Goal: Transaction & Acquisition: Subscribe to service/newsletter

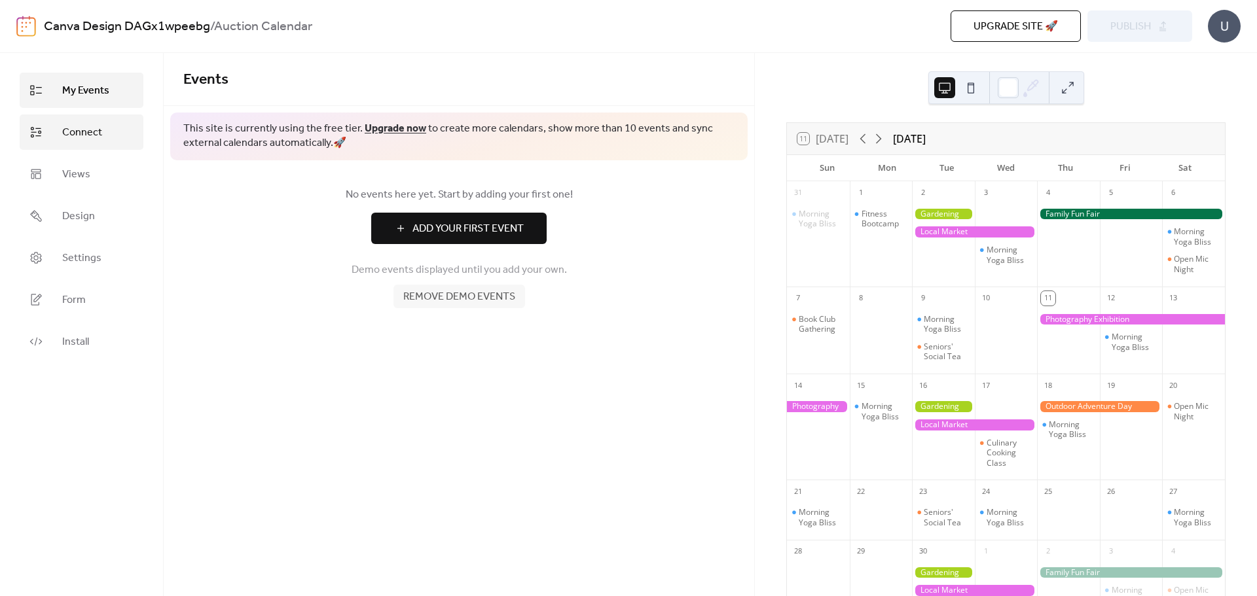
click at [79, 134] on span "Connect" at bounding box center [82, 133] width 40 height 16
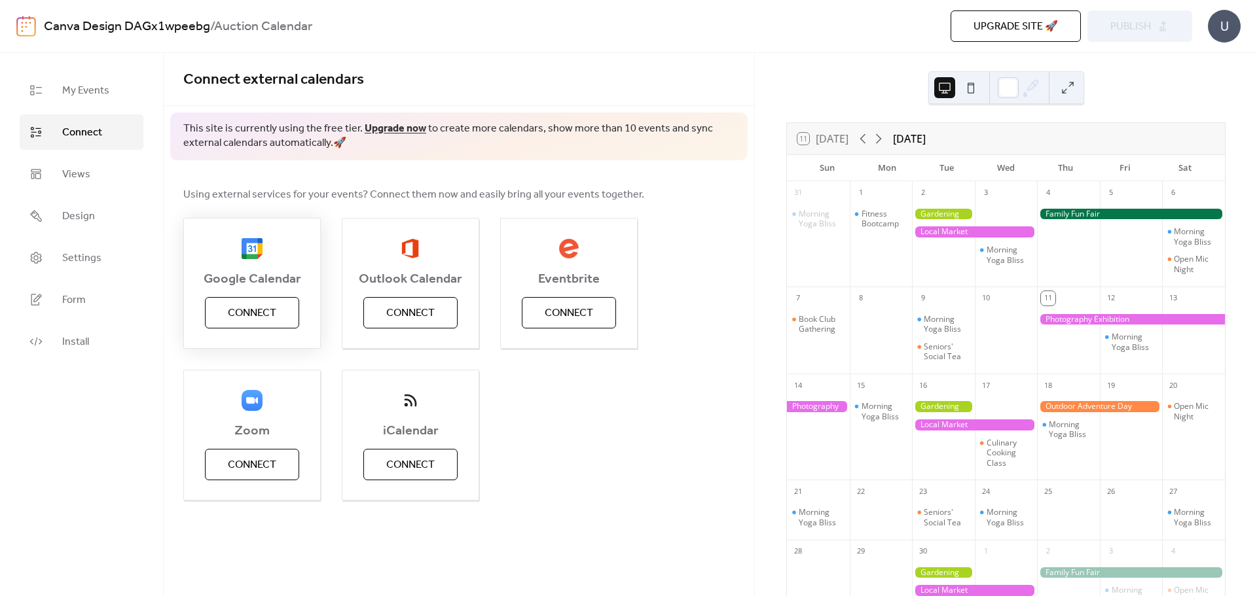
click at [247, 311] on span "Connect" at bounding box center [252, 314] width 48 height 16
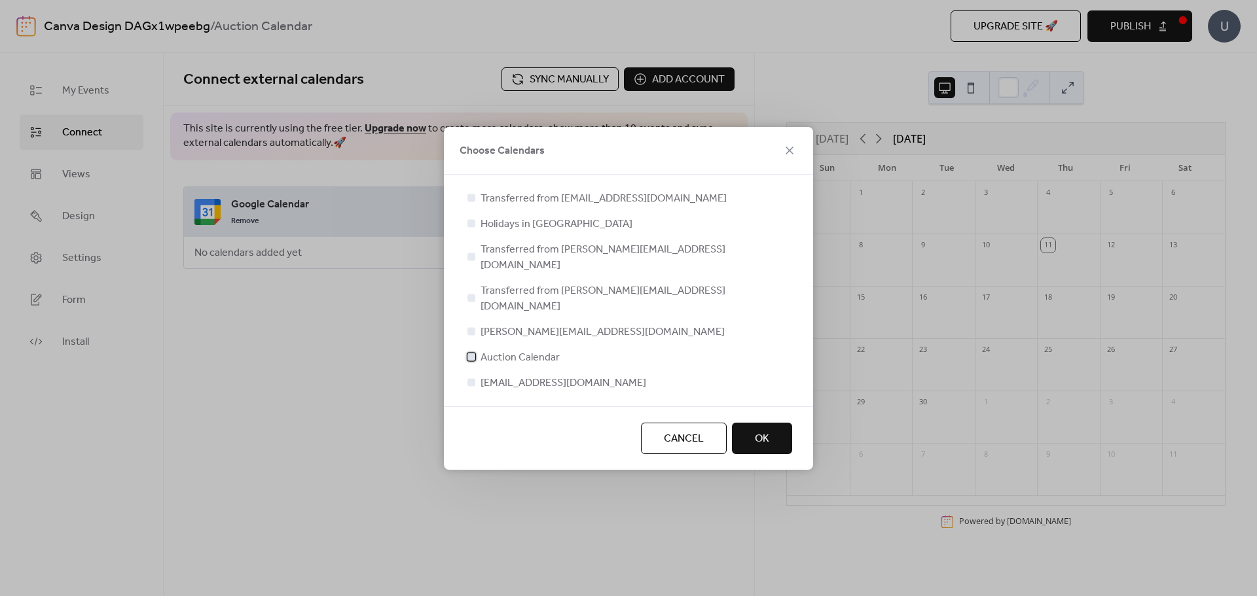
click at [534, 350] on span "Auction Calendar" at bounding box center [519, 358] width 79 height 16
click at [768, 431] on span "OK" at bounding box center [762, 439] width 14 height 16
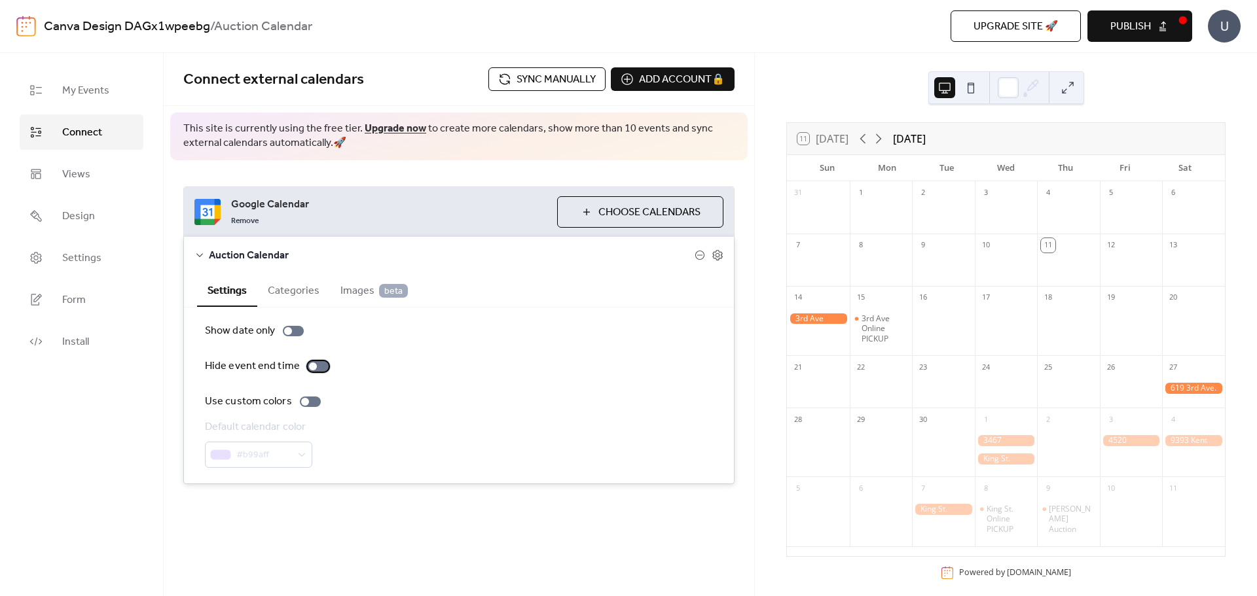
click at [315, 368] on div at bounding box center [318, 366] width 21 height 10
click at [313, 400] on div at bounding box center [310, 402] width 21 height 10
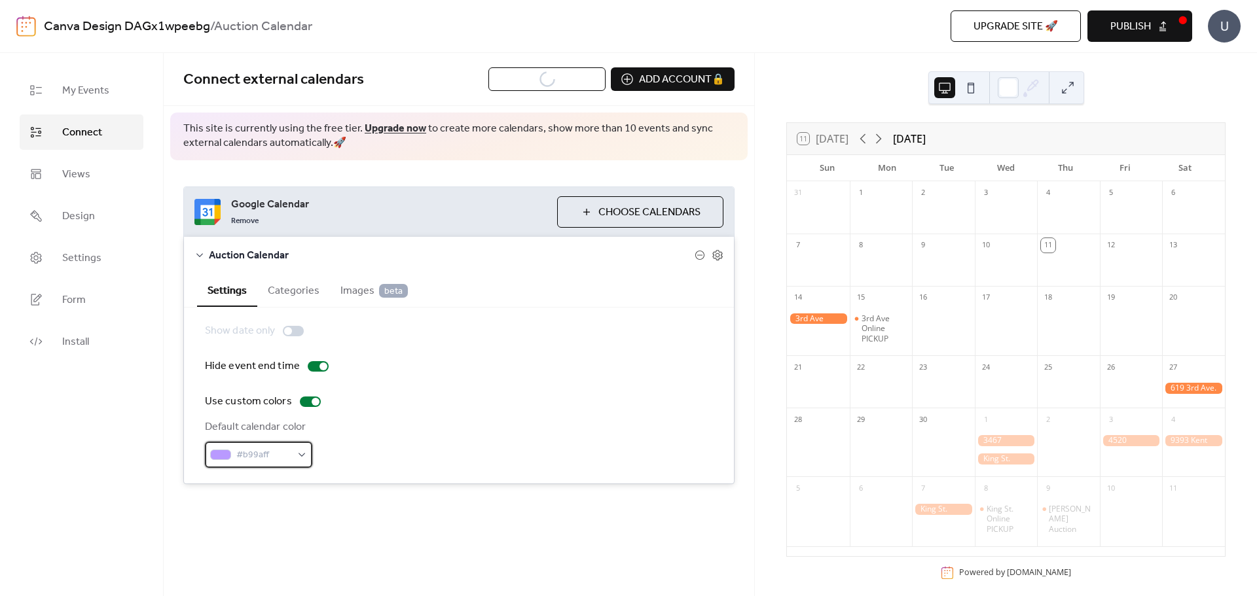
click at [296, 456] on div "#b99aff" at bounding box center [258, 455] width 107 height 26
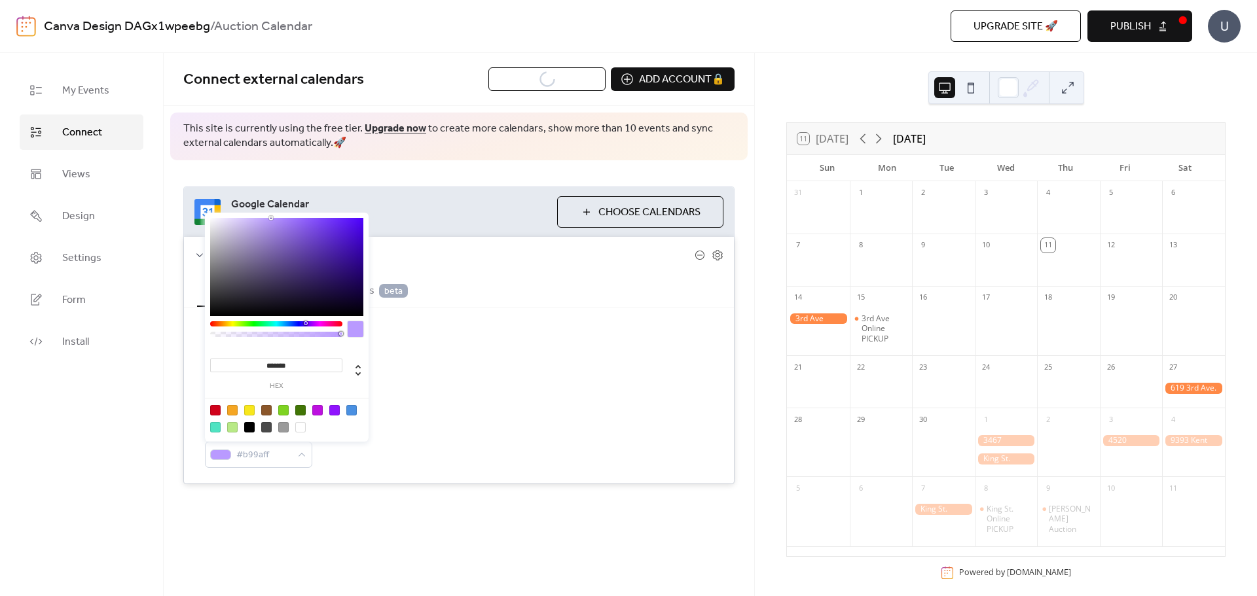
click at [353, 412] on div at bounding box center [351, 410] width 10 height 10
type input "*******"
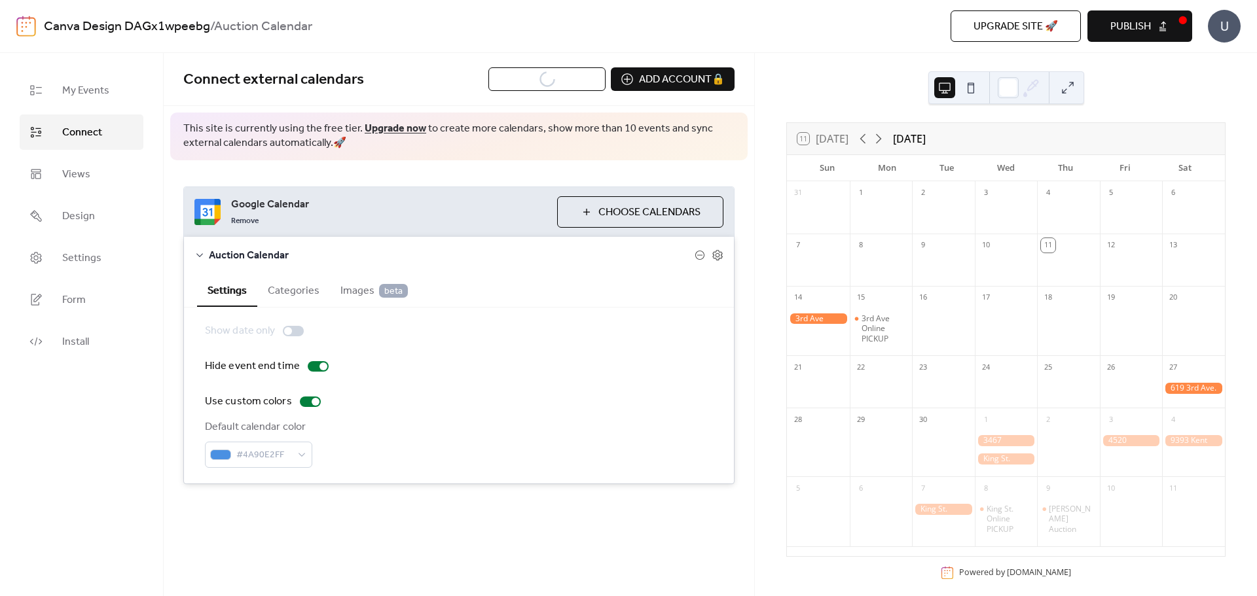
click at [454, 409] on div "Use custom colors" at bounding box center [459, 402] width 508 height 16
click at [718, 255] on icon at bounding box center [717, 255] width 12 height 12
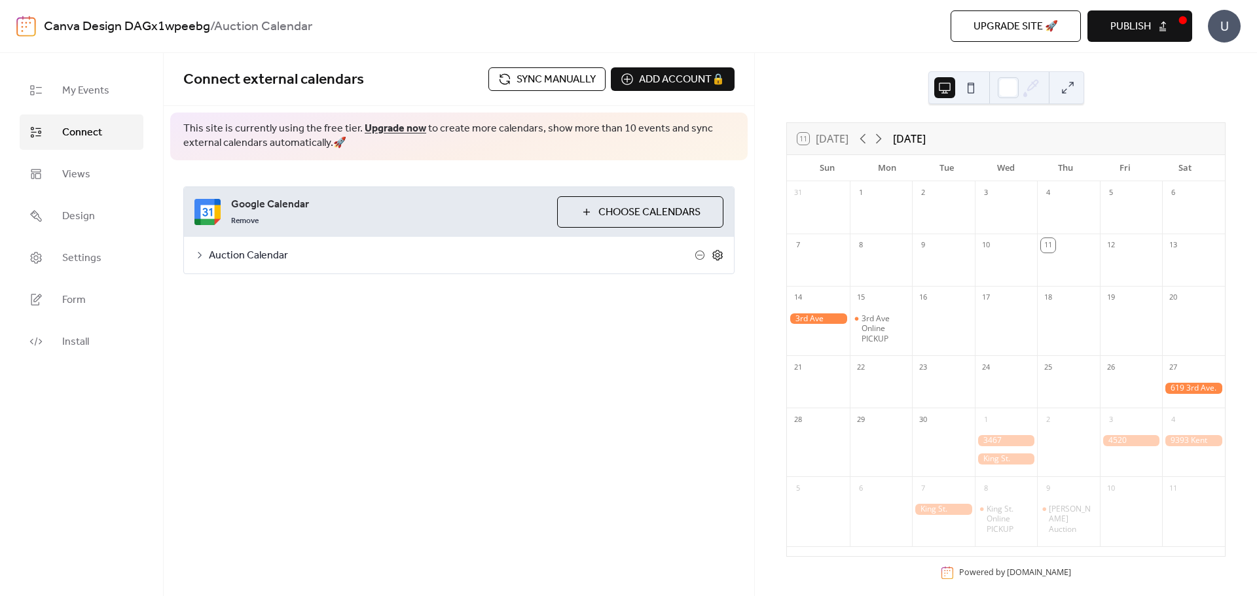
click at [718, 255] on icon at bounding box center [717, 255] width 12 height 12
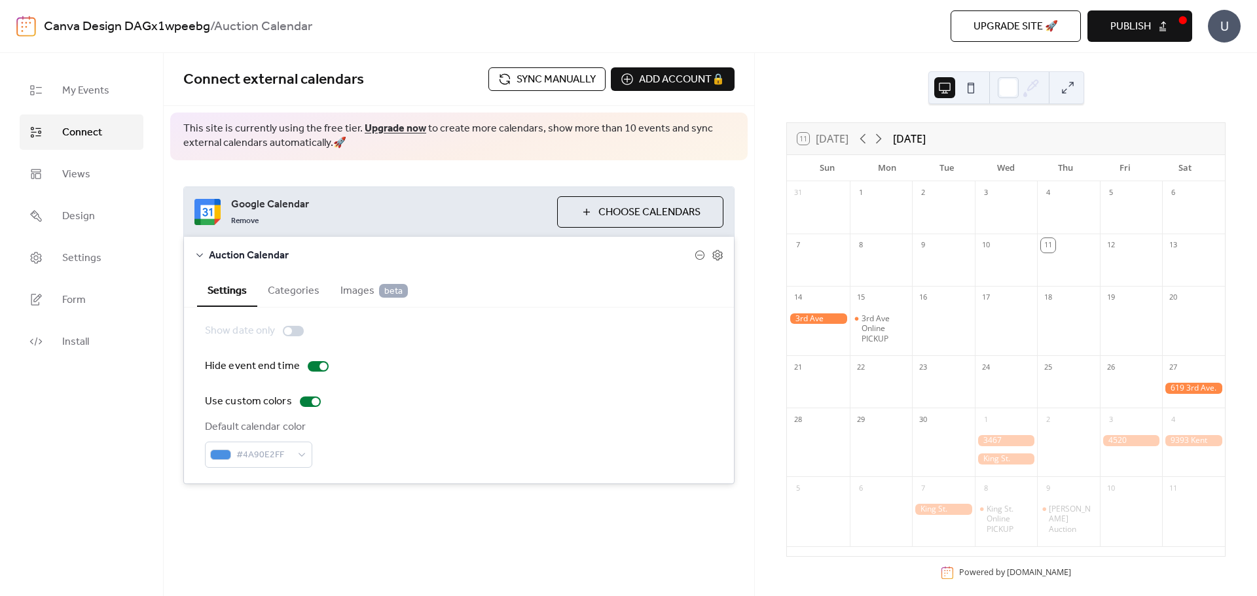
click at [355, 299] on span "Images beta" at bounding box center [373, 291] width 67 height 16
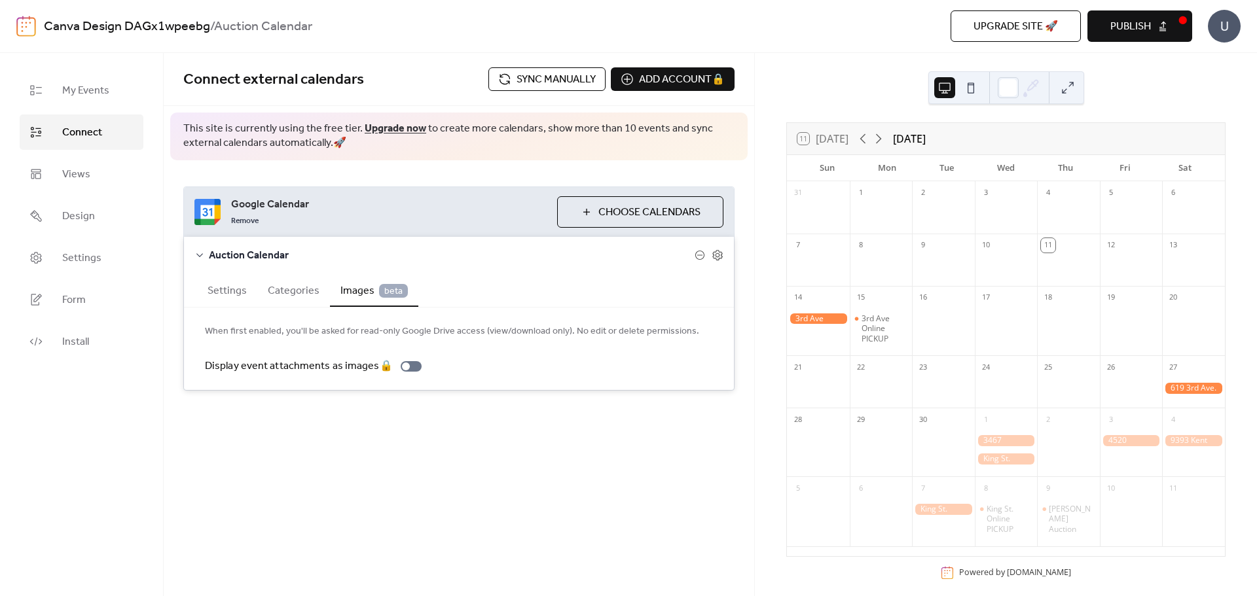
click at [302, 281] on button "Categories" at bounding box center [293, 290] width 73 height 32
click at [234, 293] on button "Settings" at bounding box center [227, 290] width 60 height 32
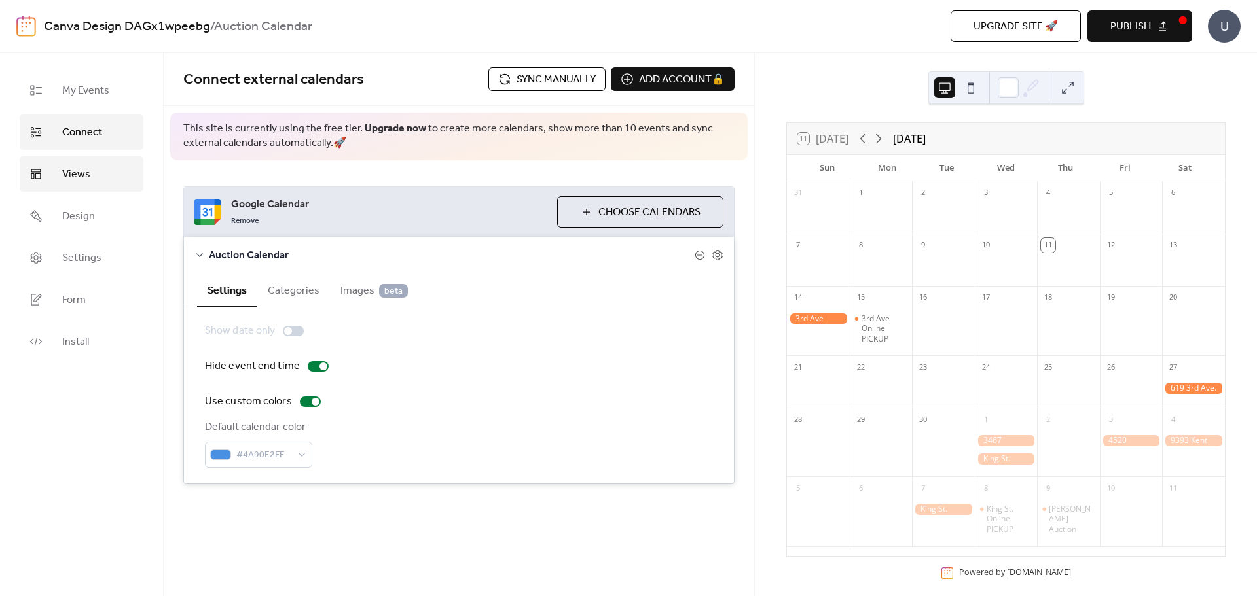
click at [71, 167] on span "Views" at bounding box center [76, 175] width 28 height 16
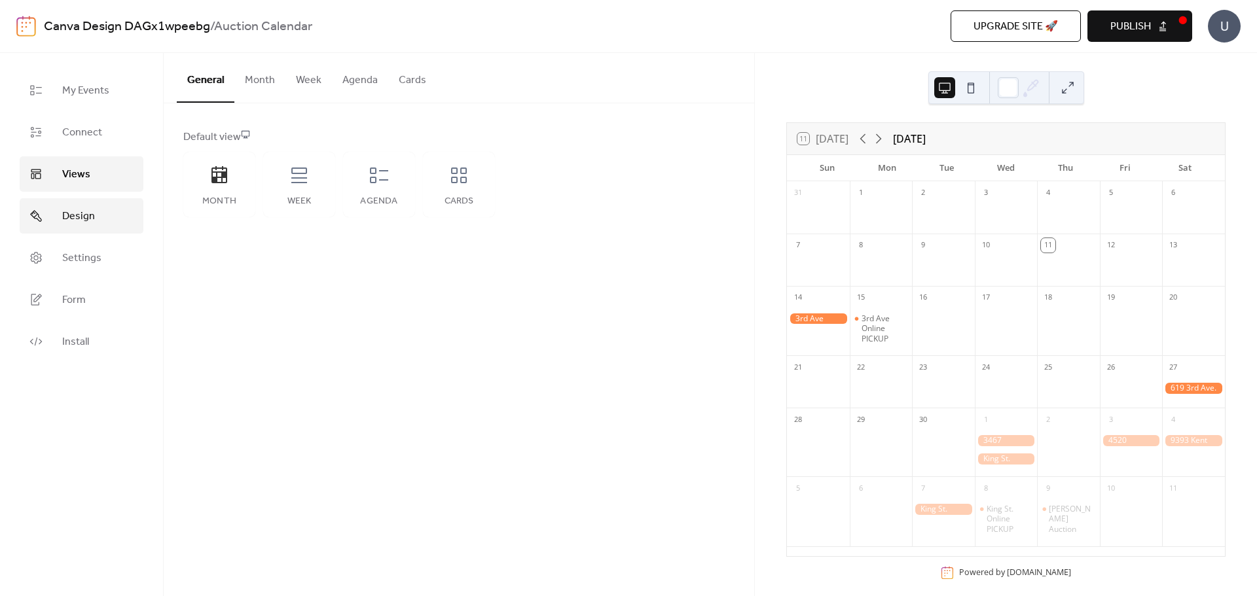
click at [81, 211] on span "Design" at bounding box center [78, 217] width 33 height 16
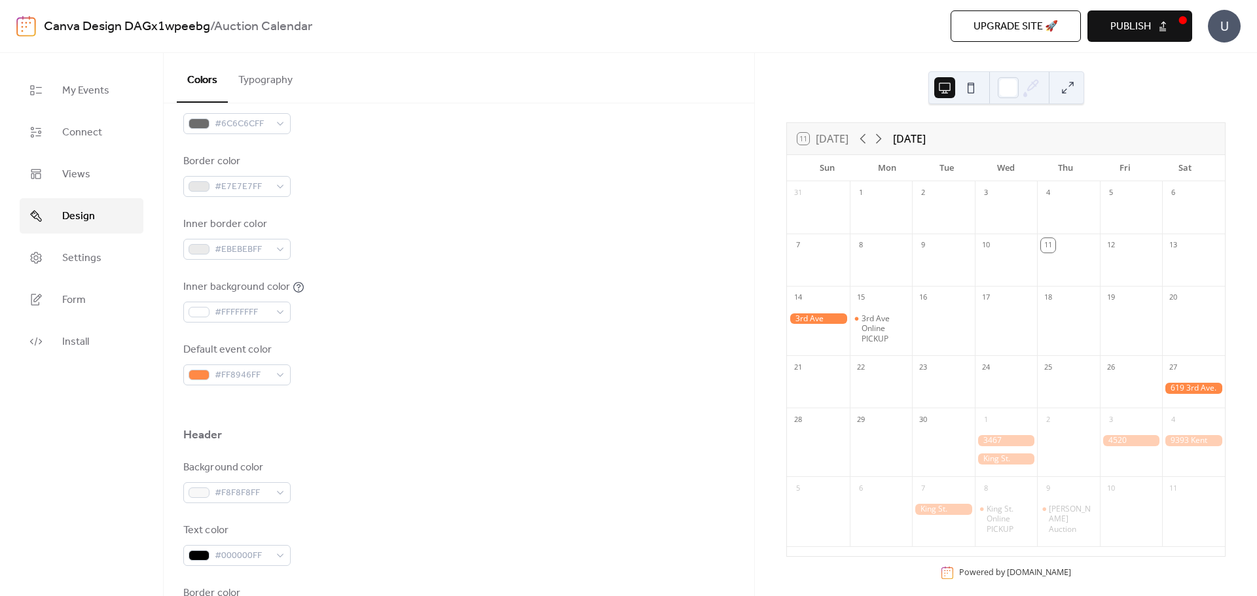
scroll to position [262, 0]
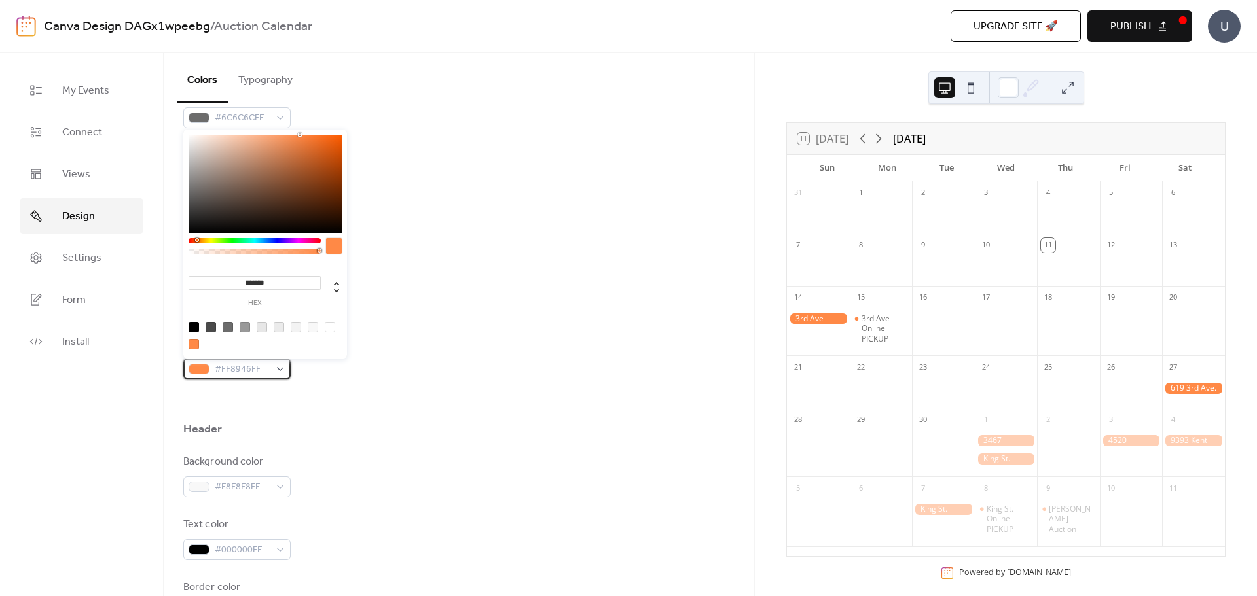
click at [274, 371] on div "#FF8946FF" at bounding box center [236, 369] width 107 height 21
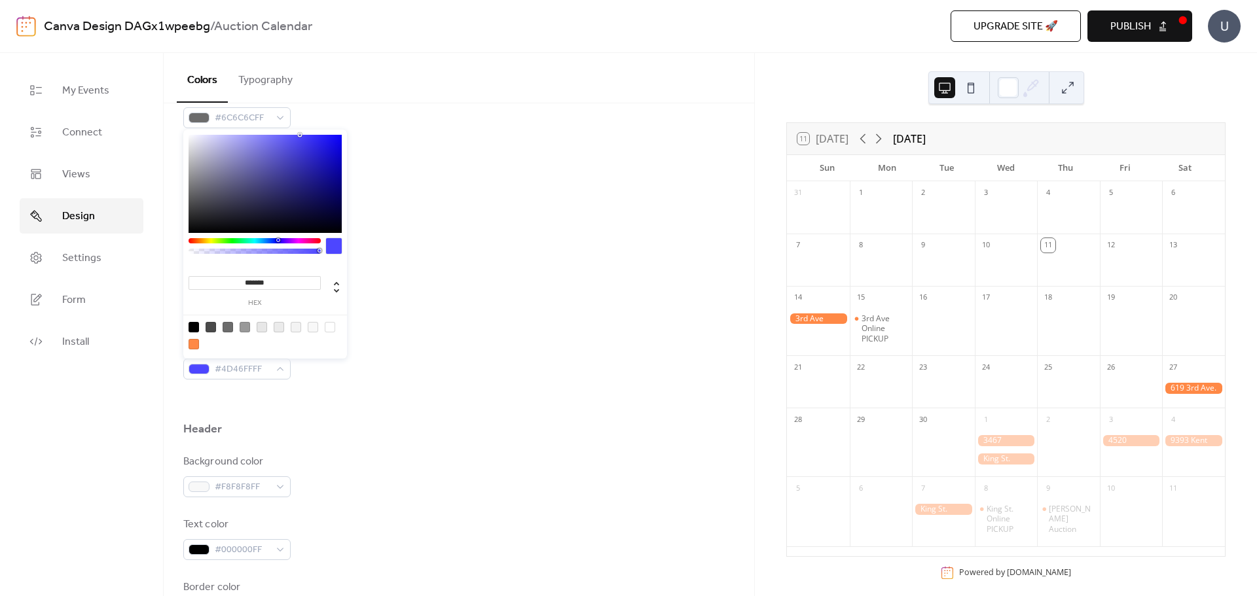
click at [278, 241] on div at bounding box center [254, 240] width 132 height 5
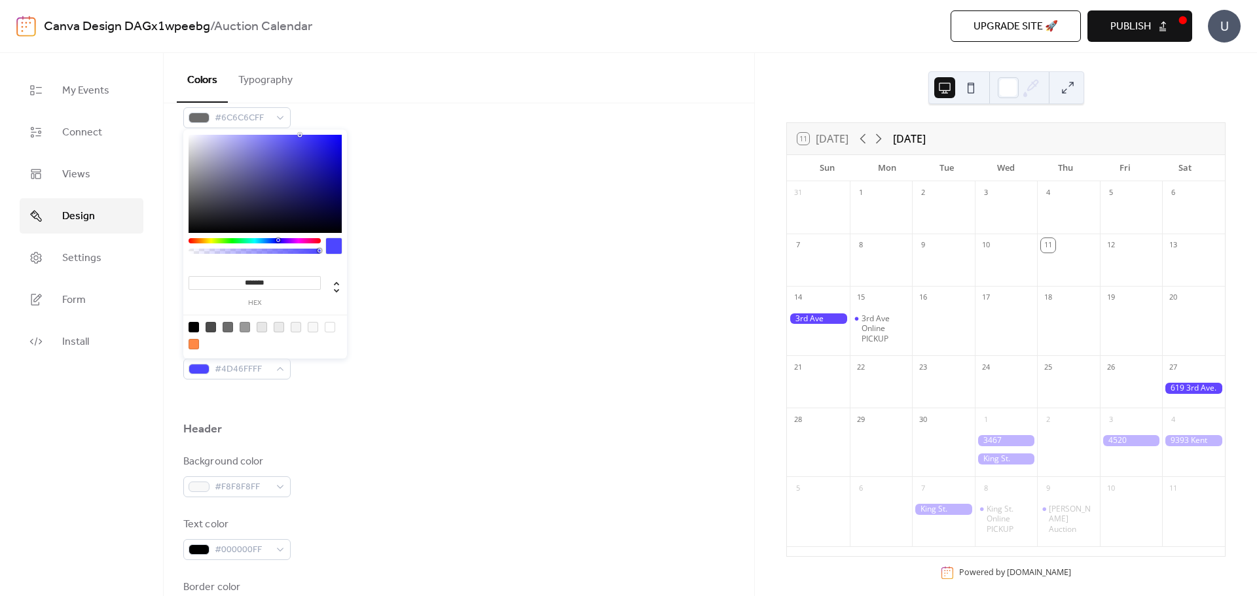
click at [278, 238] on div "******* hex" at bounding box center [265, 246] width 164 height 232
drag, startPoint x: 301, startPoint y: 134, endPoint x: 305, endPoint y: 145, distance: 11.8
click at [309, 149] on div "******* hex" at bounding box center [265, 246] width 164 height 232
type input "*******"
drag, startPoint x: 299, startPoint y: 135, endPoint x: 317, endPoint y: 155, distance: 26.9
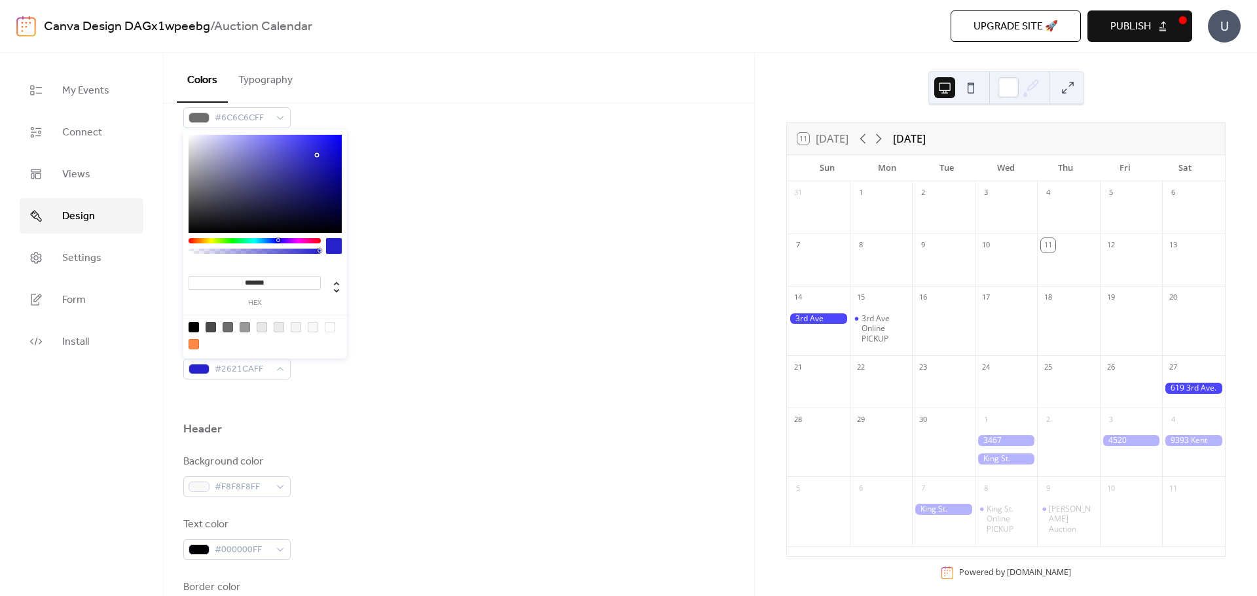
click at [317, 155] on div at bounding box center [316, 155] width 3 height 3
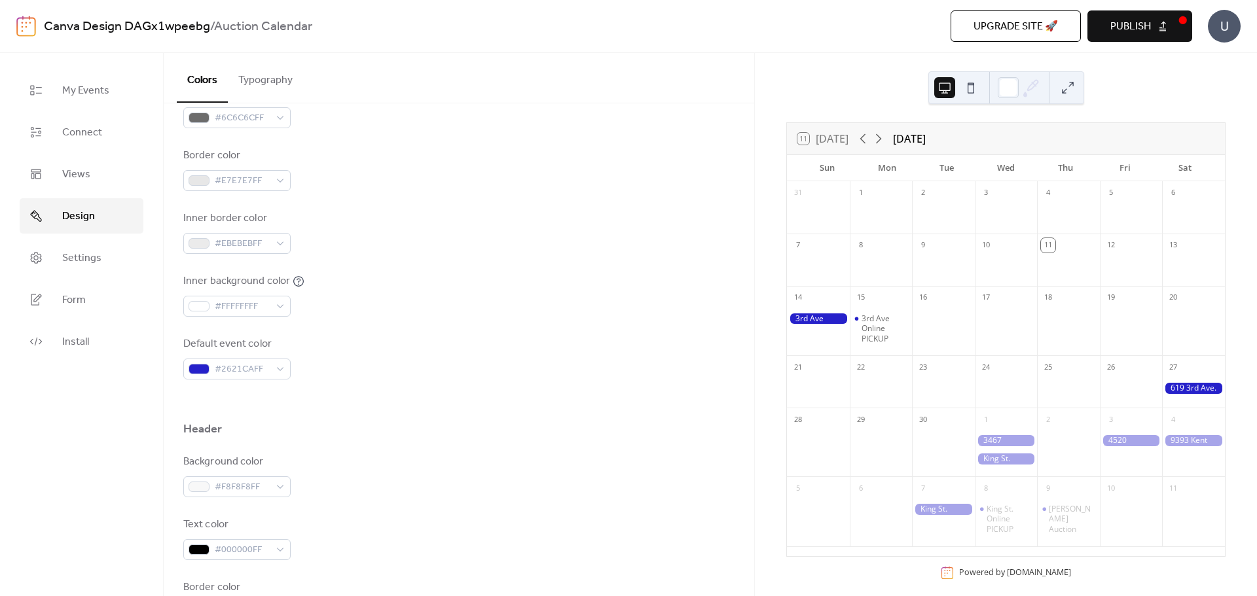
click at [338, 415] on div at bounding box center [458, 401] width 551 height 42
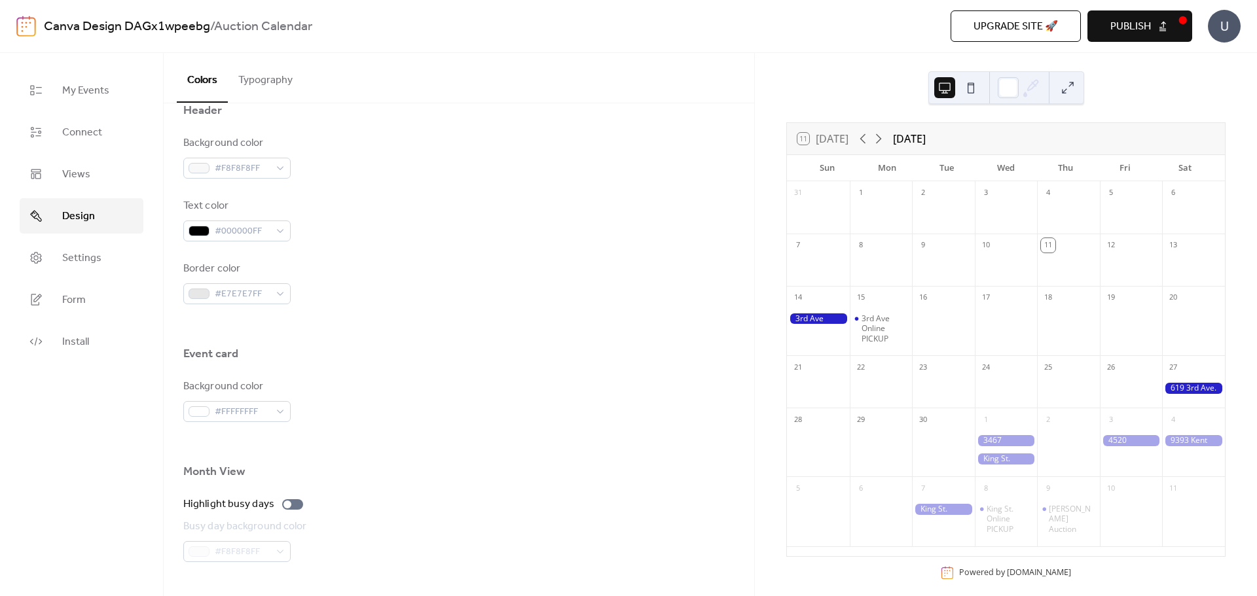
scroll to position [579, 0]
click at [77, 266] on span "Settings" at bounding box center [81, 259] width 39 height 16
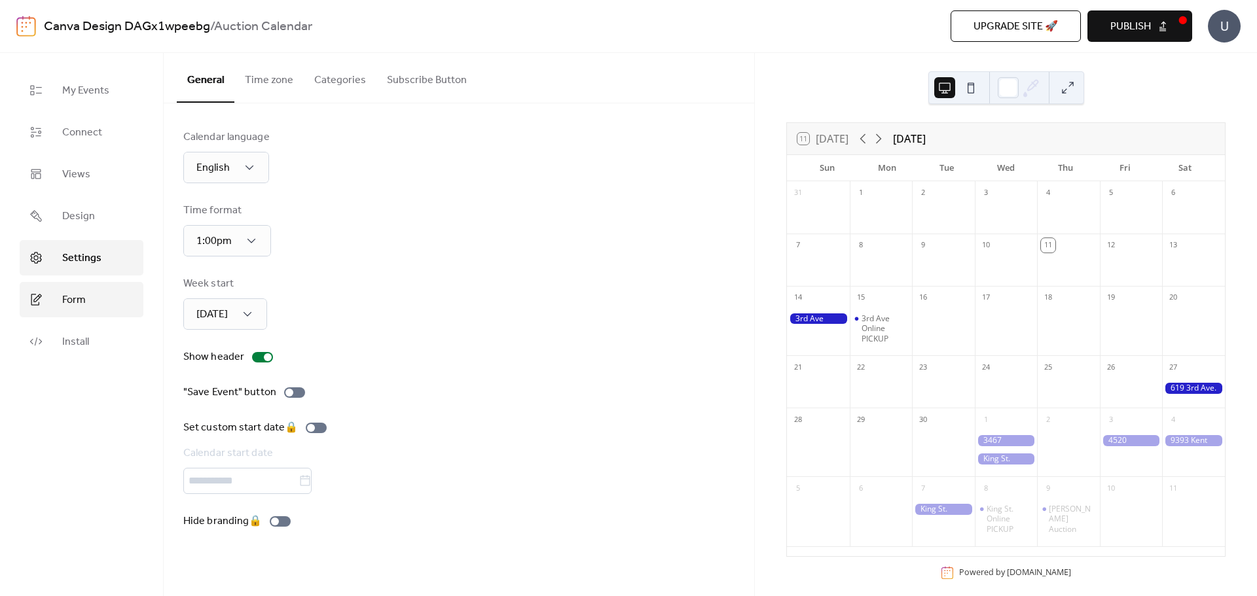
click at [86, 310] on link "Form" at bounding box center [82, 299] width 124 height 35
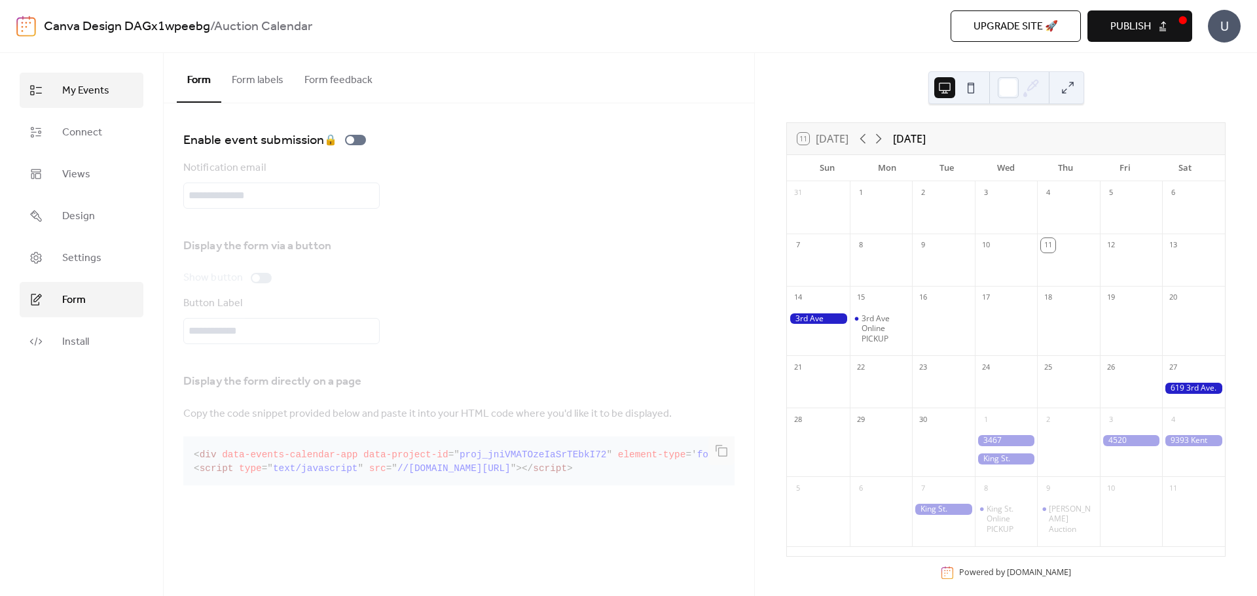
click at [90, 101] on link "My Events" at bounding box center [82, 90] width 124 height 35
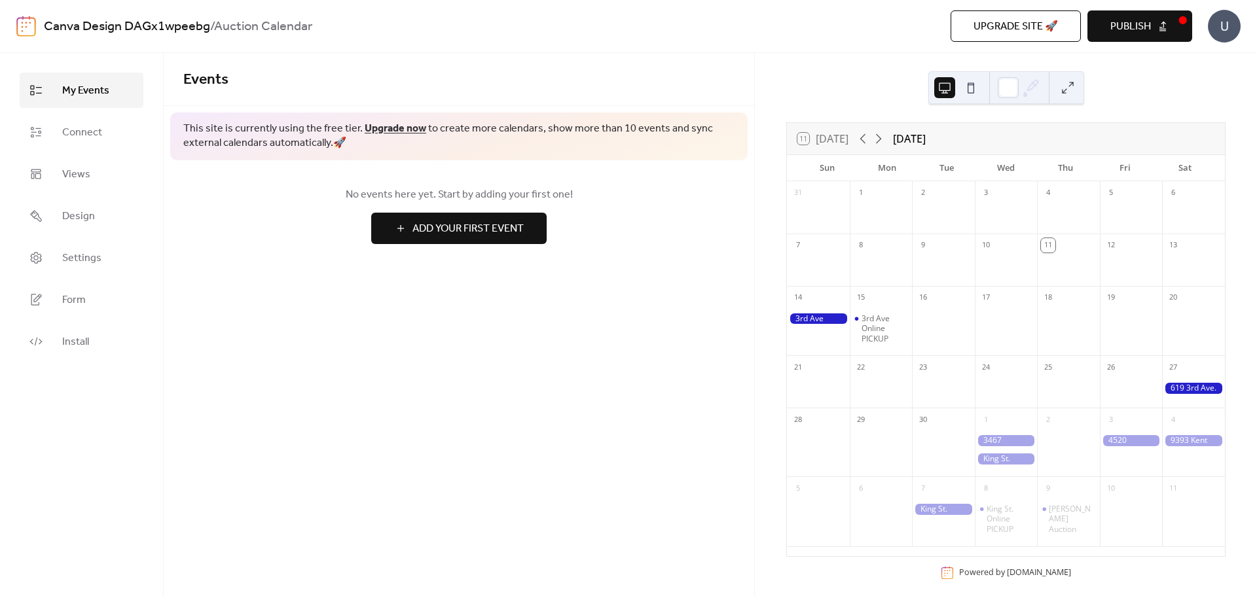
click at [1163, 22] on button "Publish" at bounding box center [1139, 25] width 105 height 31
click at [82, 140] on span "Connect" at bounding box center [82, 133] width 40 height 16
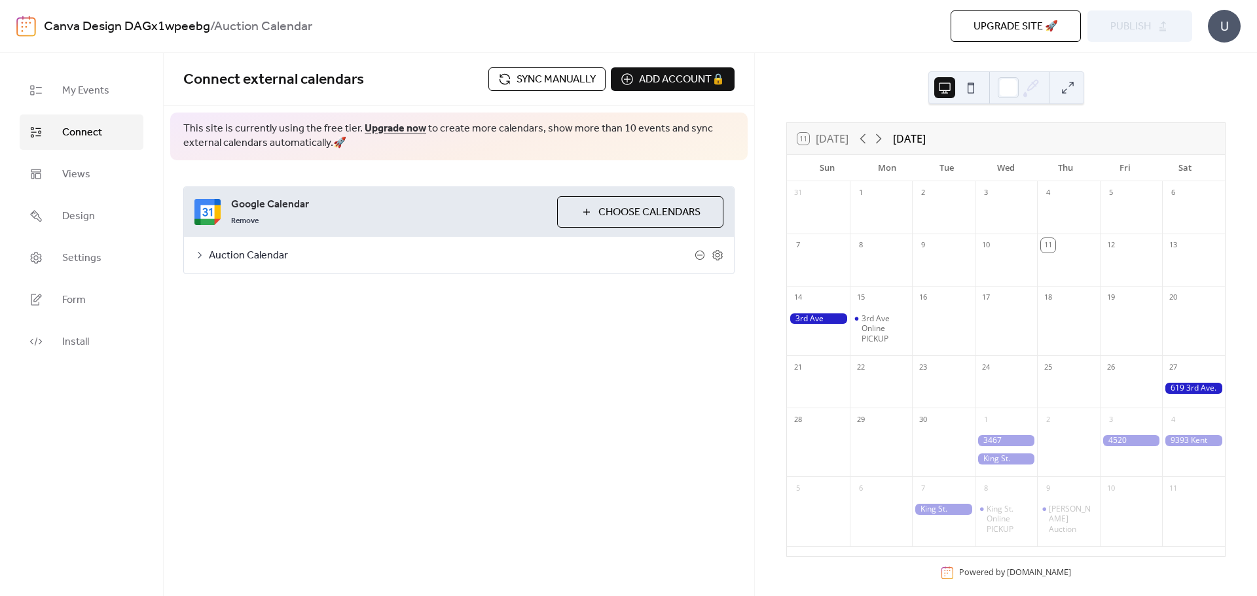
click at [286, 257] on span "Auction Calendar" at bounding box center [452, 256] width 486 height 16
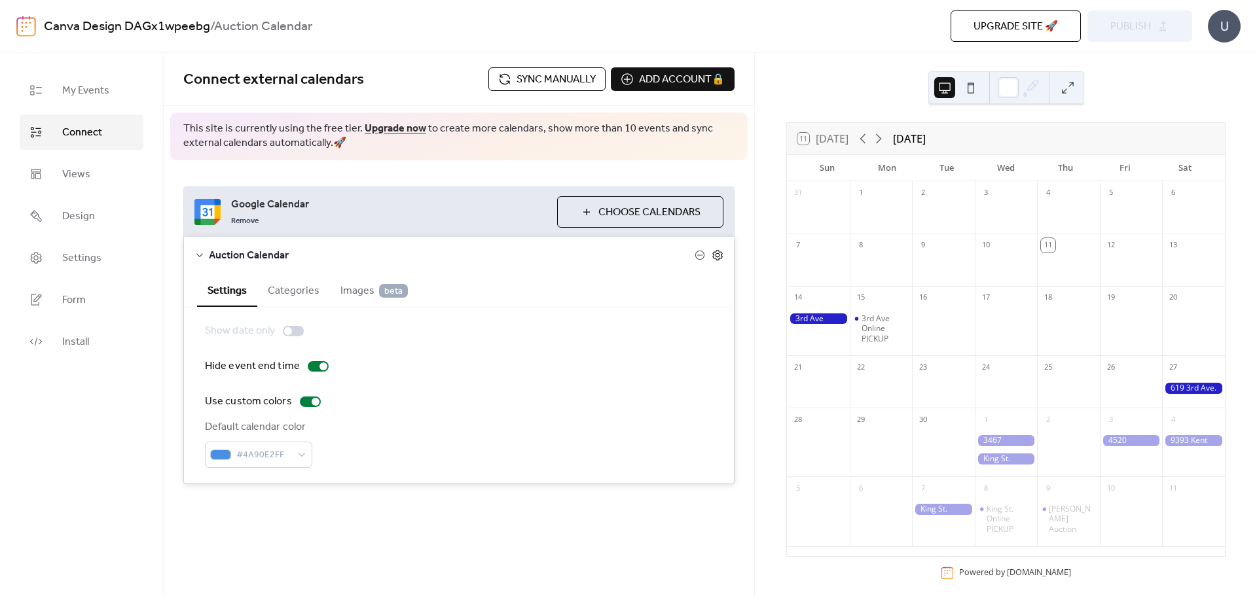
click at [720, 258] on icon at bounding box center [717, 255] width 10 height 10
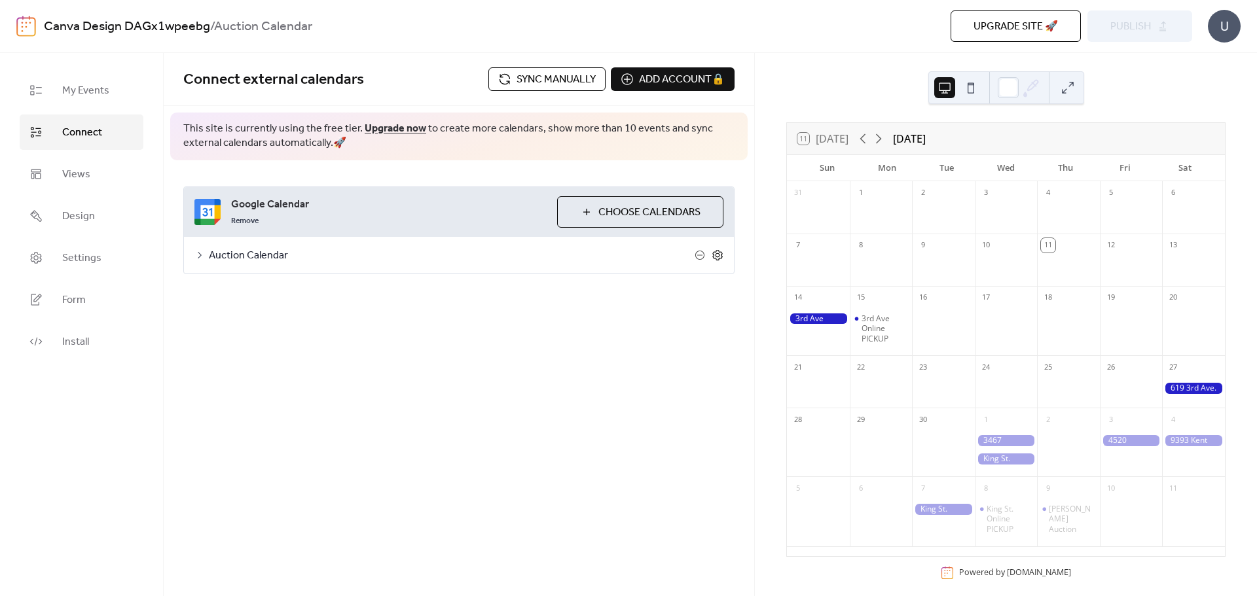
click at [720, 258] on icon at bounding box center [717, 255] width 10 height 10
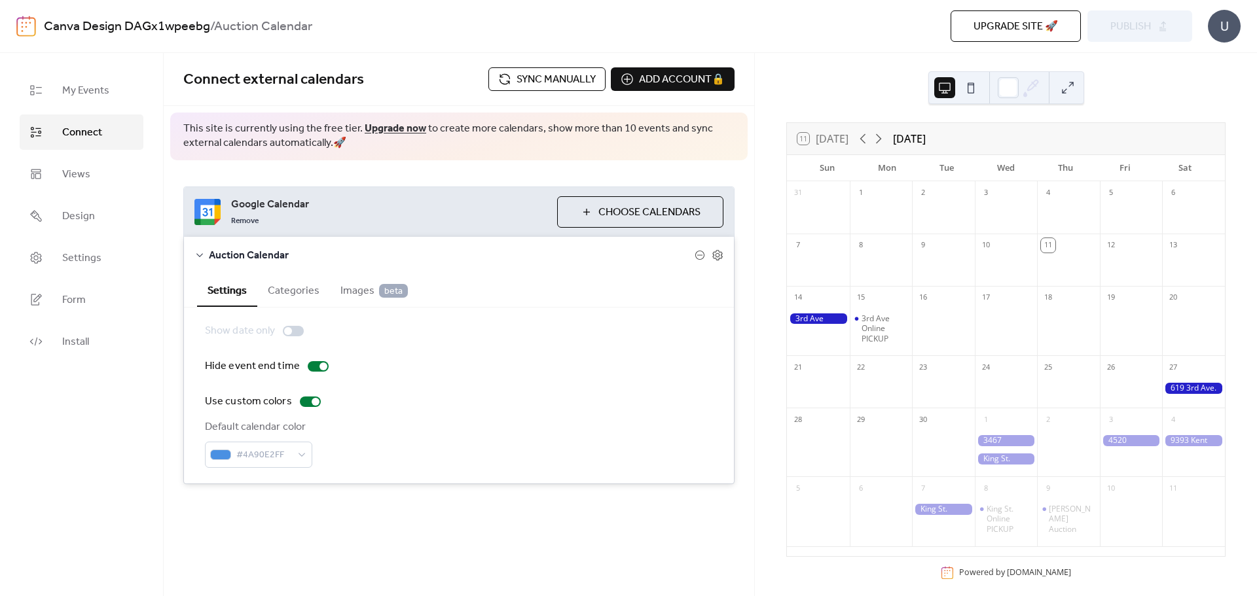
click at [1170, 26] on div "Upgrade site 🚀 Preview Publish" at bounding box center [913, 25] width 557 height 31
click at [713, 257] on icon at bounding box center [717, 255] width 12 height 12
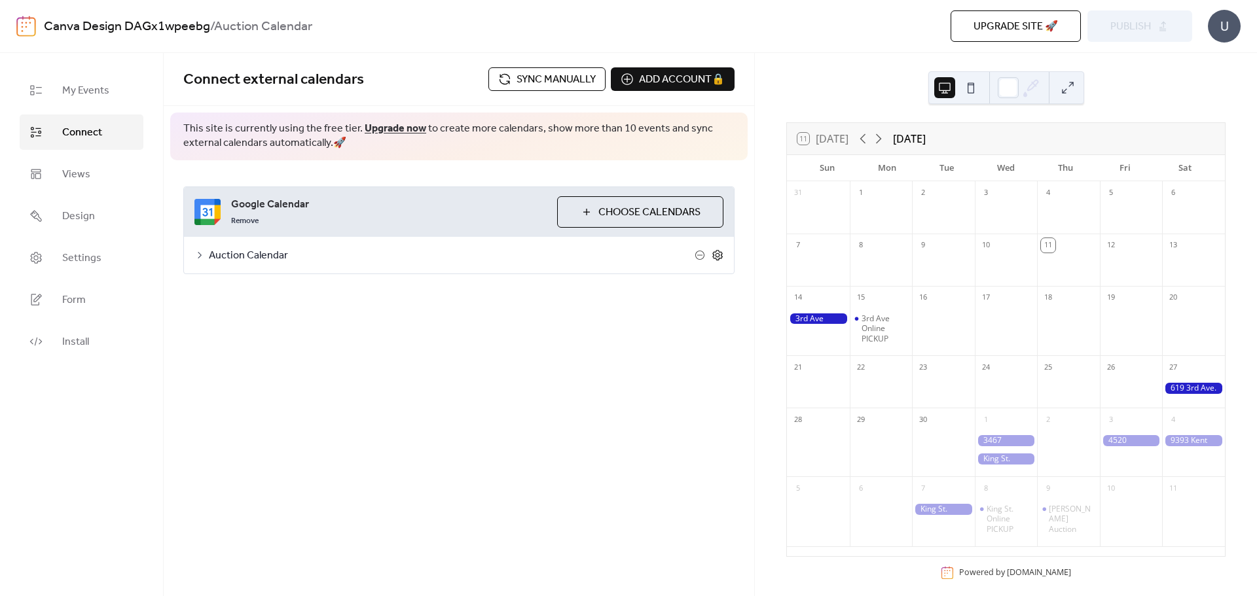
click at [713, 257] on icon at bounding box center [717, 255] width 12 height 12
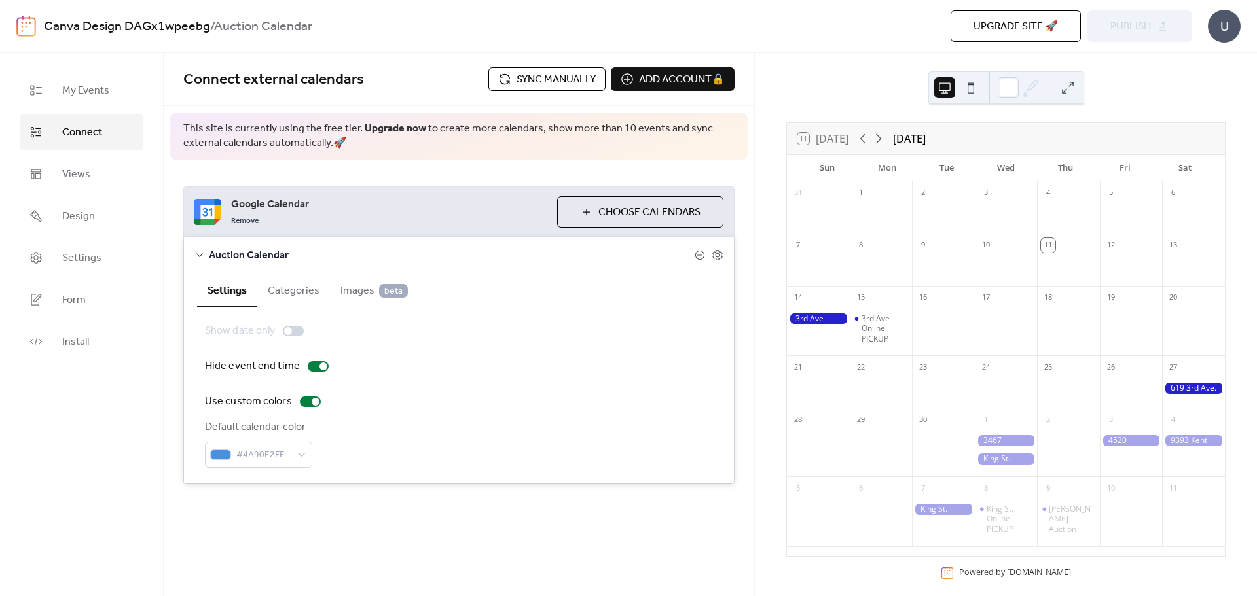
click at [544, 75] on span "Sync manually" at bounding box center [555, 80] width 79 height 16
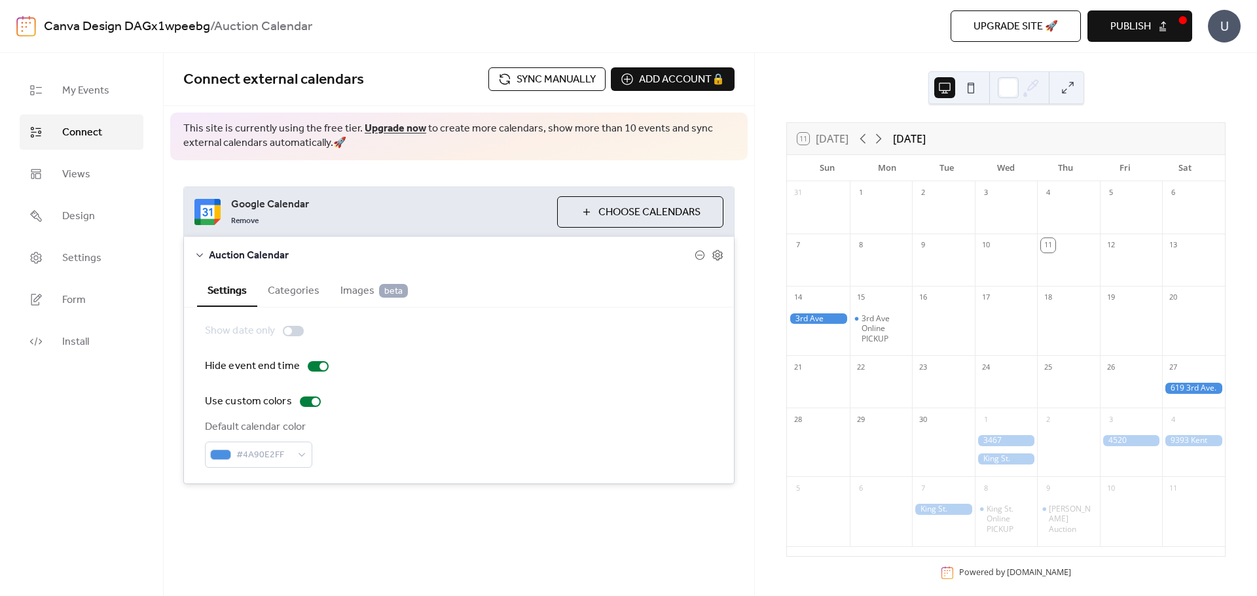
click at [1169, 26] on button "Publish" at bounding box center [1139, 25] width 105 height 31
click at [1070, 92] on button at bounding box center [1067, 87] width 21 height 21
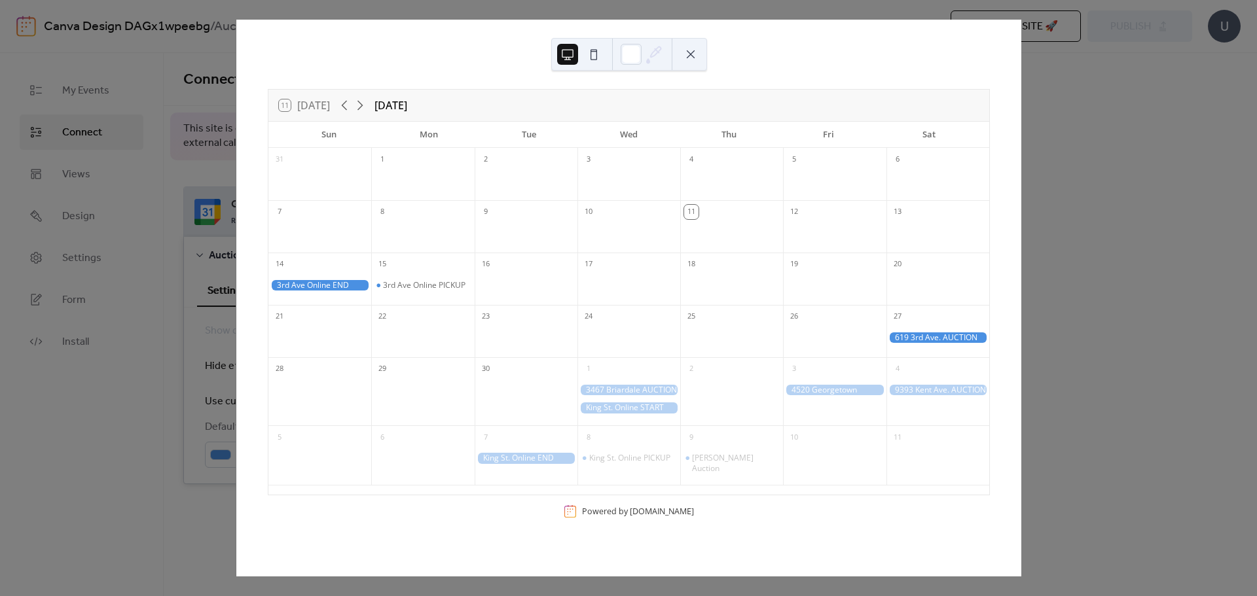
click at [696, 54] on button at bounding box center [690, 54] width 21 height 21
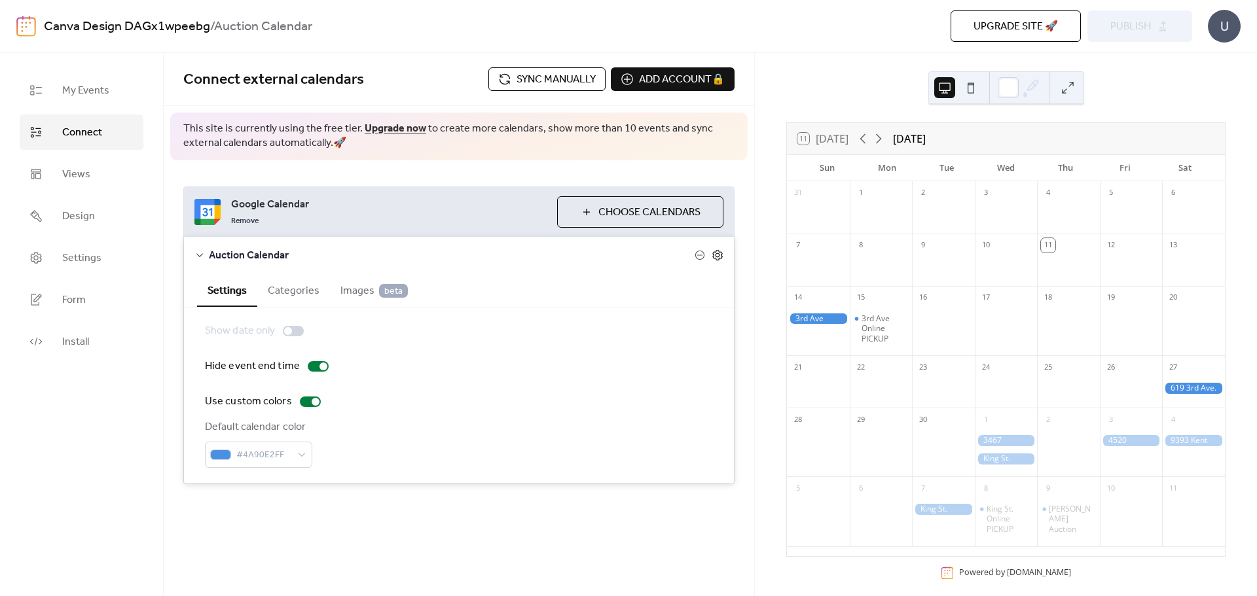
click at [719, 250] on icon at bounding box center [717, 255] width 12 height 12
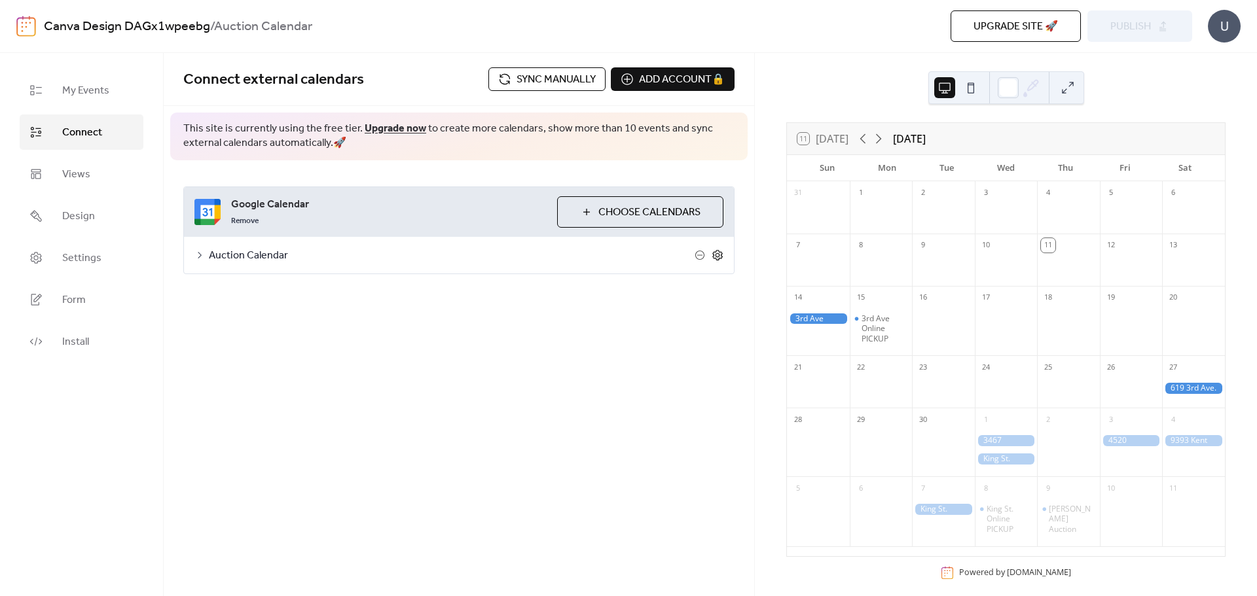
click at [719, 250] on icon at bounding box center [717, 255] width 12 height 12
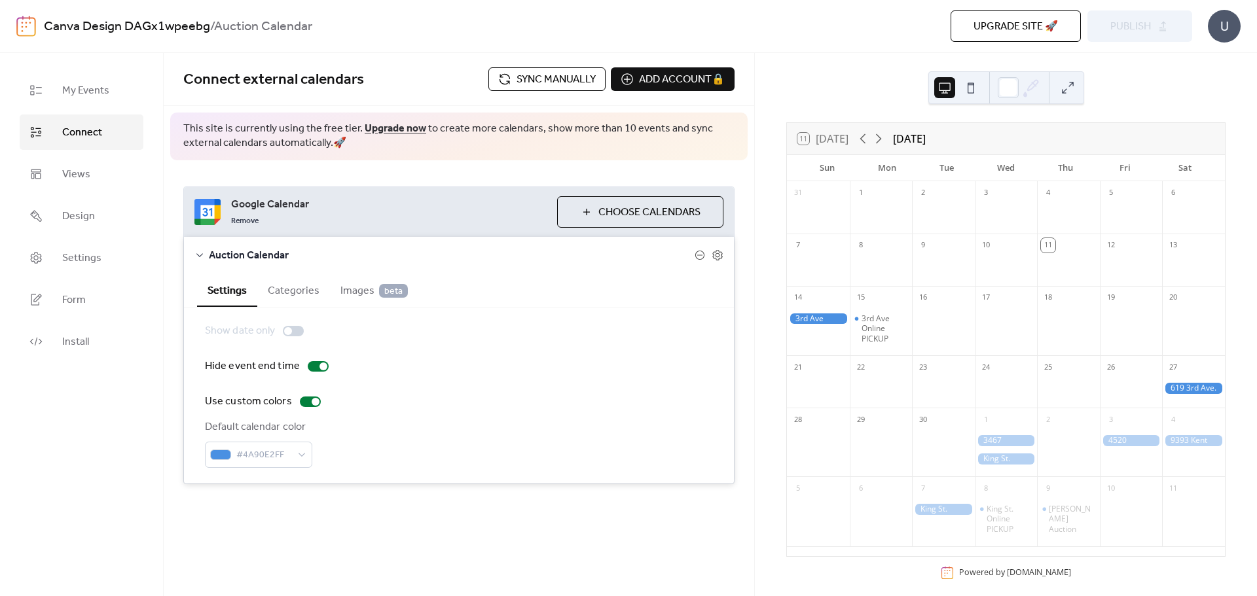
click at [967, 214] on div at bounding box center [943, 215] width 63 height 27
click at [72, 328] on link "Install" at bounding box center [82, 341] width 124 height 35
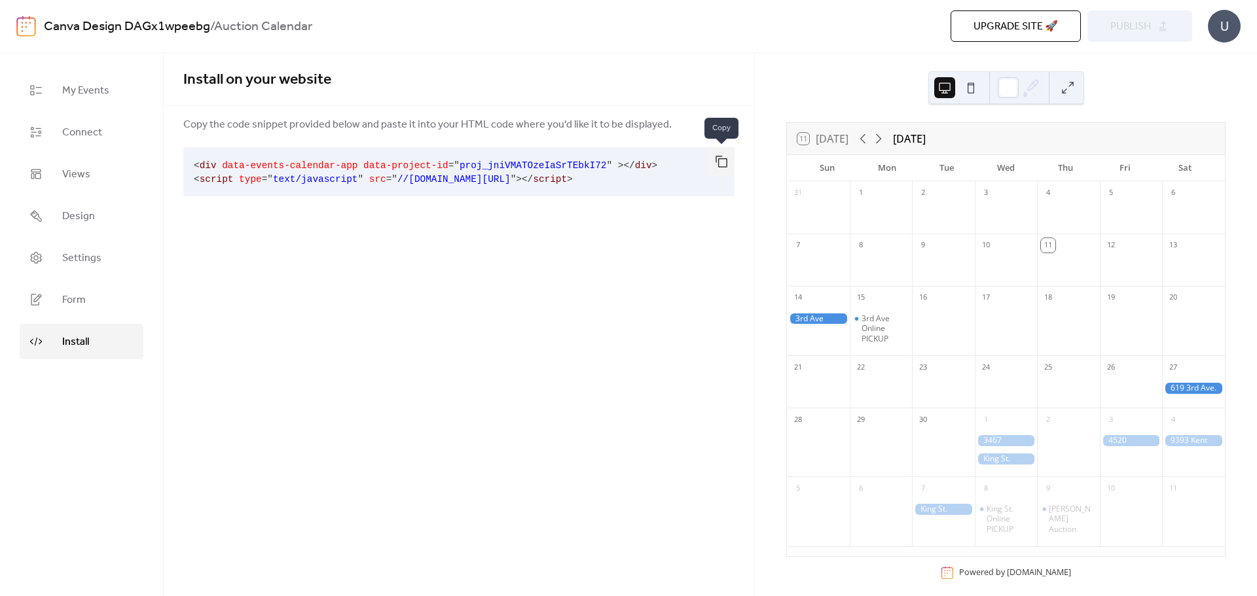
click at [722, 164] on button "button" at bounding box center [721, 161] width 26 height 29
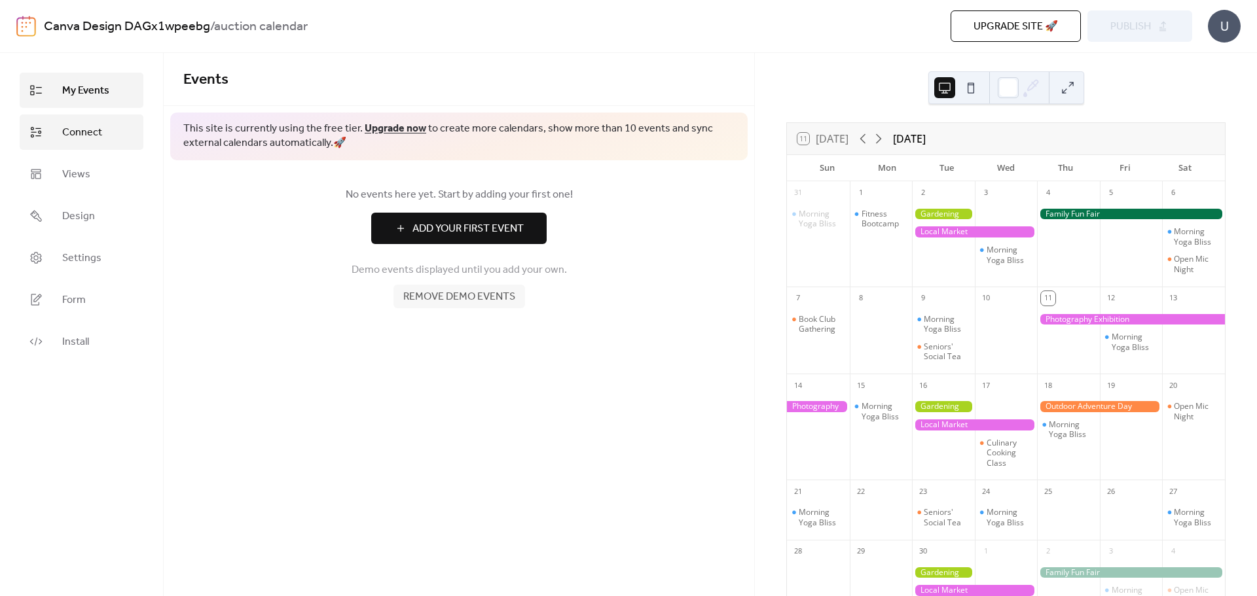
click at [90, 137] on span "Connect" at bounding box center [82, 133] width 40 height 16
click at [117, 142] on link "Connect" at bounding box center [82, 132] width 124 height 35
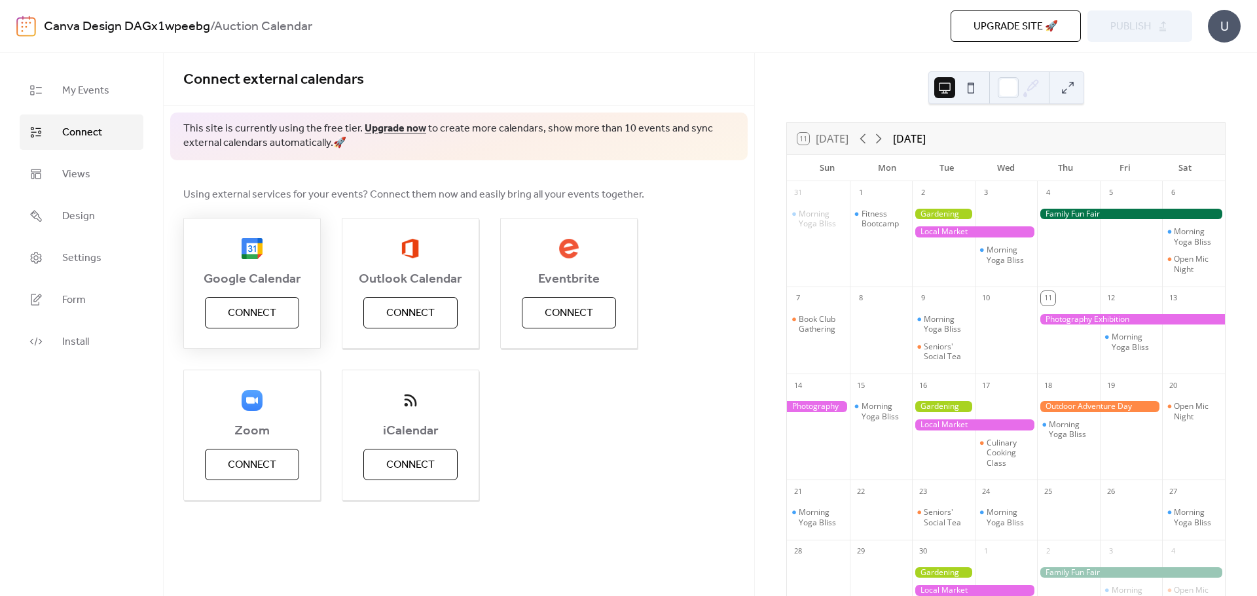
click at [257, 314] on span "Connect" at bounding box center [252, 314] width 48 height 16
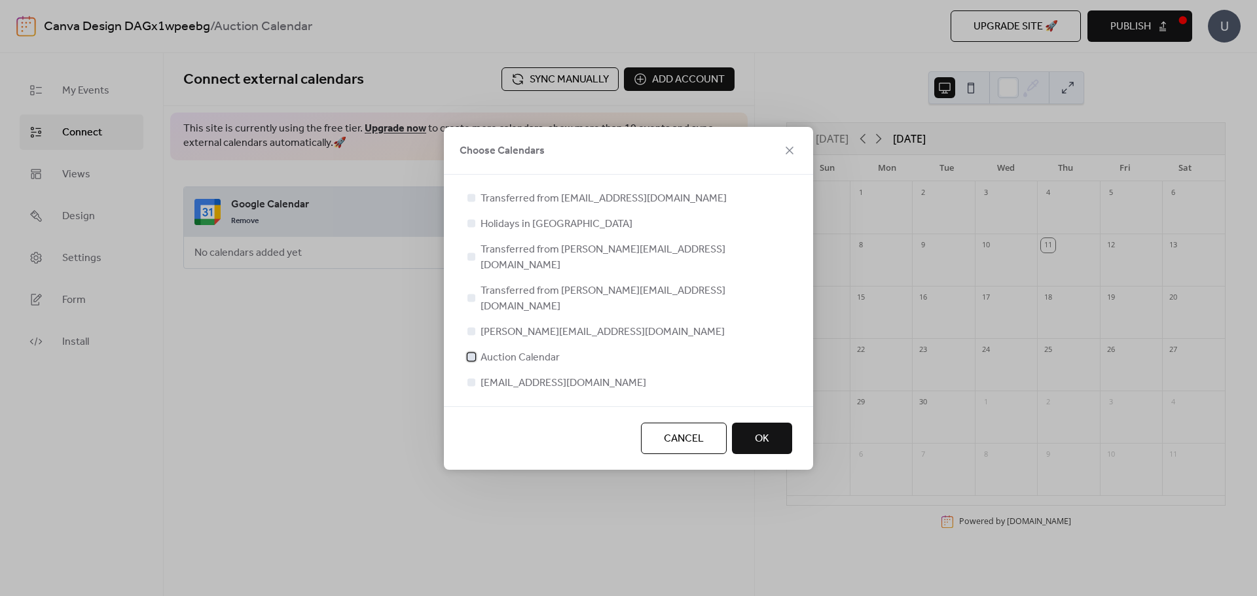
click at [522, 350] on span "Auction Calendar" at bounding box center [519, 358] width 79 height 16
click at [772, 423] on button "OK" at bounding box center [762, 438] width 60 height 31
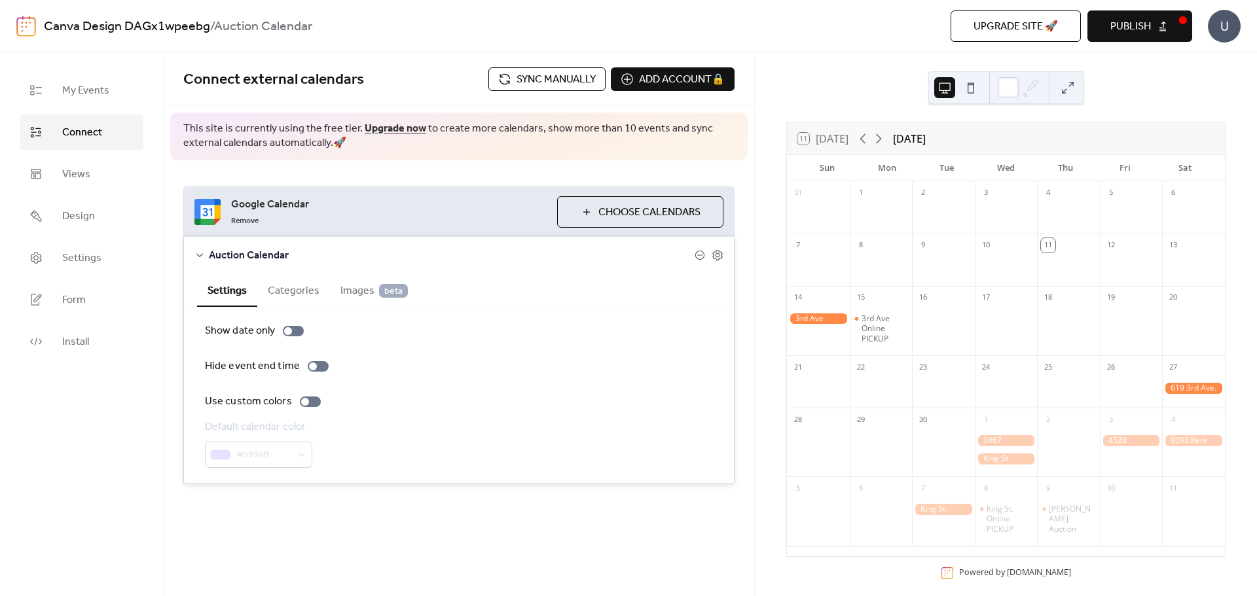
click at [1186, 26] on button "Publish" at bounding box center [1139, 25] width 105 height 31
click at [320, 366] on div at bounding box center [318, 366] width 21 height 10
click at [317, 401] on div at bounding box center [310, 402] width 21 height 10
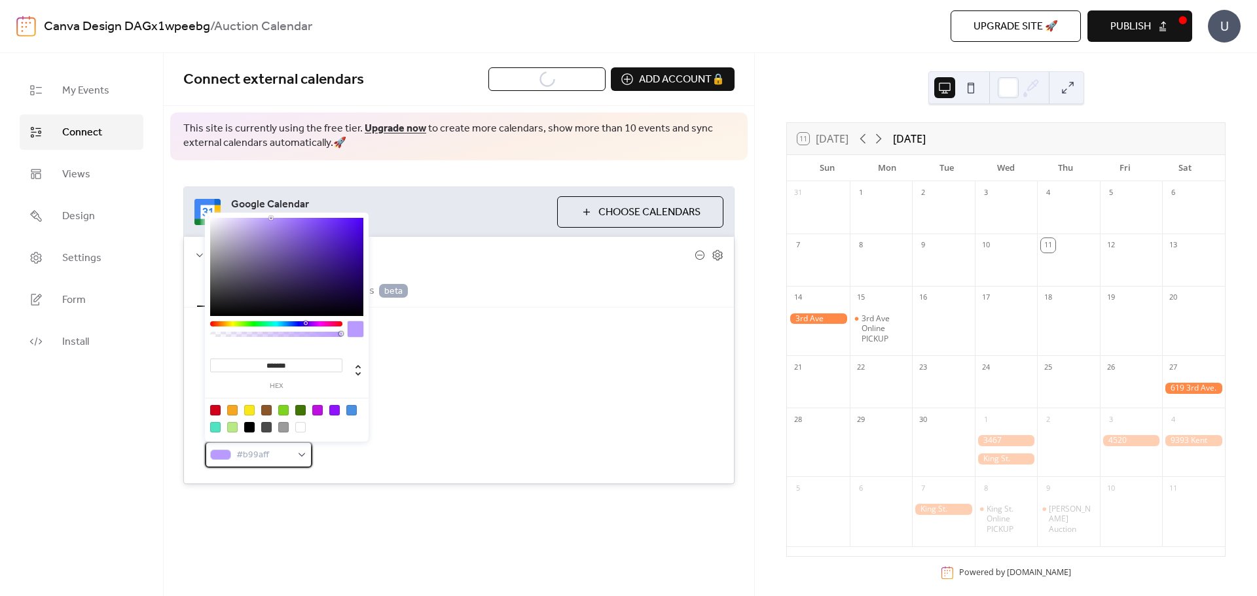
click at [296, 461] on div "#b99aff" at bounding box center [258, 455] width 107 height 26
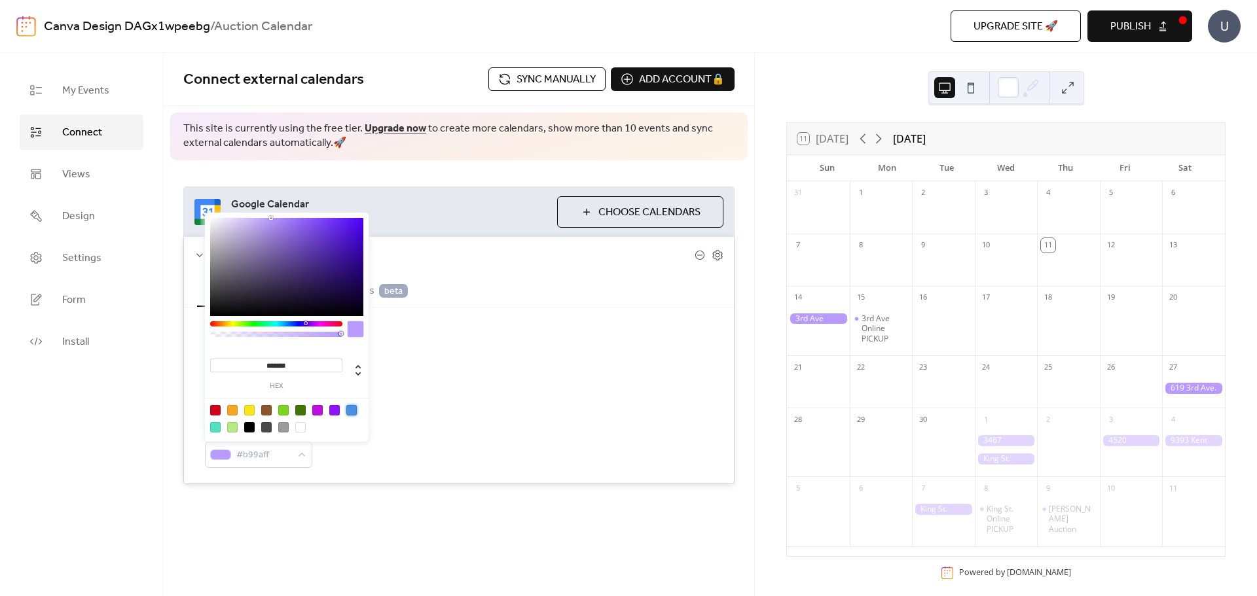
click at [349, 406] on div at bounding box center [351, 410] width 10 height 10
type input "*******"
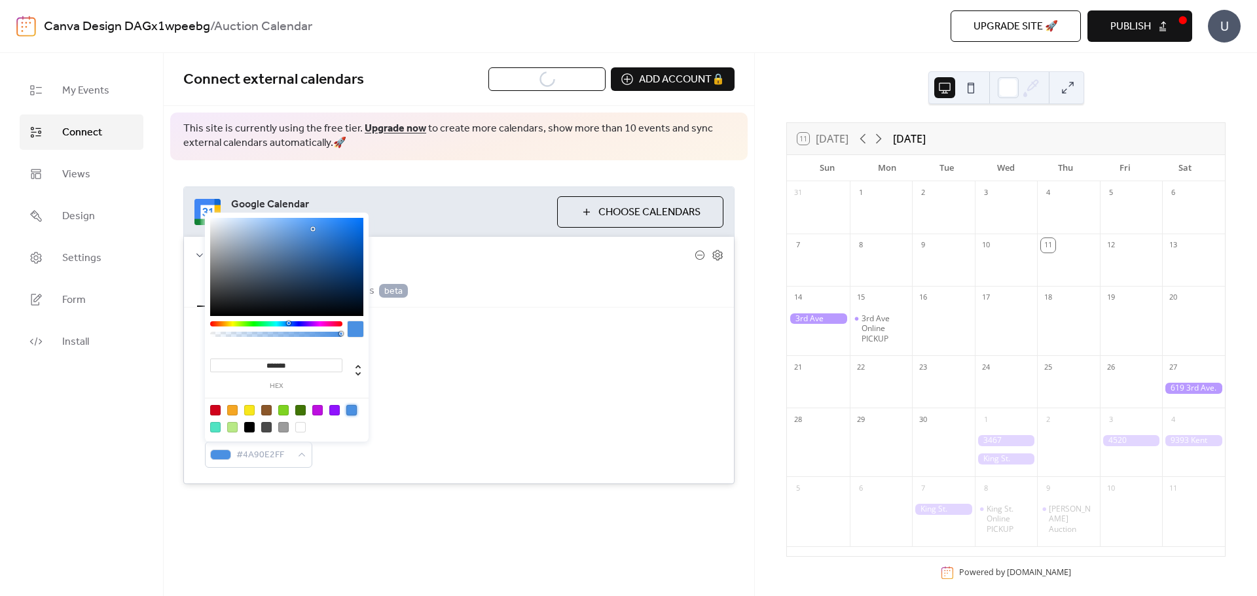
click at [403, 424] on div "Default calendar color #4A90E2FF" at bounding box center [459, 444] width 508 height 48
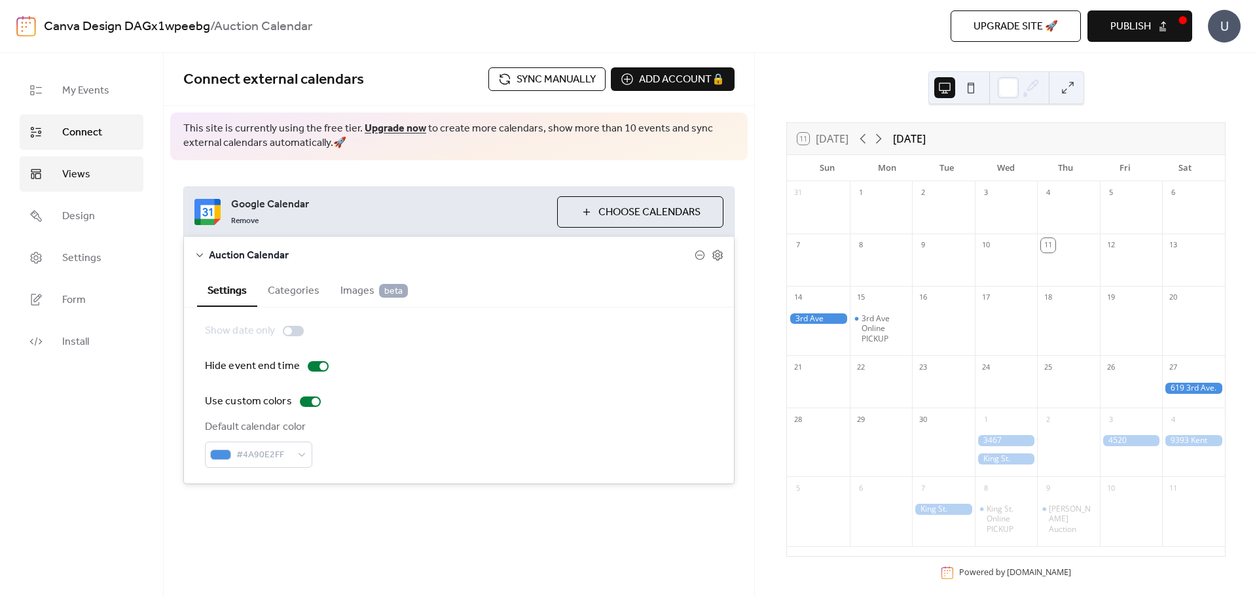
click at [103, 182] on link "Views" at bounding box center [82, 173] width 124 height 35
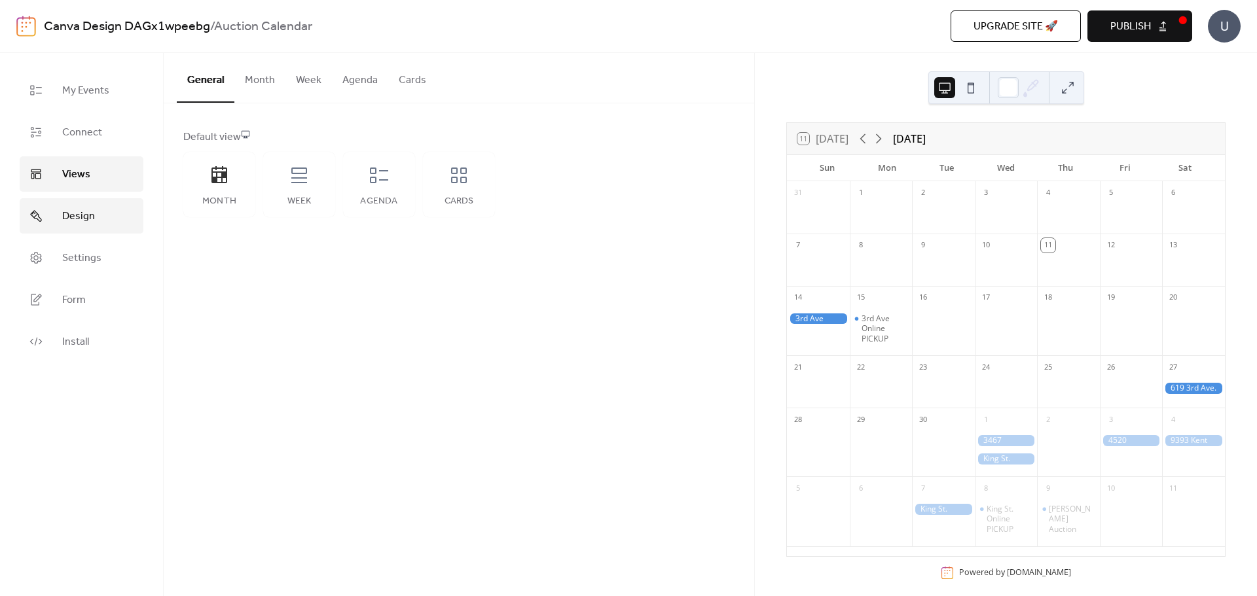
click at [88, 203] on link "Design" at bounding box center [82, 215] width 124 height 35
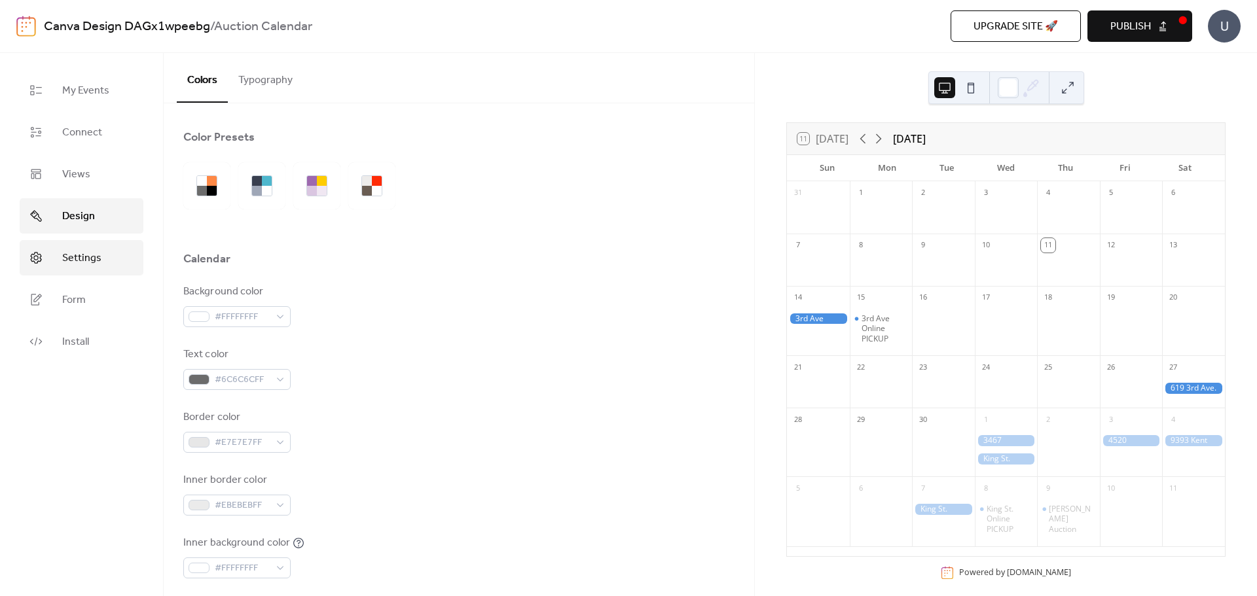
click at [94, 251] on span "Settings" at bounding box center [81, 259] width 39 height 16
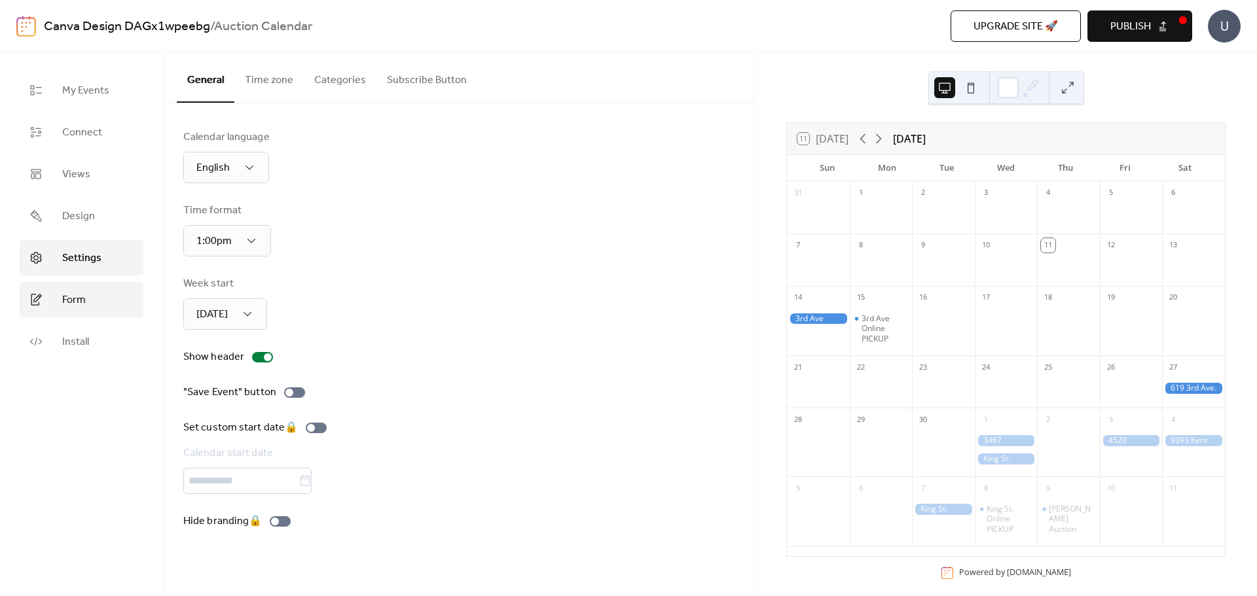
click at [93, 287] on link "Form" at bounding box center [82, 299] width 124 height 35
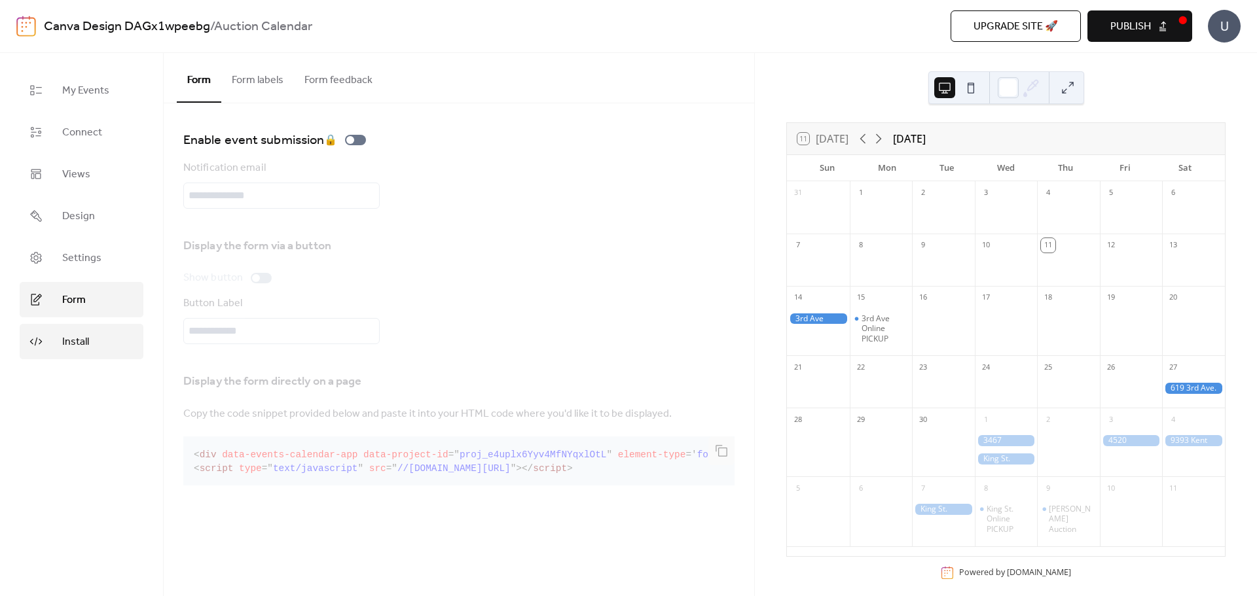
click at [101, 348] on link "Install" at bounding box center [82, 341] width 124 height 35
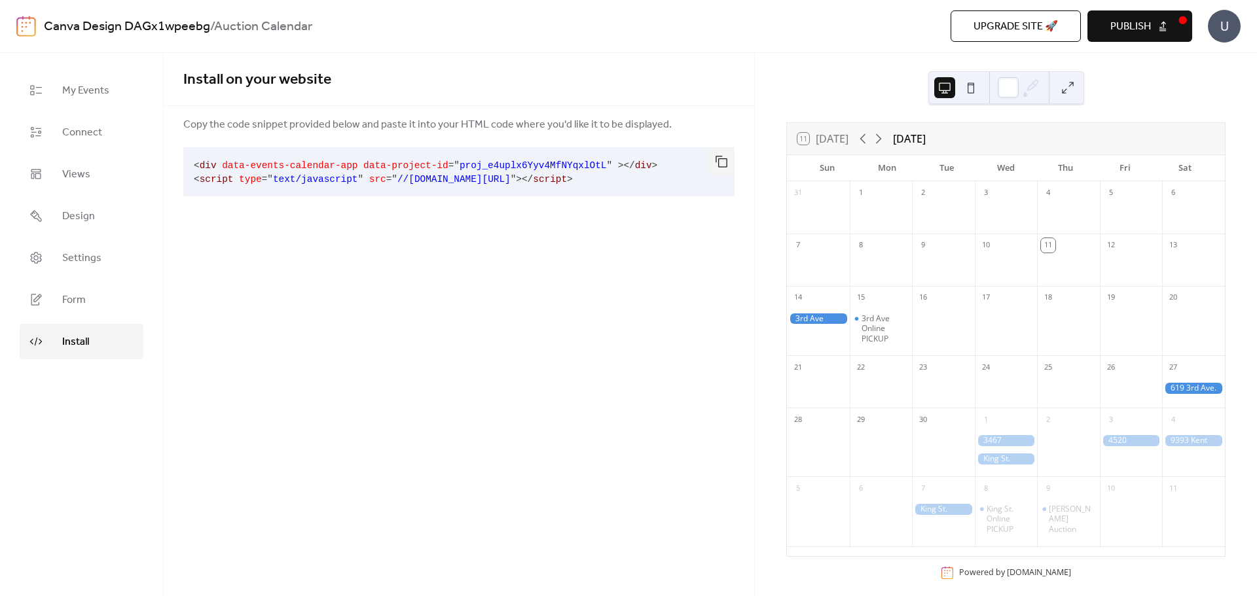
click at [1166, 27] on button "Publish" at bounding box center [1139, 25] width 105 height 31
click at [720, 164] on button "button" at bounding box center [721, 161] width 26 height 29
click at [110, 300] on link "Form" at bounding box center [82, 299] width 124 height 35
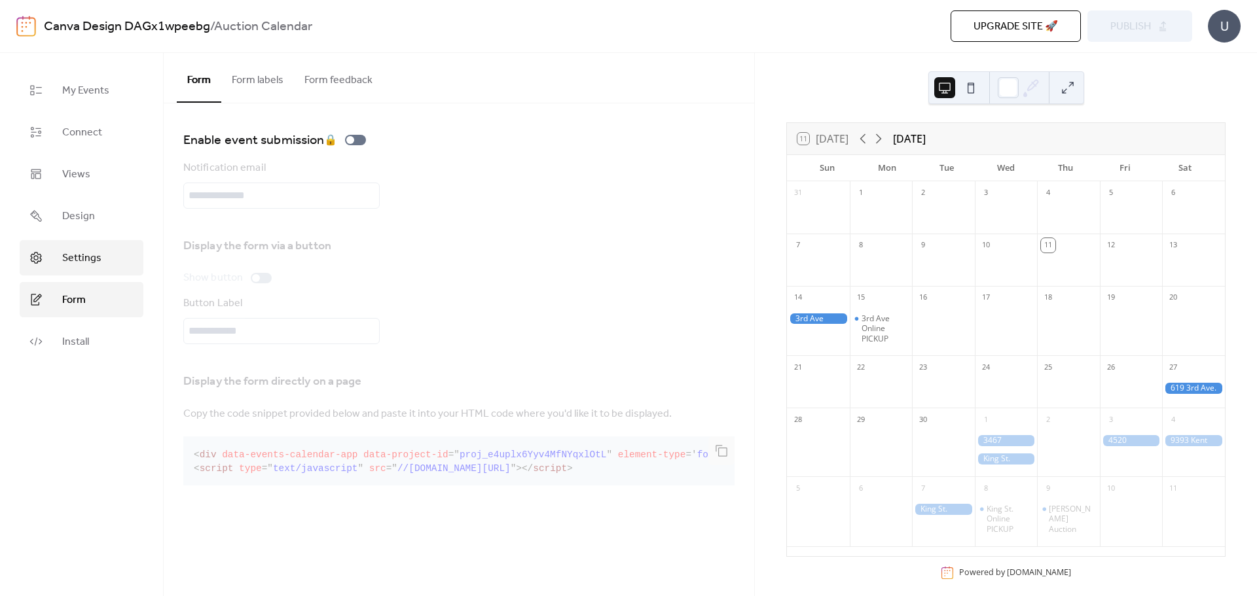
click at [98, 260] on span "Settings" at bounding box center [81, 259] width 39 height 16
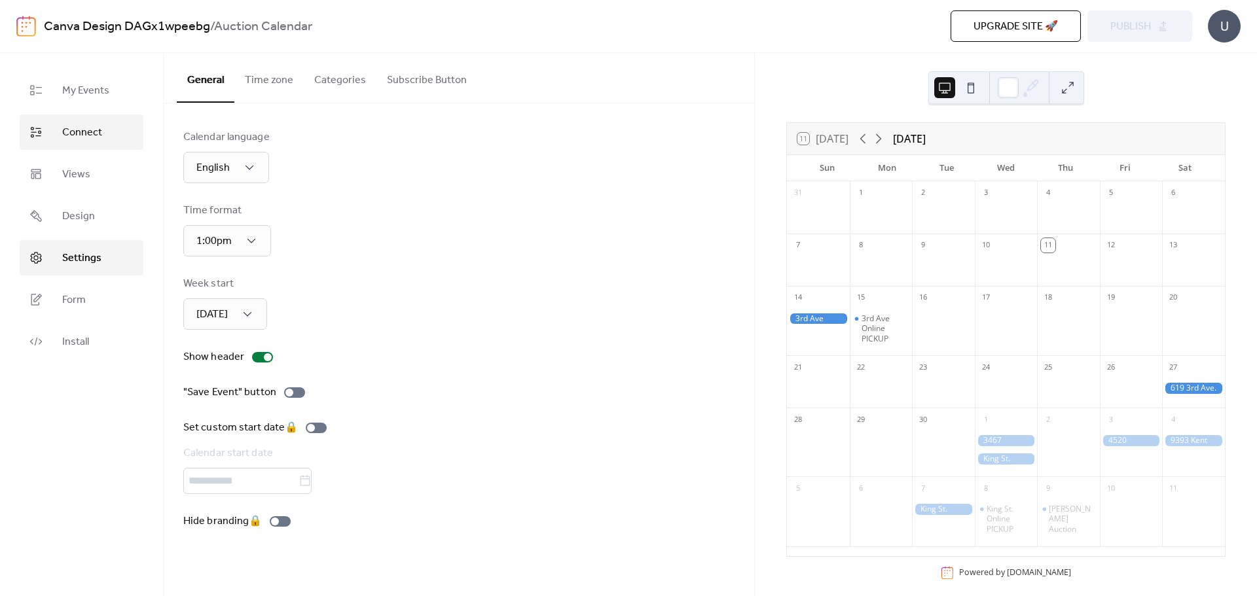
click at [85, 136] on span "Connect" at bounding box center [82, 133] width 40 height 16
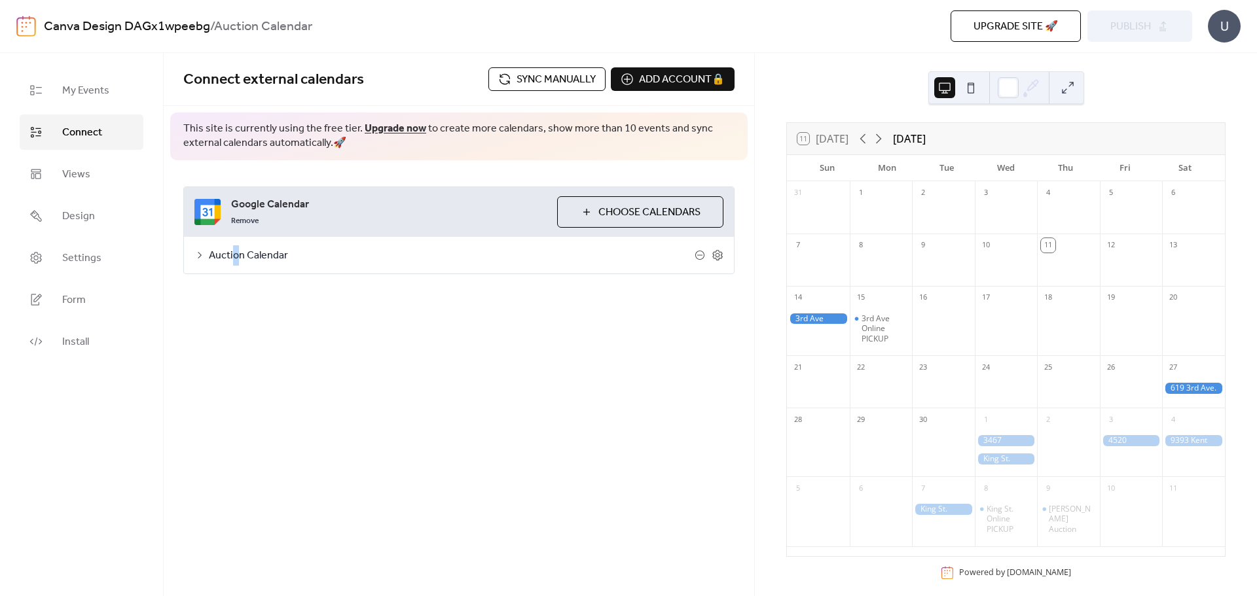
click at [234, 250] on span "Auction Calendar" at bounding box center [452, 256] width 486 height 16
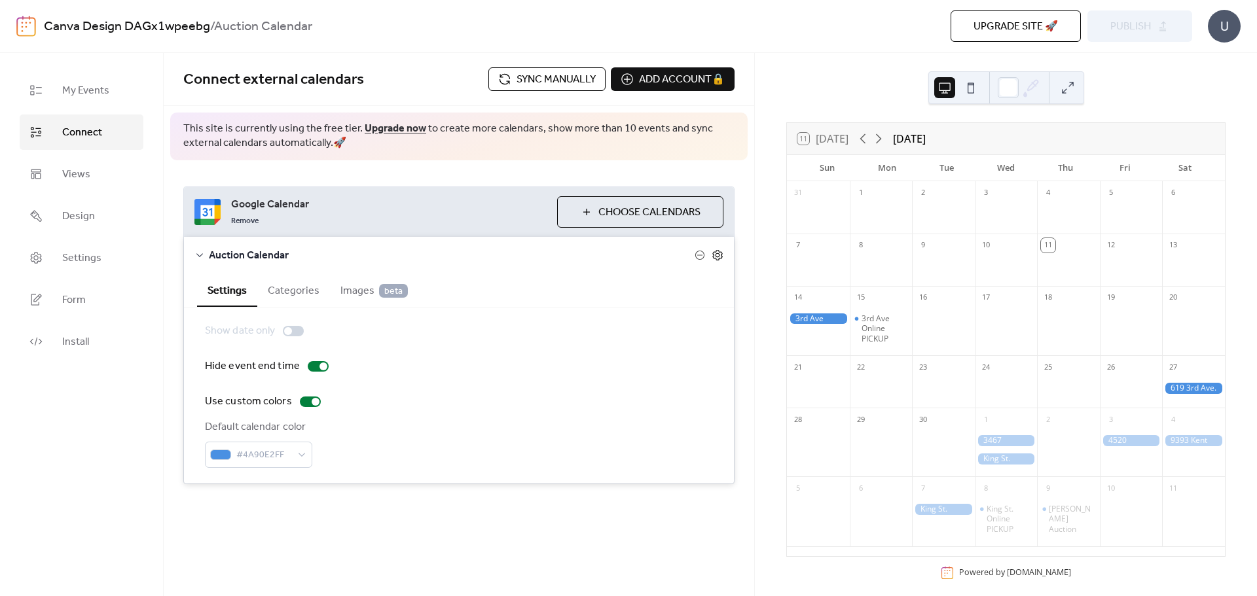
click at [717, 259] on icon at bounding box center [717, 255] width 12 height 12
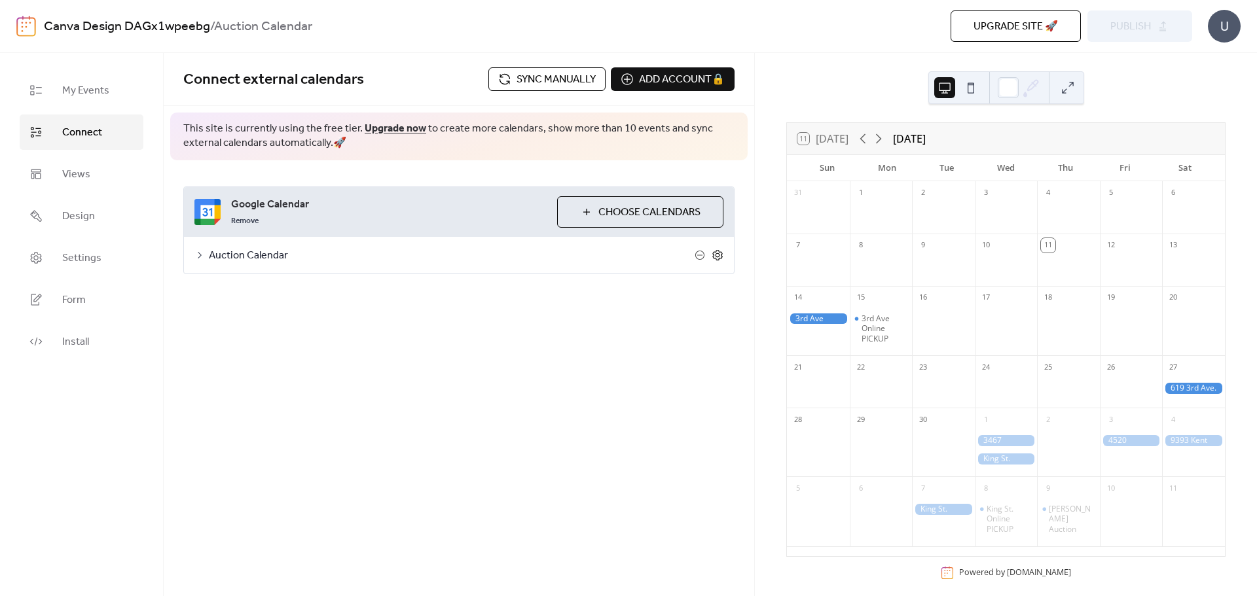
click at [717, 259] on icon at bounding box center [717, 255] width 12 height 12
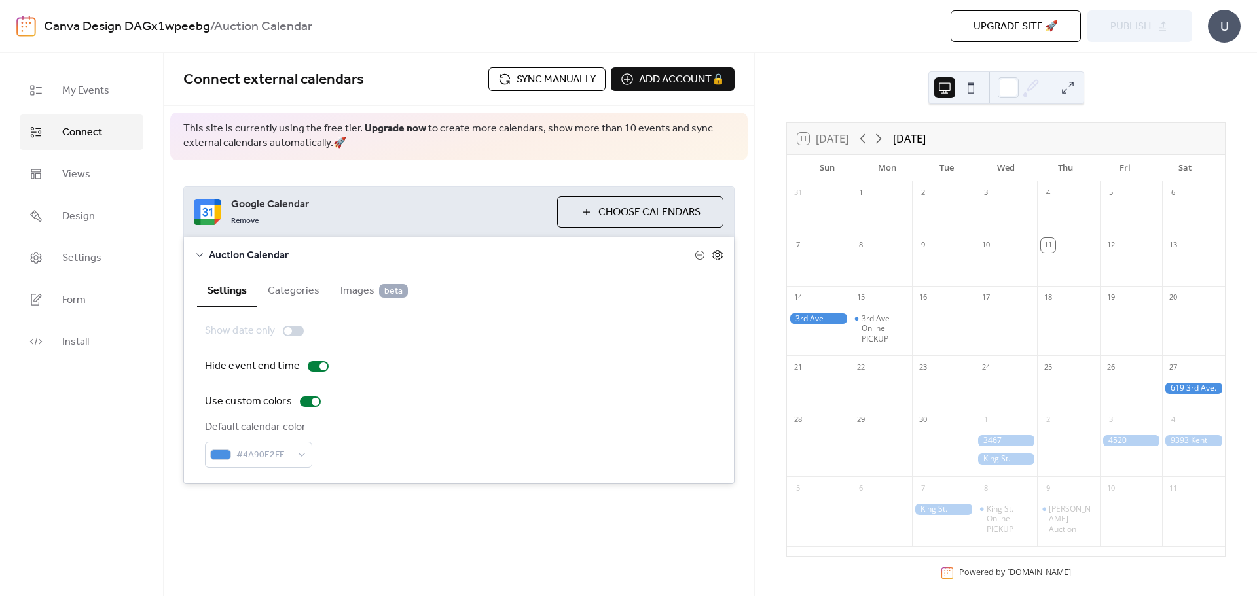
click at [718, 251] on icon at bounding box center [717, 255] width 12 height 12
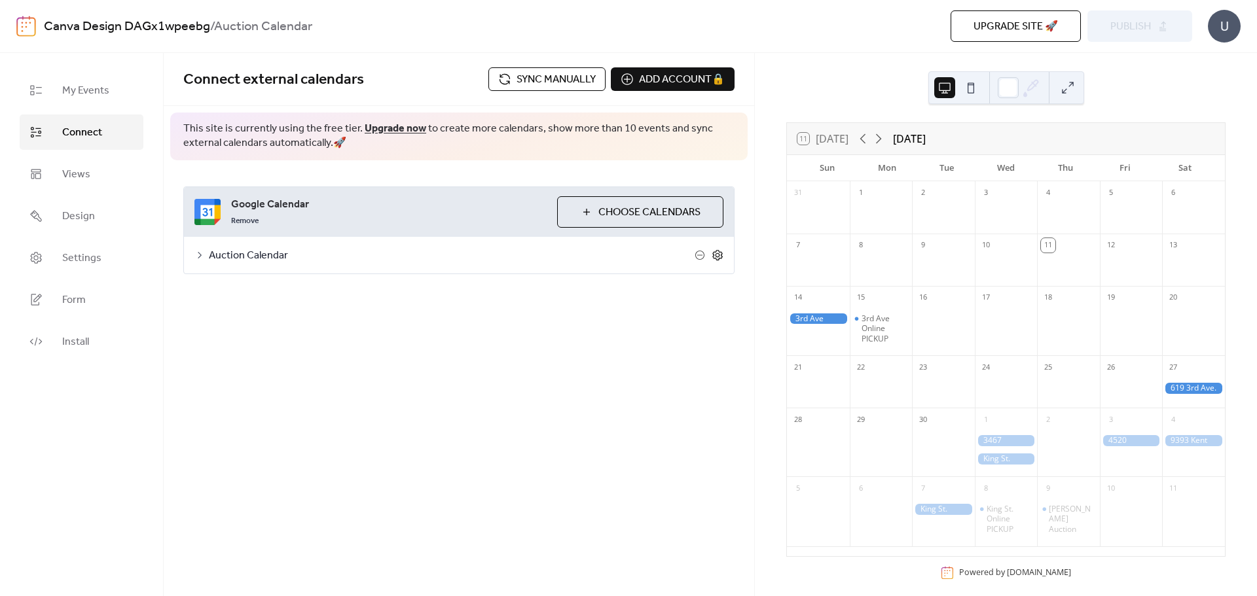
click at [718, 251] on icon at bounding box center [717, 255] width 12 height 12
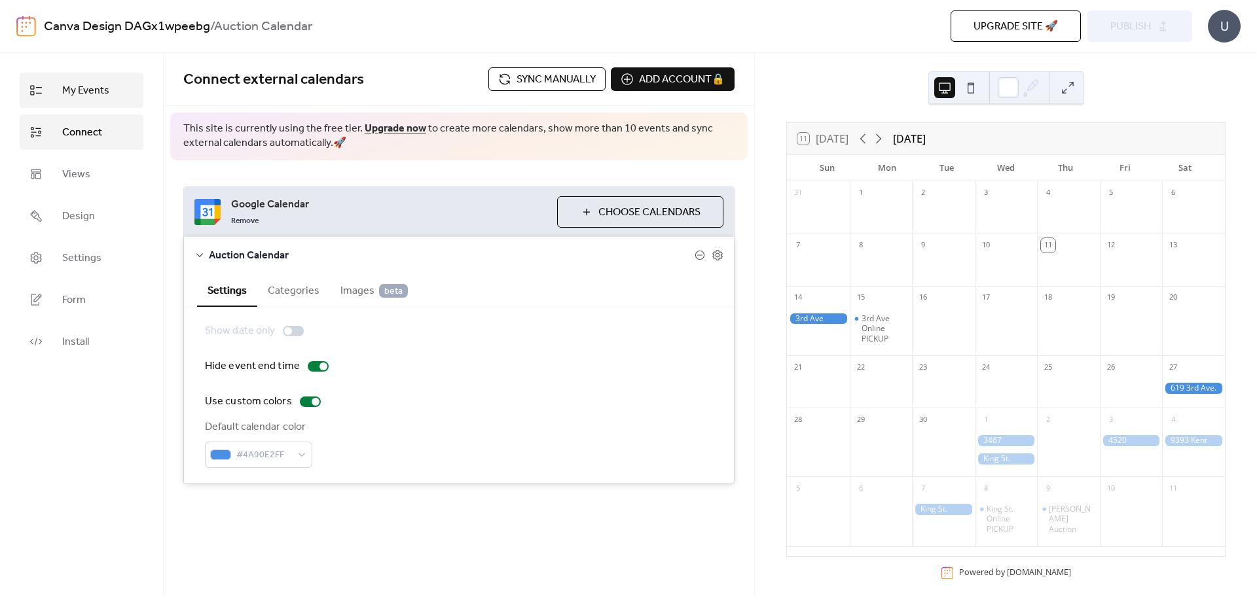
click at [109, 81] on link "My Events" at bounding box center [82, 90] width 124 height 35
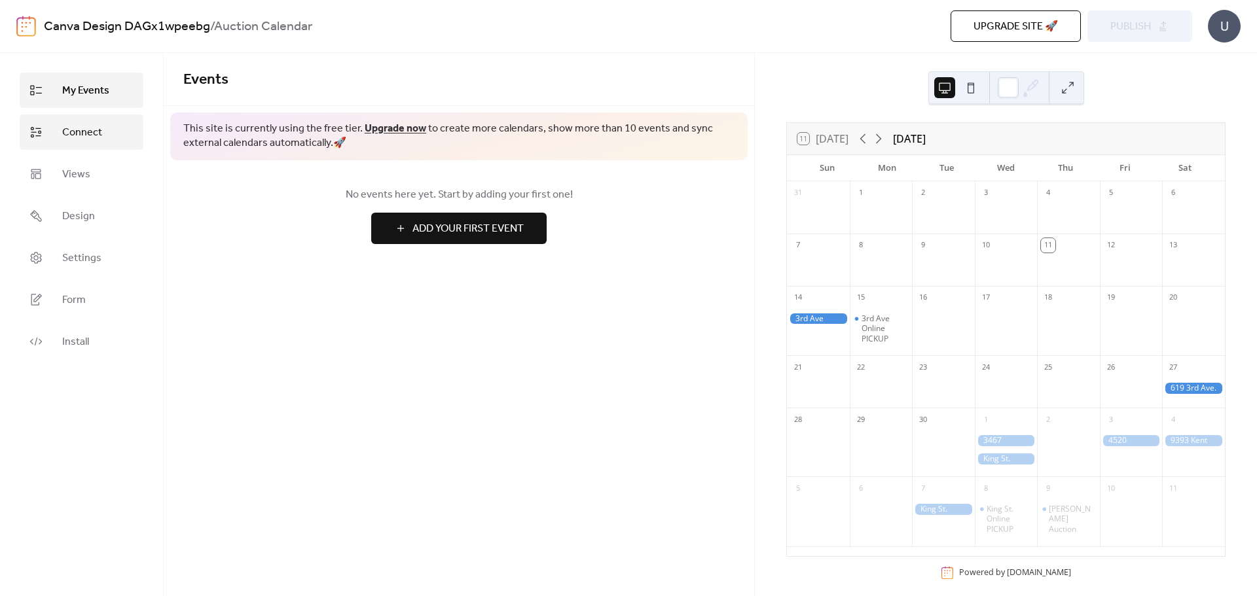
click at [86, 141] on span "Connect" at bounding box center [82, 133] width 40 height 16
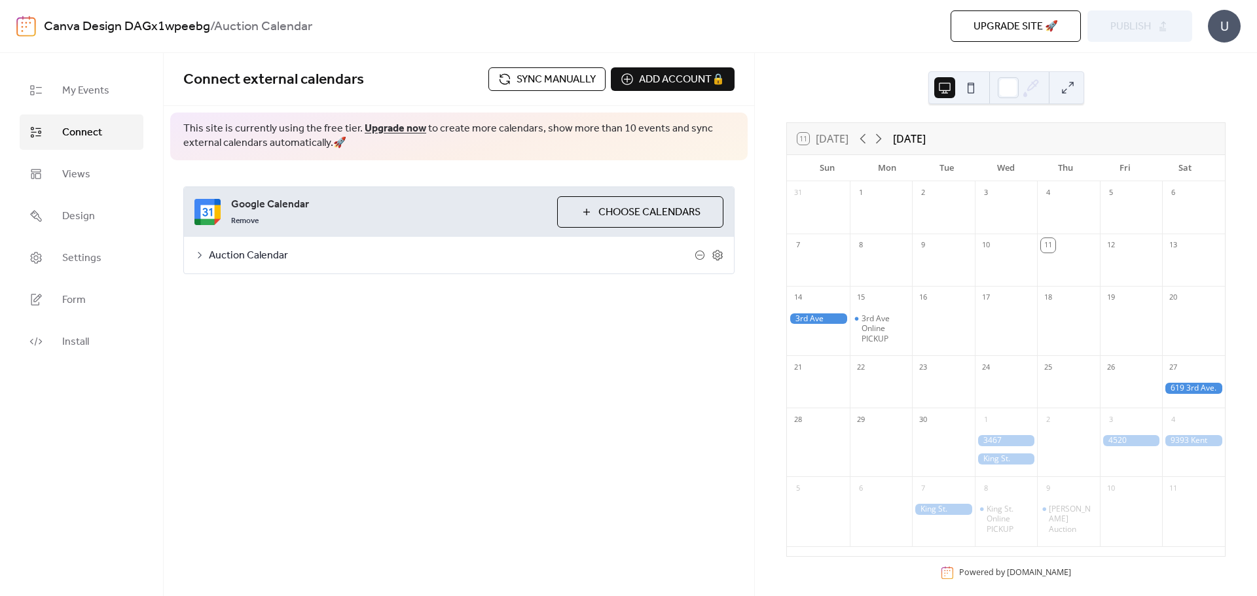
click at [360, 248] on span "Auction Calendar" at bounding box center [452, 256] width 486 height 16
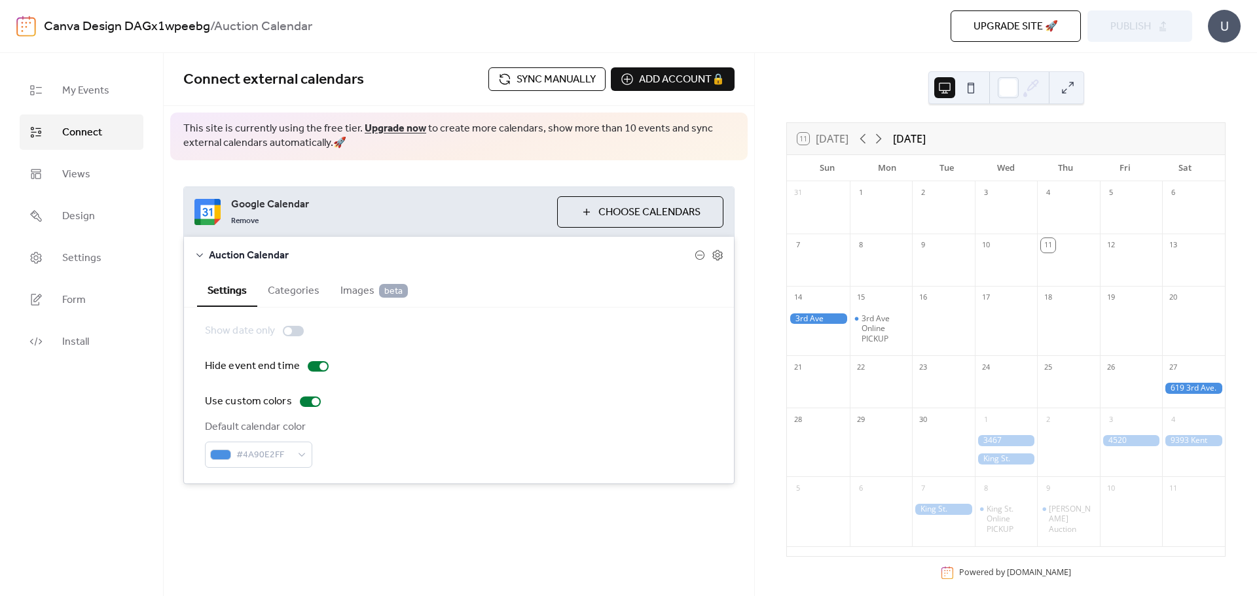
click at [529, 79] on span "Sync manually" at bounding box center [555, 80] width 79 height 16
click at [1153, 21] on button "Publish" at bounding box center [1139, 25] width 105 height 31
click at [112, 336] on link "Install" at bounding box center [82, 341] width 124 height 35
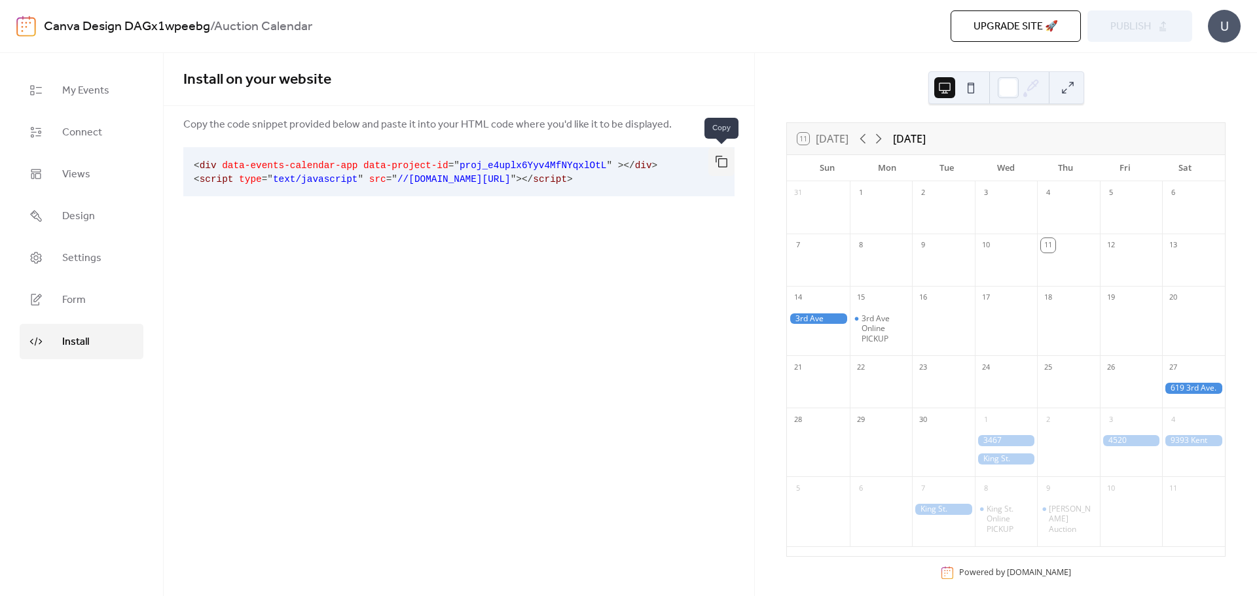
click at [718, 166] on button "button" at bounding box center [721, 161] width 26 height 29
click at [132, 98] on link "My Events" at bounding box center [82, 90] width 124 height 35
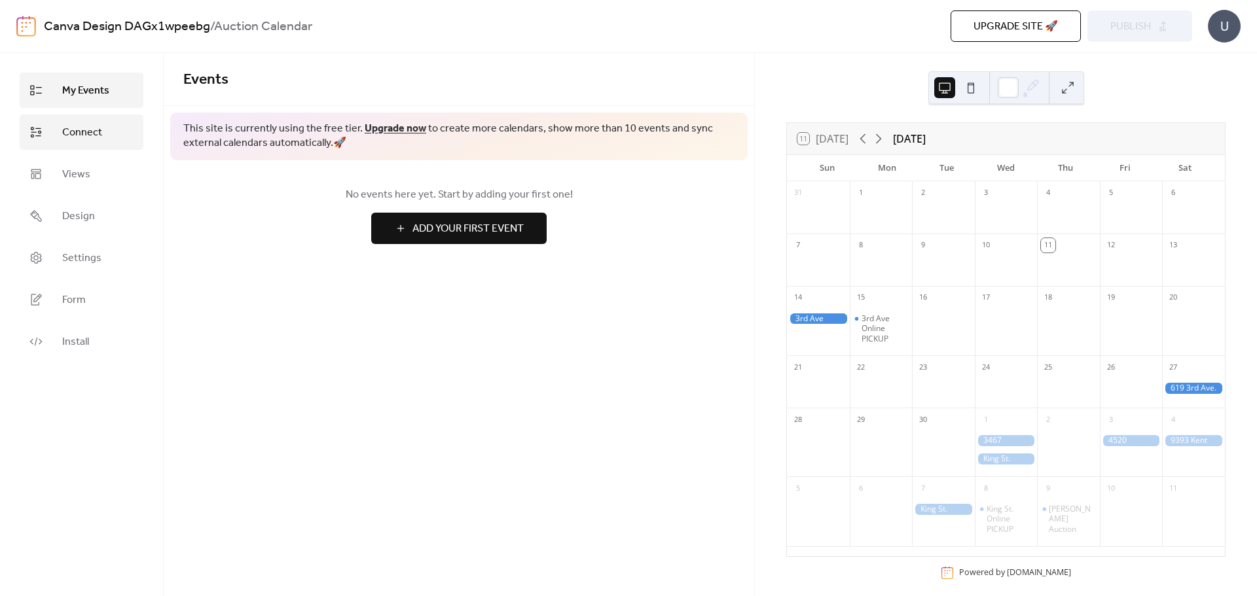
click at [89, 126] on span "Connect" at bounding box center [82, 133] width 40 height 16
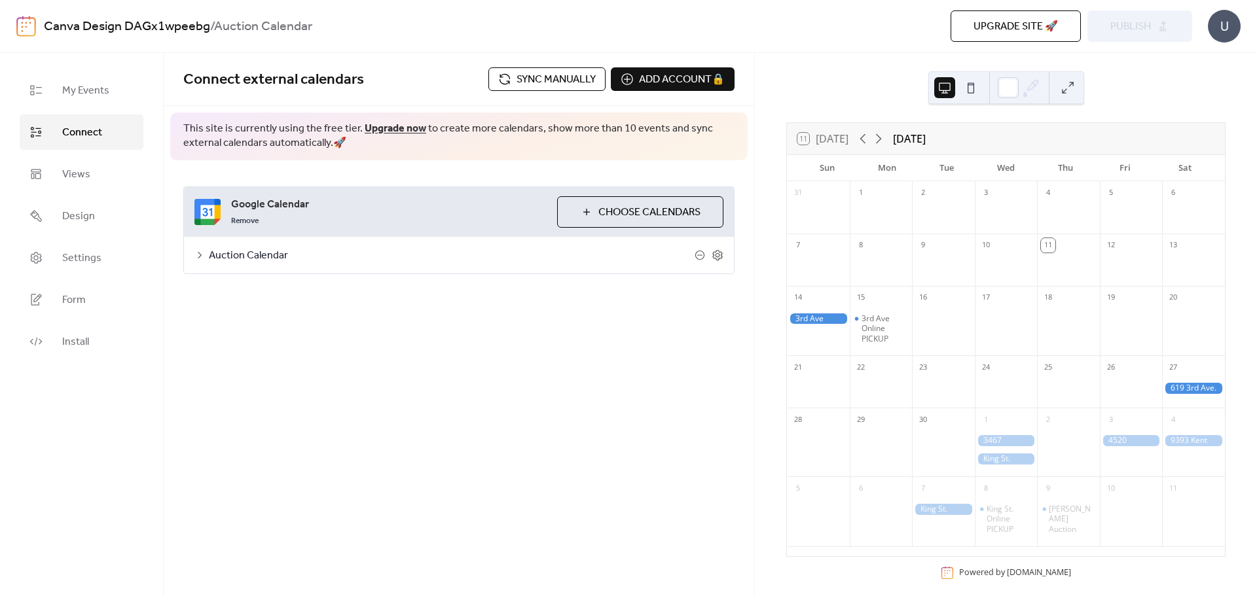
click at [262, 248] on span "Auction Calendar" at bounding box center [452, 256] width 486 height 16
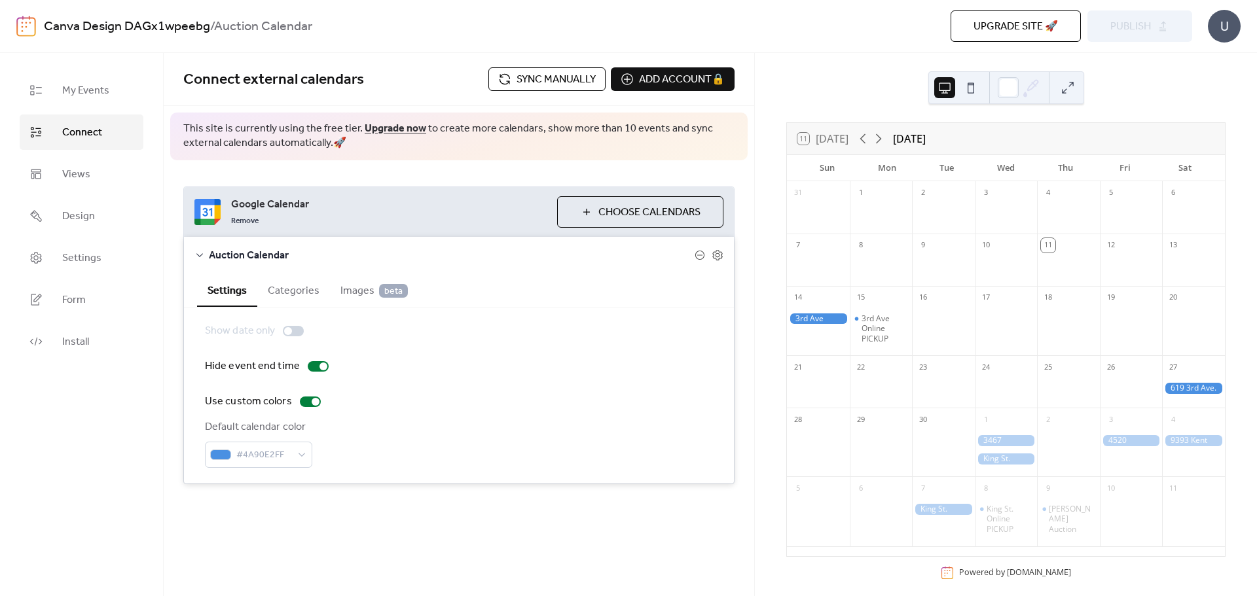
click at [310, 304] on button "Categories" at bounding box center [293, 290] width 73 height 32
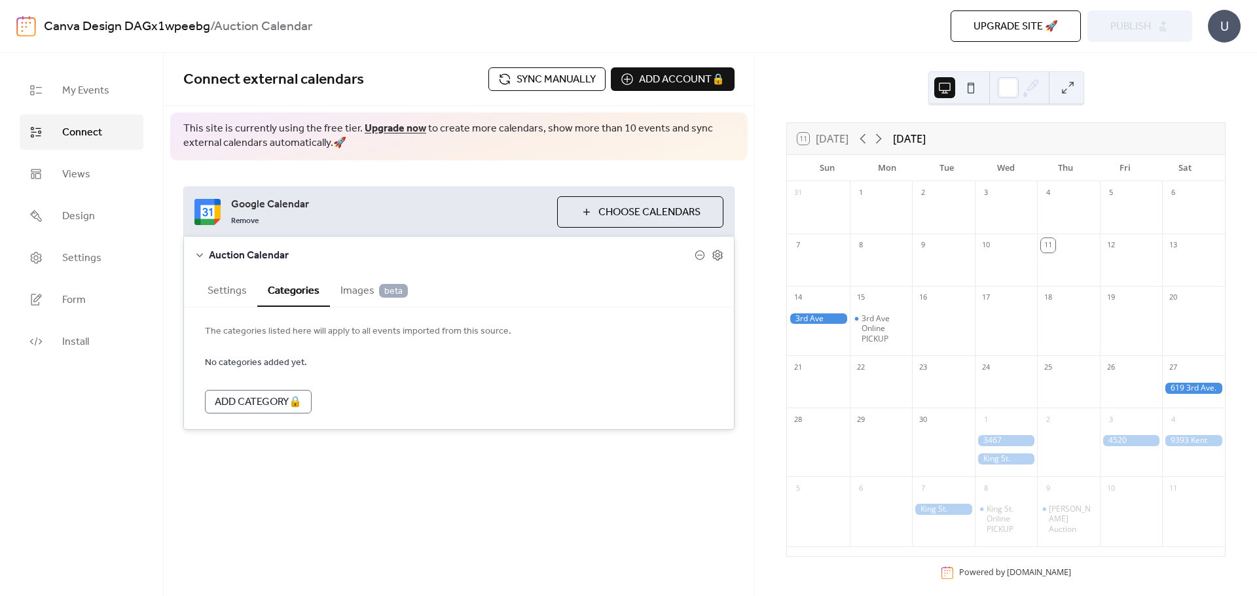
click at [353, 288] on span "Images beta" at bounding box center [373, 291] width 67 height 16
click at [242, 290] on button "Settings" at bounding box center [227, 290] width 60 height 32
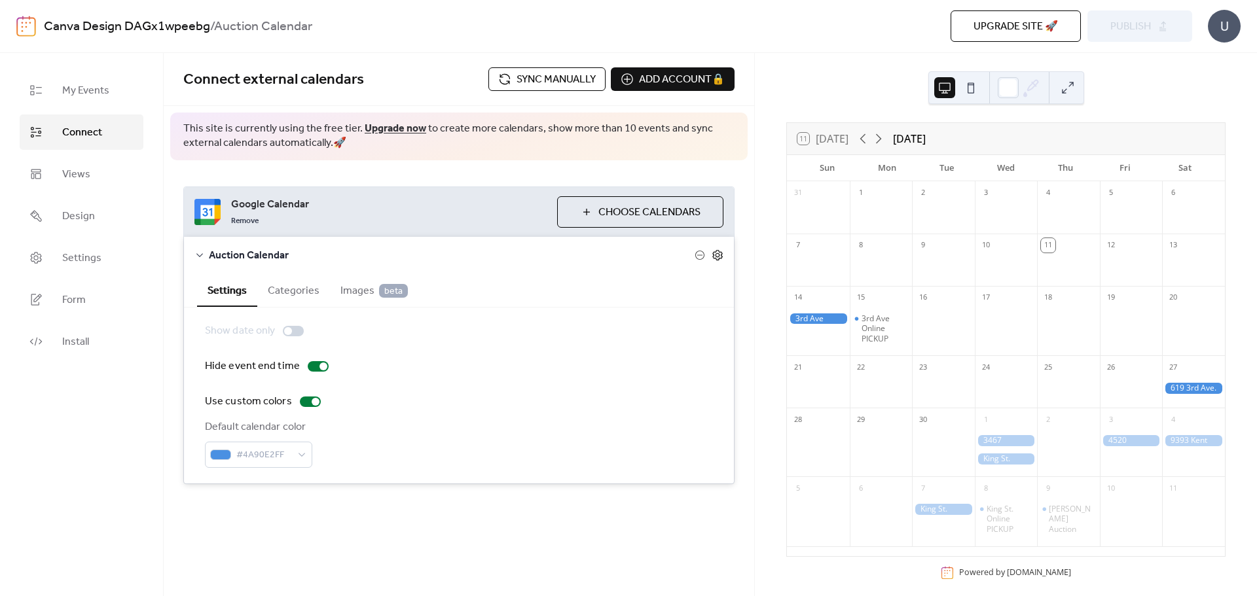
click at [721, 253] on icon at bounding box center [717, 255] width 10 height 10
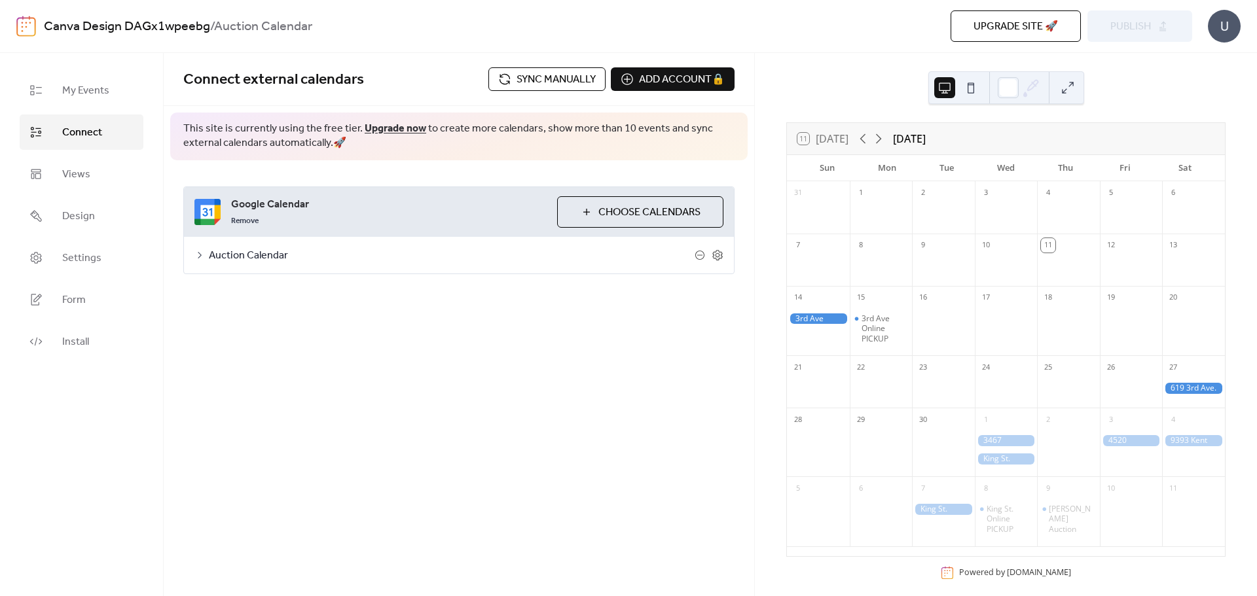
click at [654, 220] on span "Choose Calendars" at bounding box center [649, 213] width 102 height 16
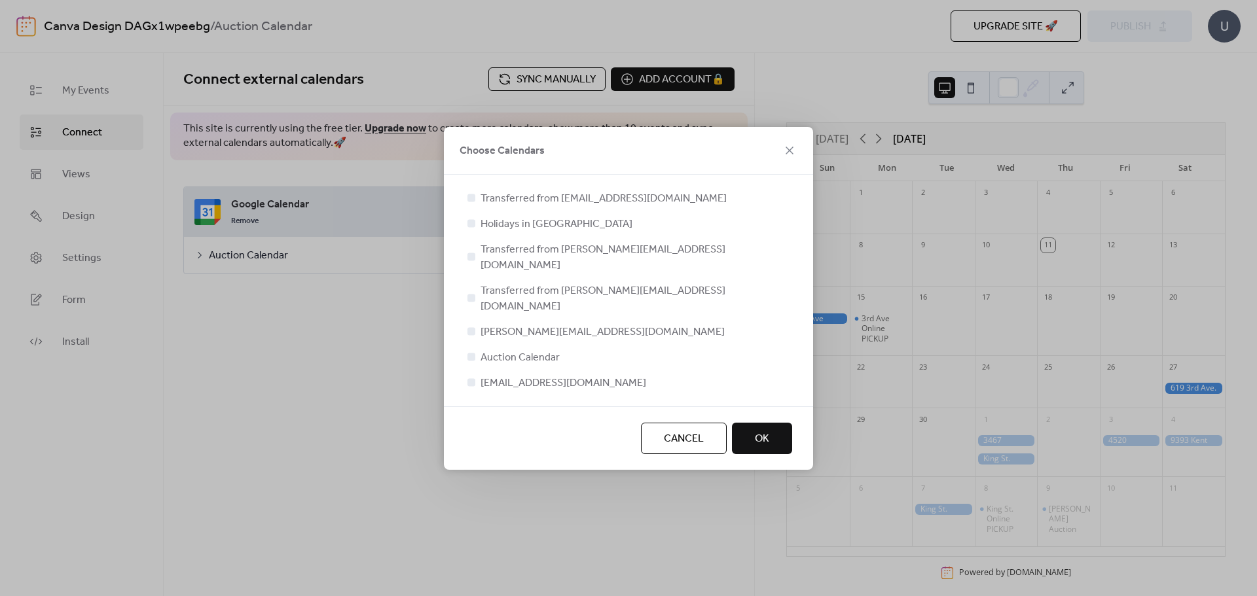
click at [757, 431] on span "OK" at bounding box center [762, 439] width 14 height 16
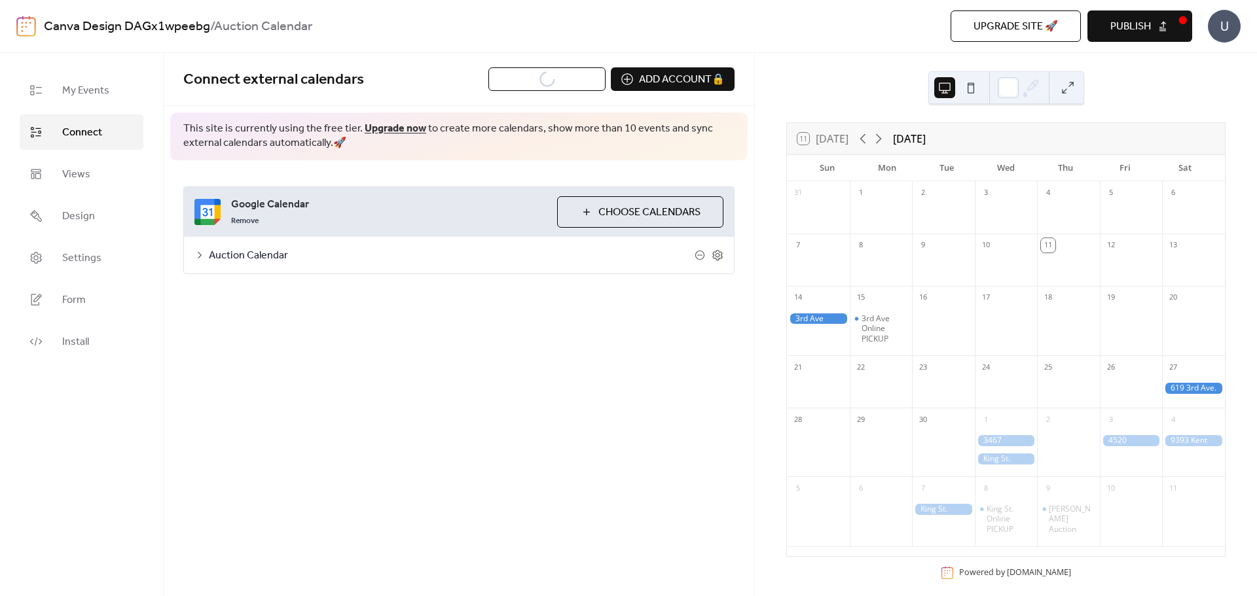
click at [1181, 35] on button "Publish" at bounding box center [1139, 25] width 105 height 31
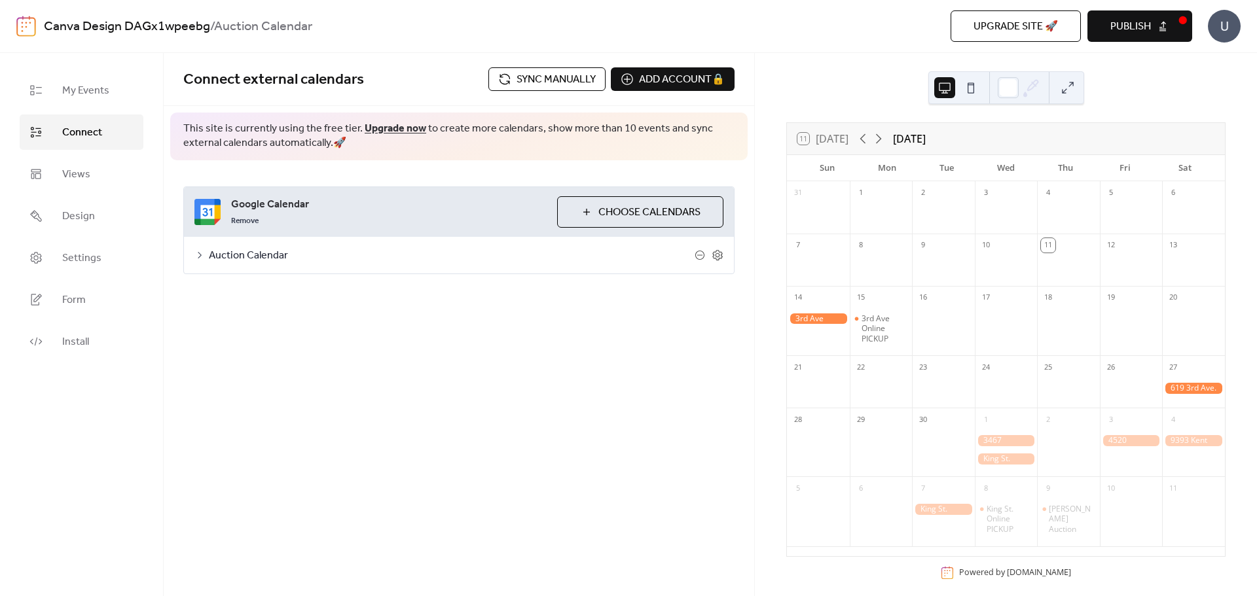
click at [1070, 101] on div at bounding box center [1006, 87] width 156 height 33
click at [1066, 90] on button at bounding box center [1067, 87] width 21 height 21
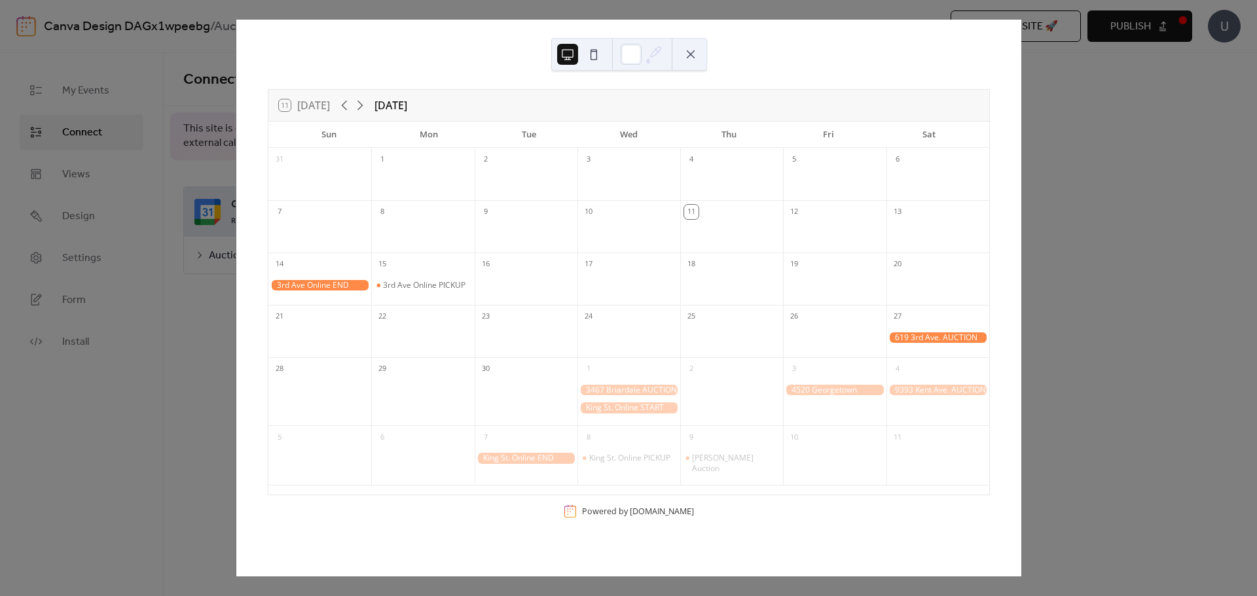
click at [696, 55] on button at bounding box center [690, 54] width 21 height 21
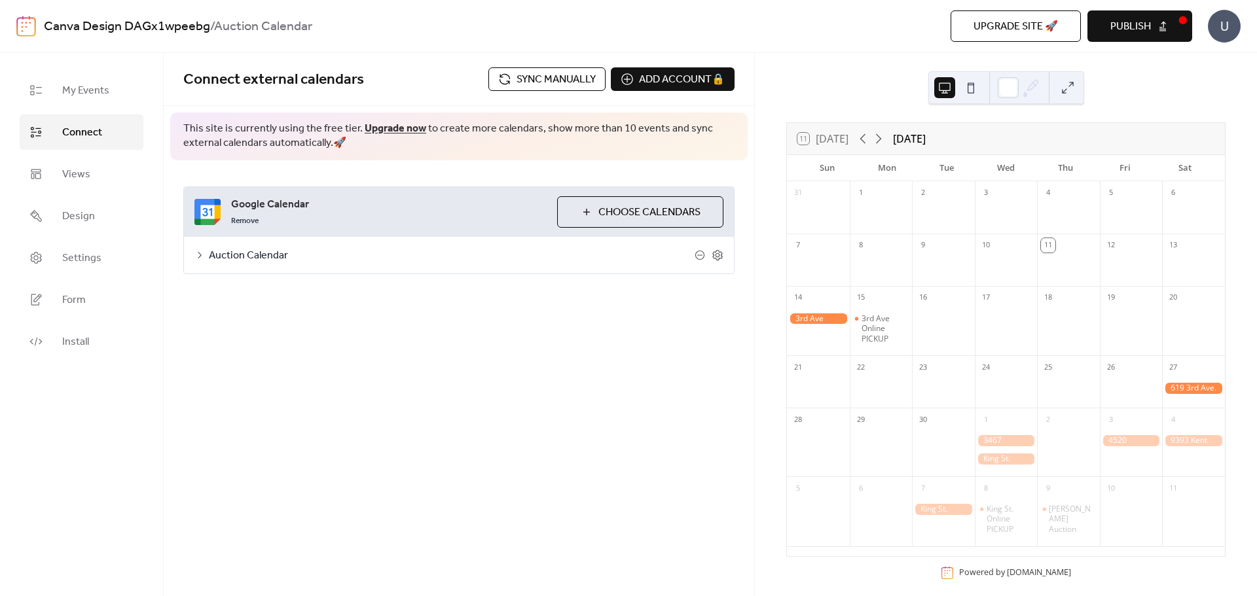
drag, startPoint x: 499, startPoint y: 245, endPoint x: 497, endPoint y: 252, distance: 7.5
click at [499, 246] on div "Auction Calendar" at bounding box center [459, 255] width 550 height 37
click at [492, 259] on span "Auction Calendar" at bounding box center [452, 256] width 486 height 16
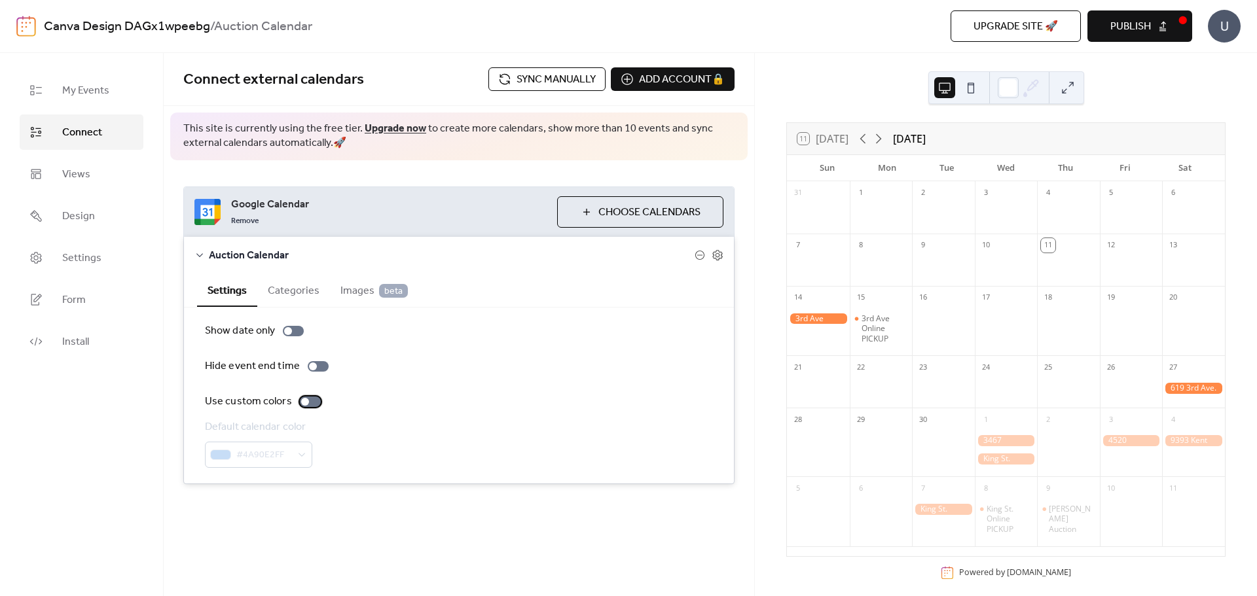
click at [310, 405] on div at bounding box center [310, 402] width 21 height 10
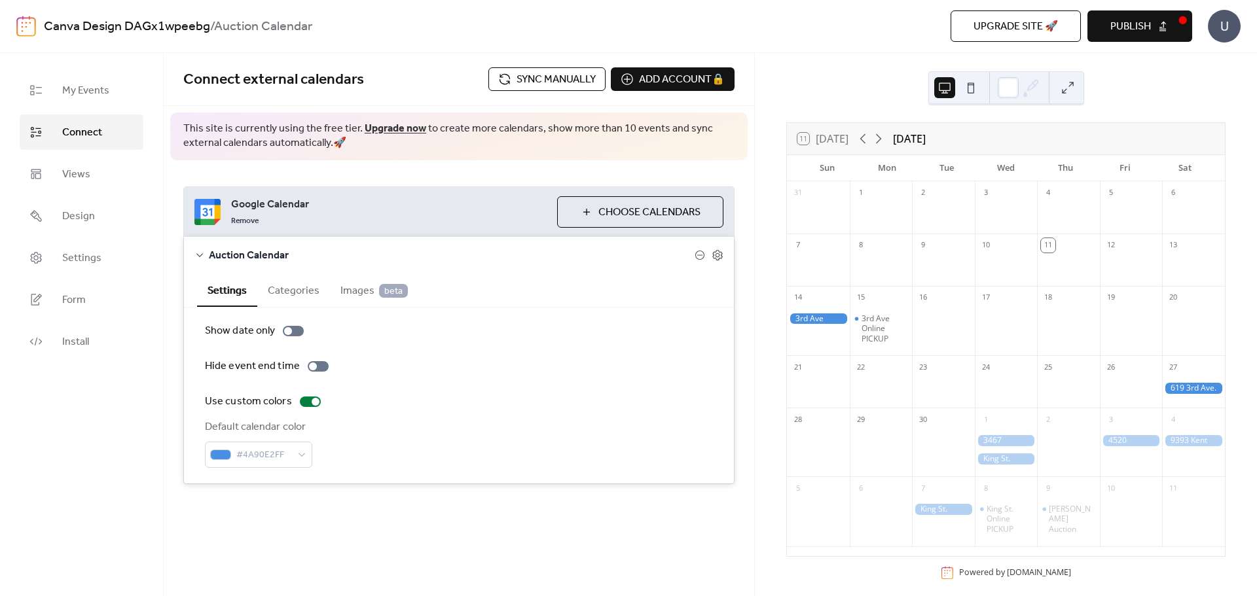
click at [1138, 31] on span "Publish" at bounding box center [1130, 27] width 41 height 16
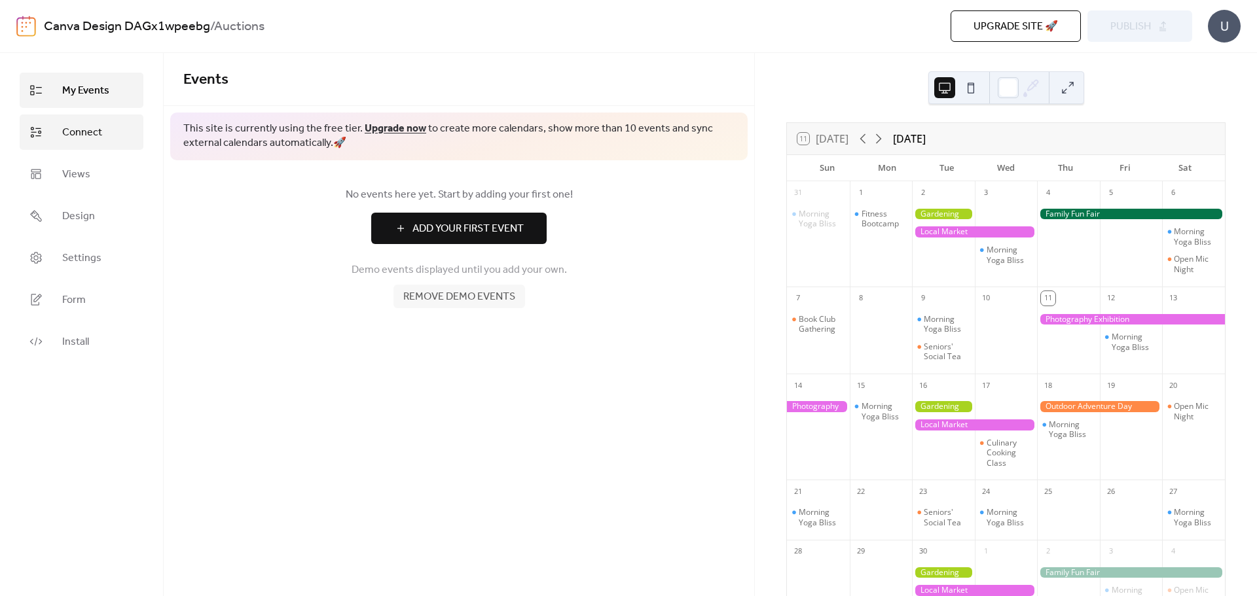
click at [65, 143] on link "Connect" at bounding box center [82, 132] width 124 height 35
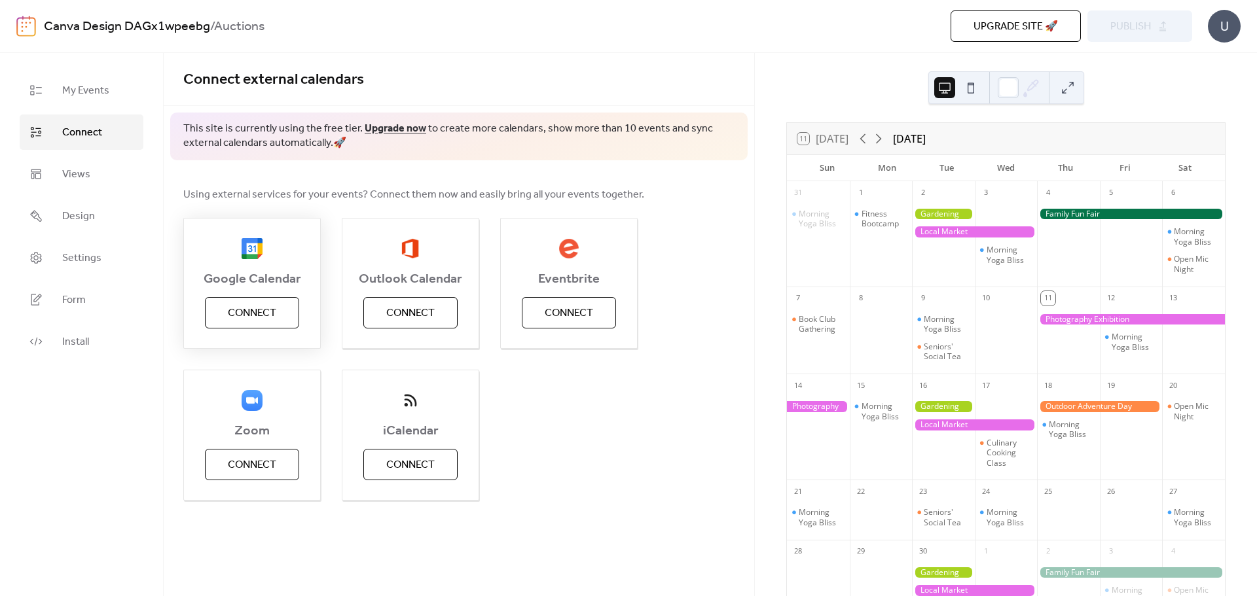
click at [268, 325] on button "Connect" at bounding box center [252, 312] width 94 height 31
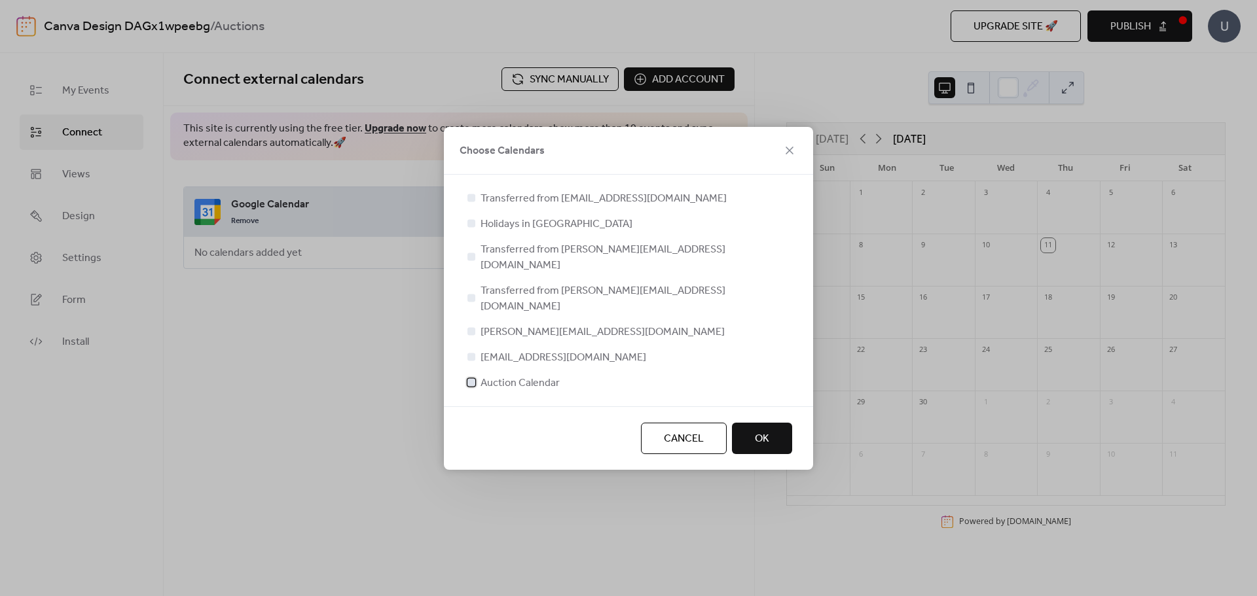
click at [497, 376] on span "Auction Calendar" at bounding box center [519, 384] width 79 height 16
click at [771, 423] on button "OK" at bounding box center [762, 438] width 60 height 31
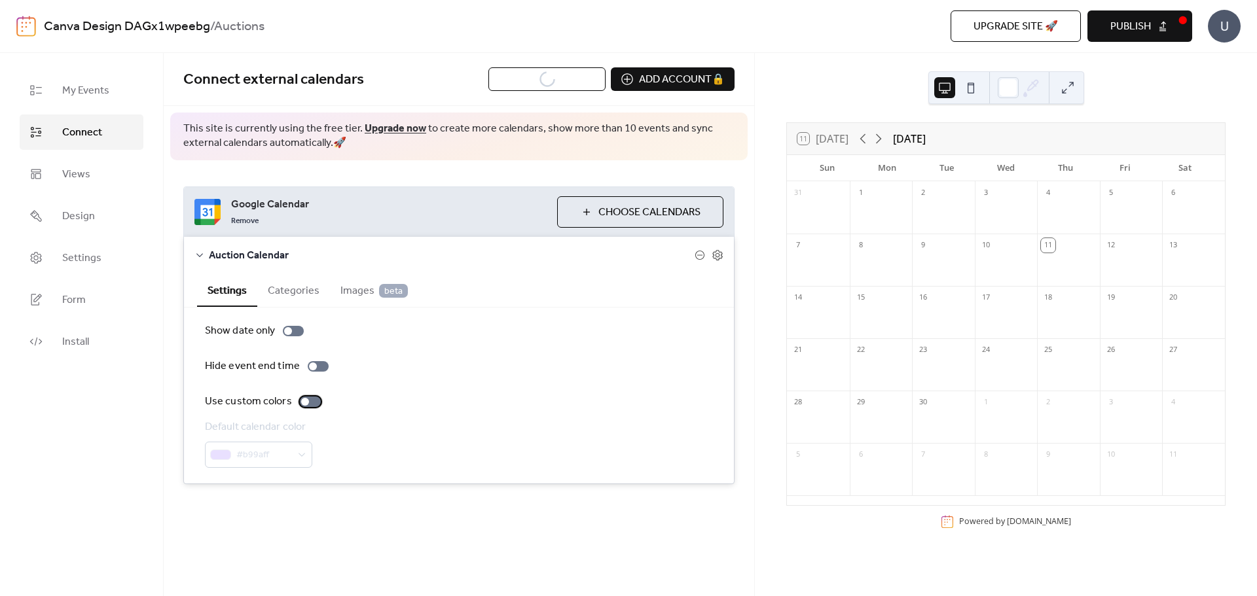
click at [313, 403] on div at bounding box center [310, 402] width 21 height 10
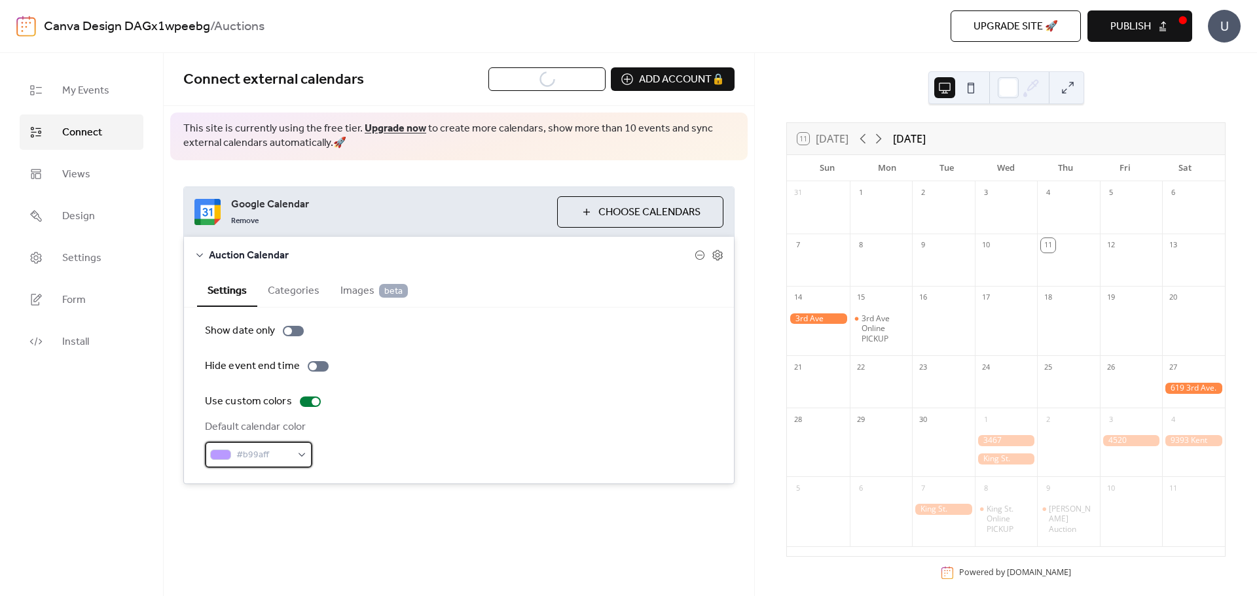
click at [264, 454] on span "#b99aff" at bounding box center [263, 456] width 55 height 16
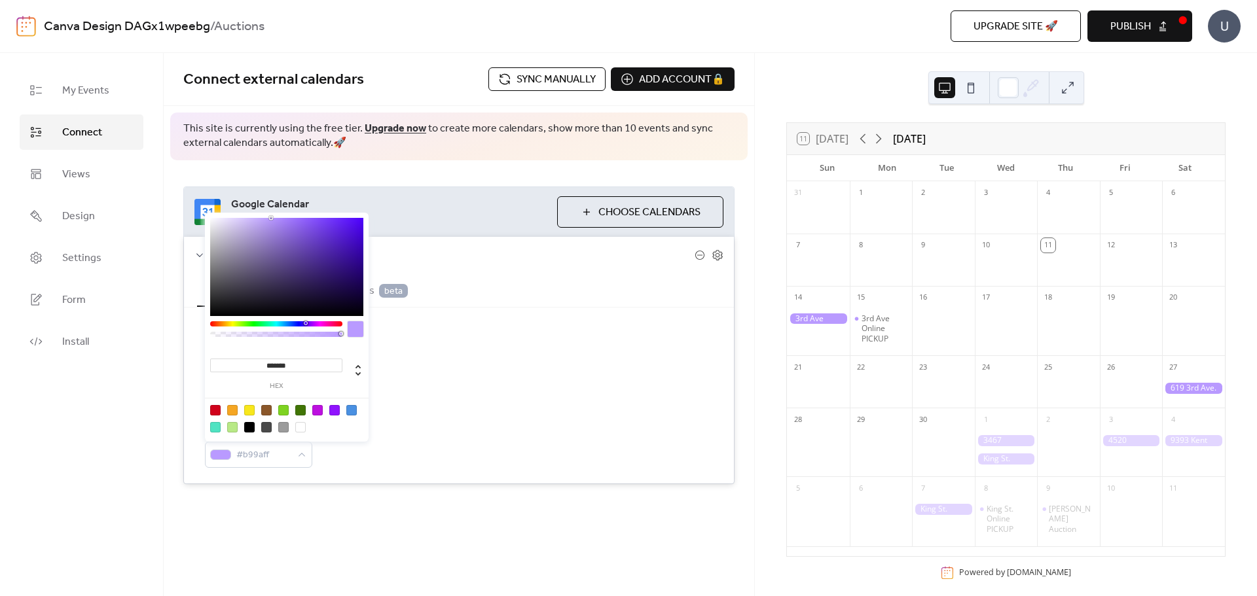
drag, startPoint x: 348, startPoint y: 410, endPoint x: 355, endPoint y: 412, distance: 6.7
click at [349, 410] on div at bounding box center [351, 410] width 10 height 10
type input "*******"
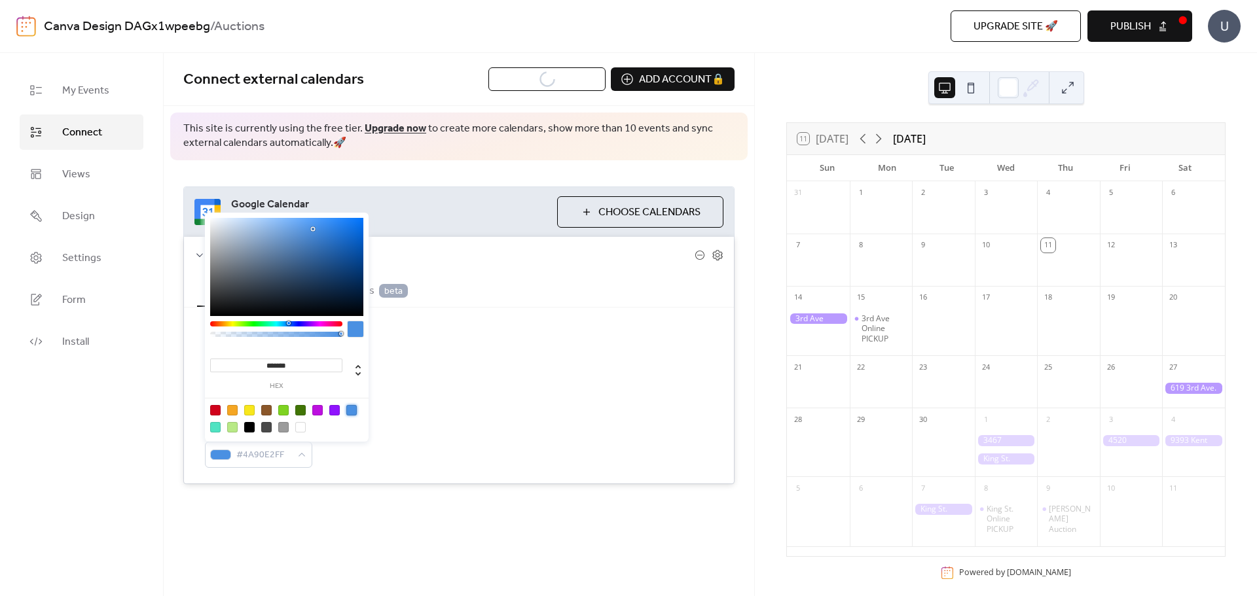
click at [441, 387] on div "Show date only Hide event end time Use custom colors Default calendar color #4A…" at bounding box center [459, 395] width 508 height 145
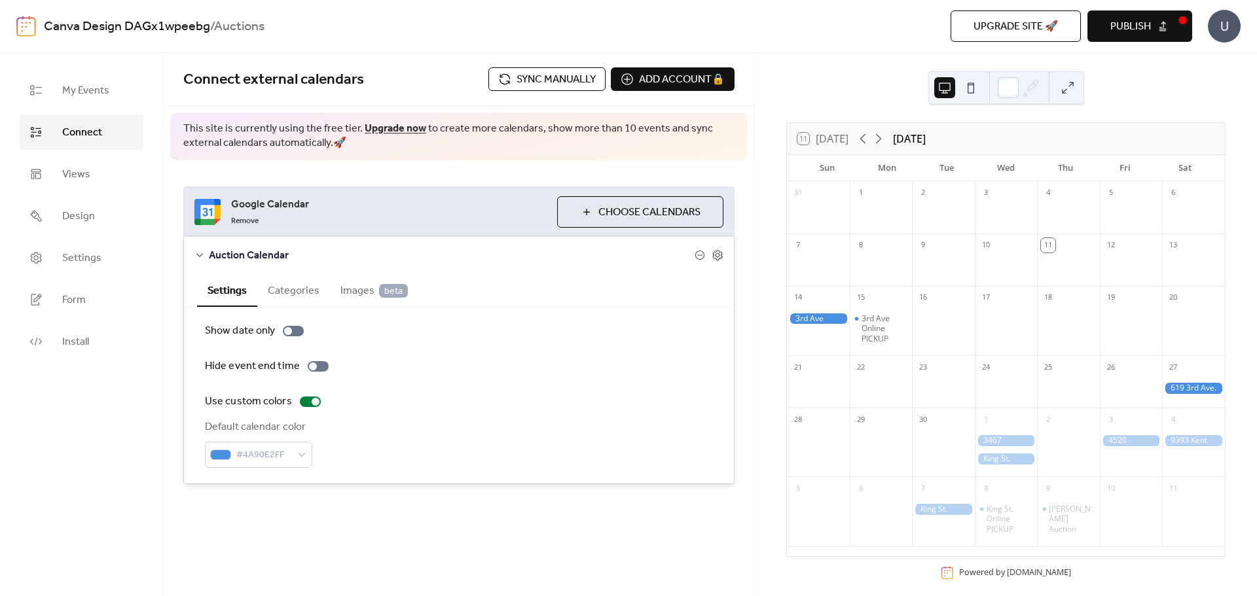
click at [1152, 28] on button "Publish" at bounding box center [1139, 25] width 105 height 31
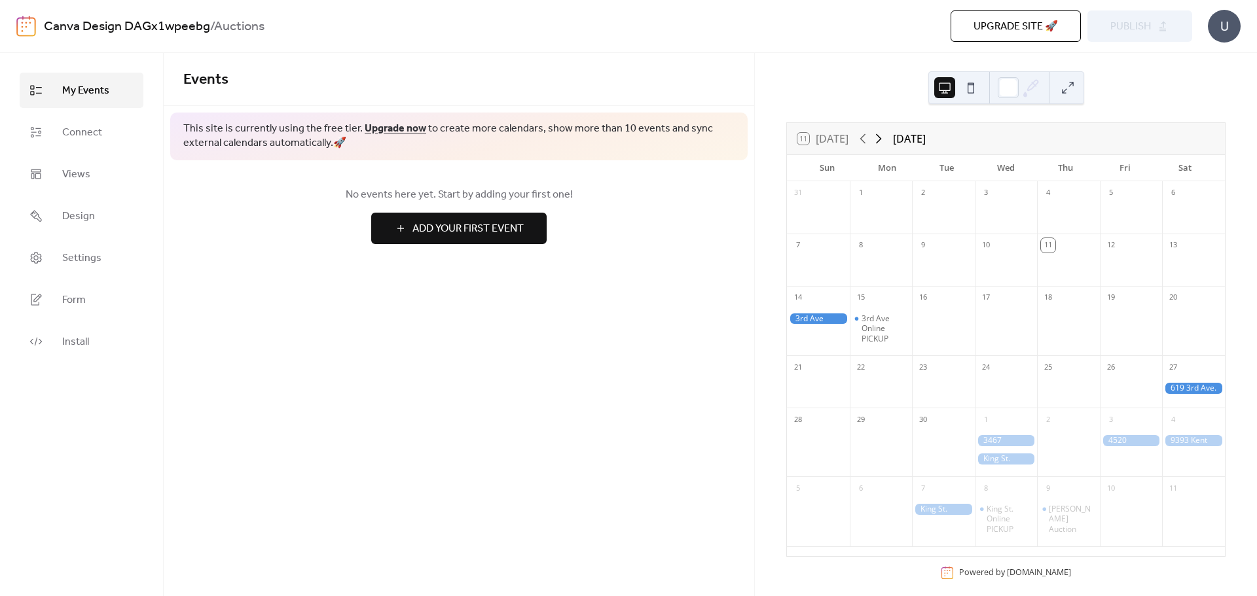
click at [881, 141] on icon at bounding box center [878, 139] width 16 height 16
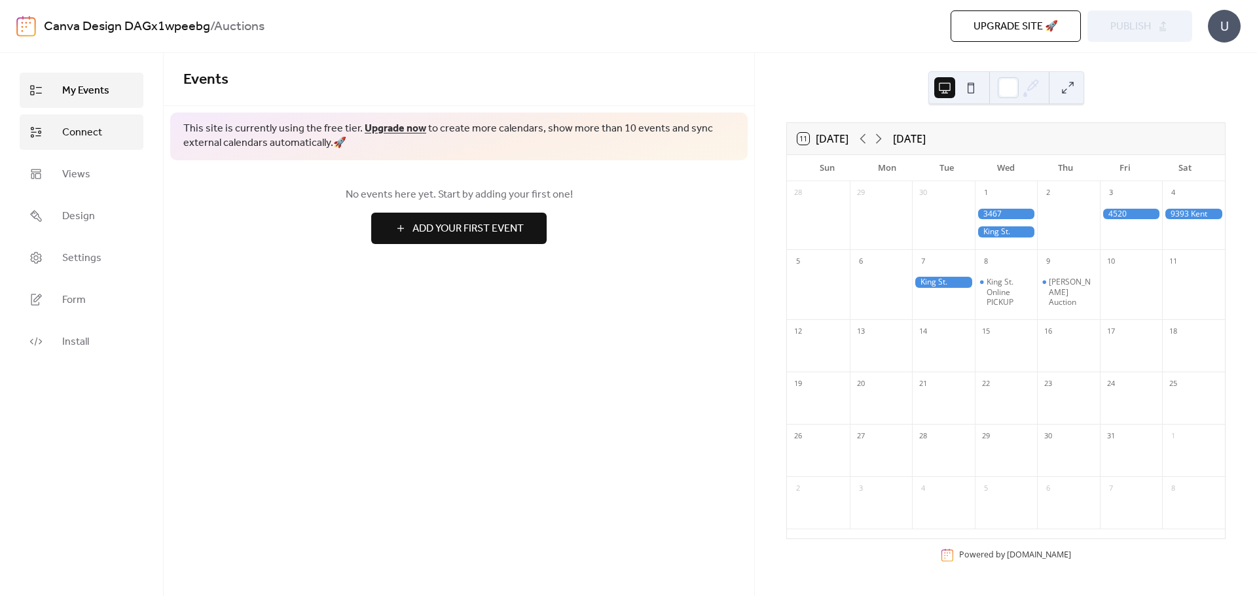
click at [83, 148] on link "Connect" at bounding box center [82, 132] width 124 height 35
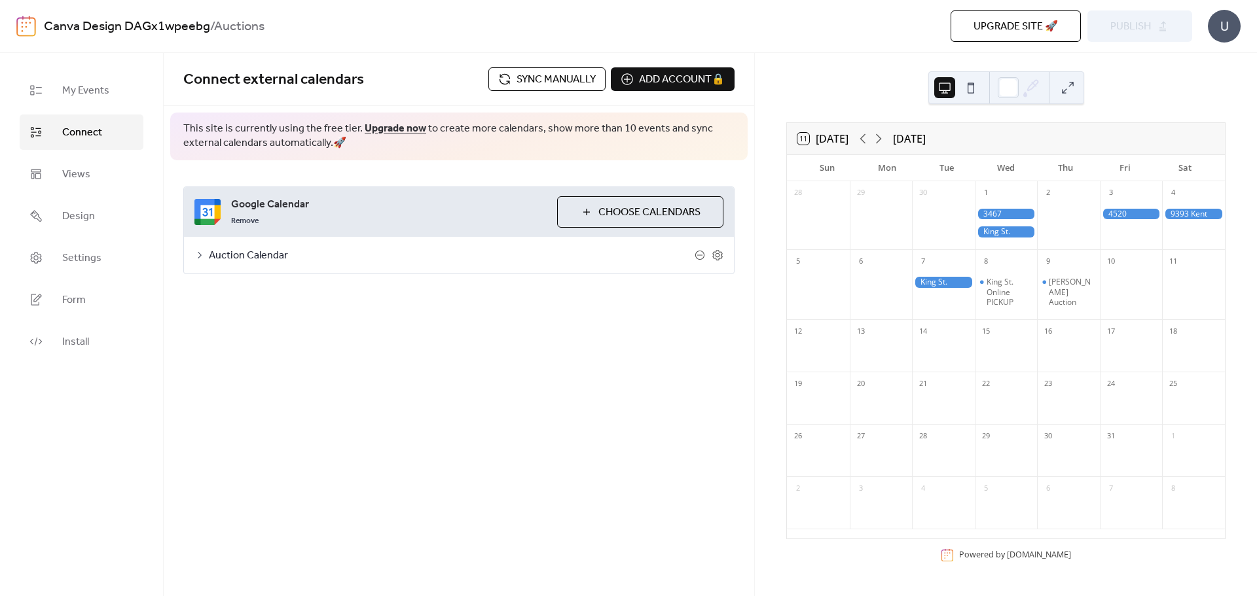
click at [391, 258] on span "Auction Calendar" at bounding box center [452, 256] width 486 height 16
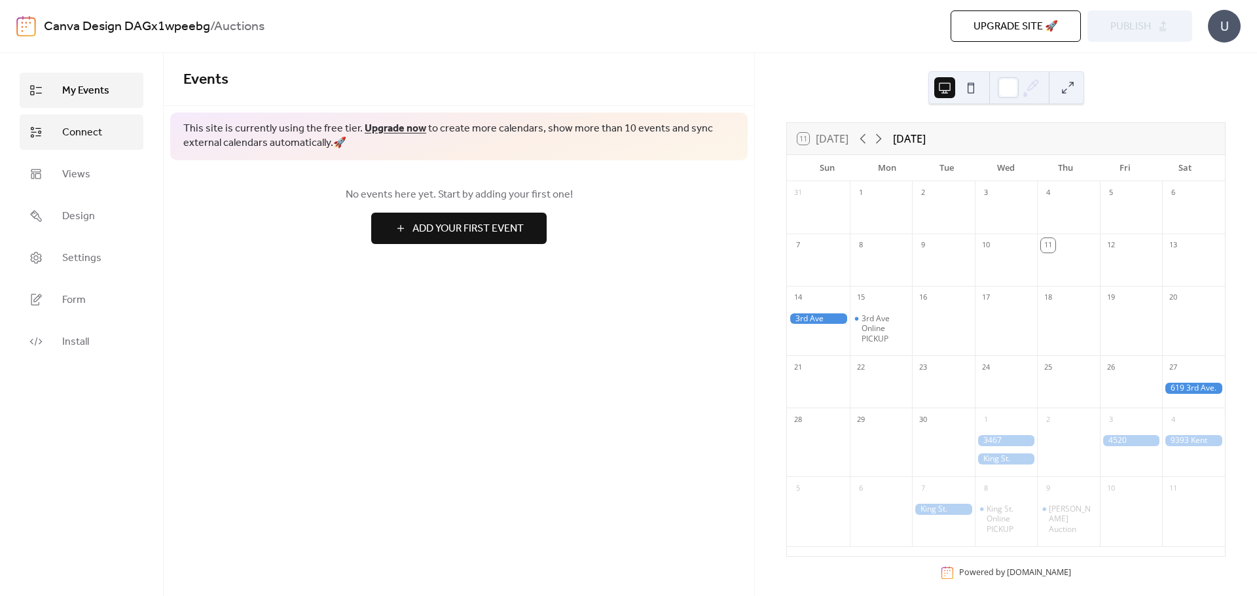
click at [90, 145] on link "Connect" at bounding box center [82, 132] width 124 height 35
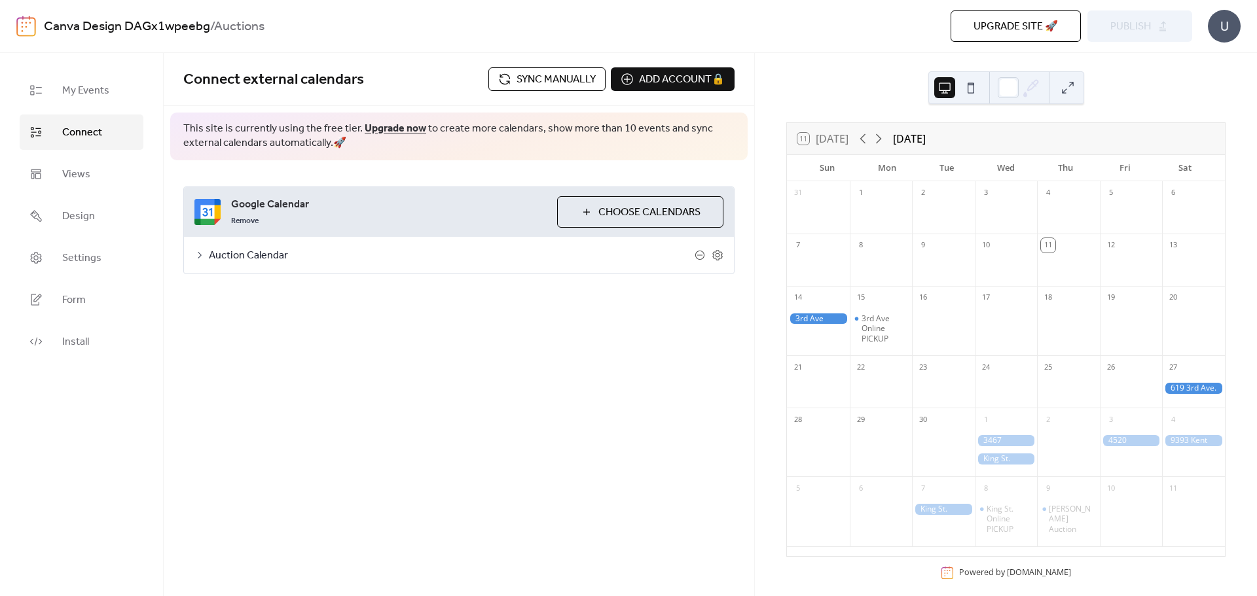
click at [323, 258] on span "Auction Calendar" at bounding box center [452, 256] width 486 height 16
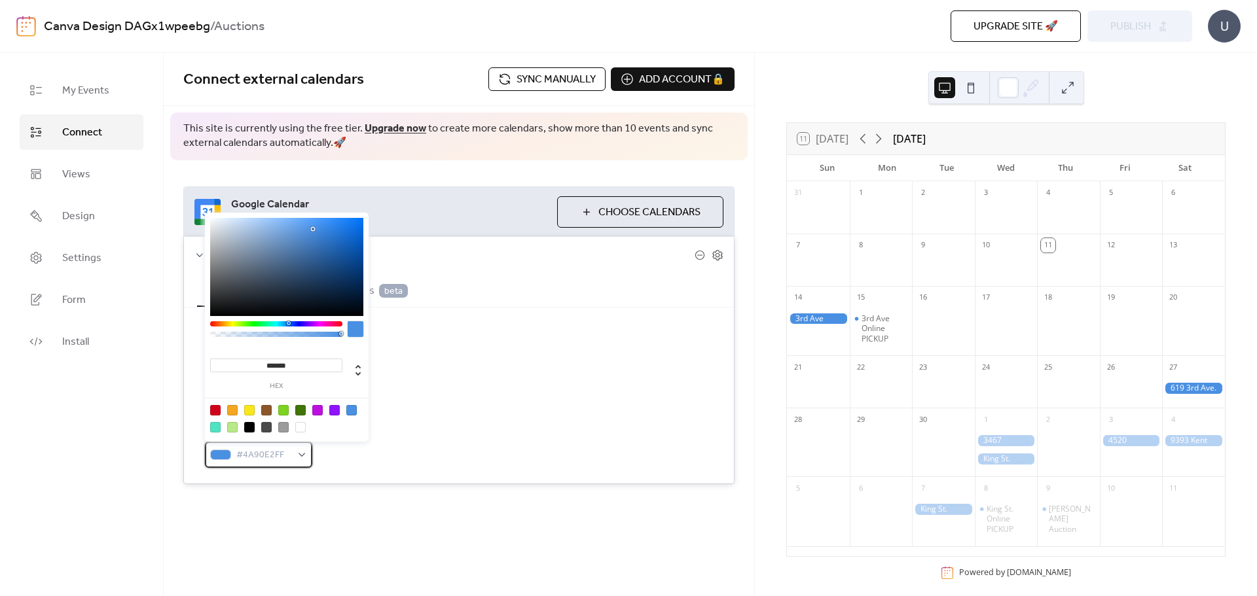
click at [294, 458] on div "#4A90E2FF" at bounding box center [258, 455] width 107 height 26
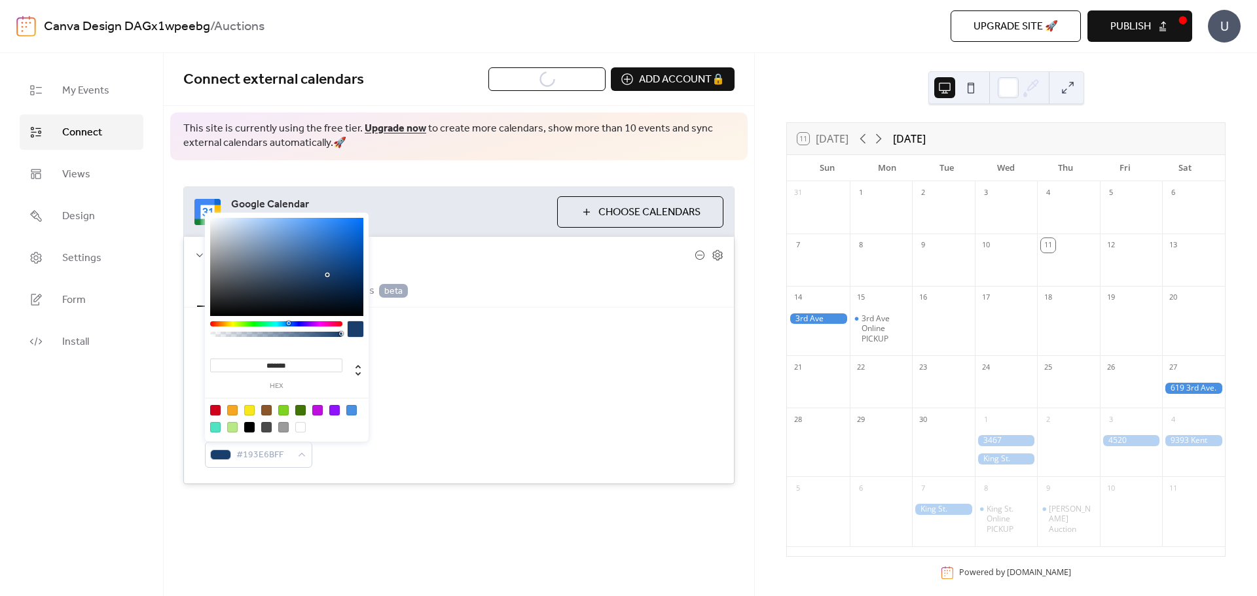
drag, startPoint x: 312, startPoint y: 230, endPoint x: 327, endPoint y: 275, distance: 47.6
click at [327, 275] on div at bounding box center [327, 275] width 3 height 3
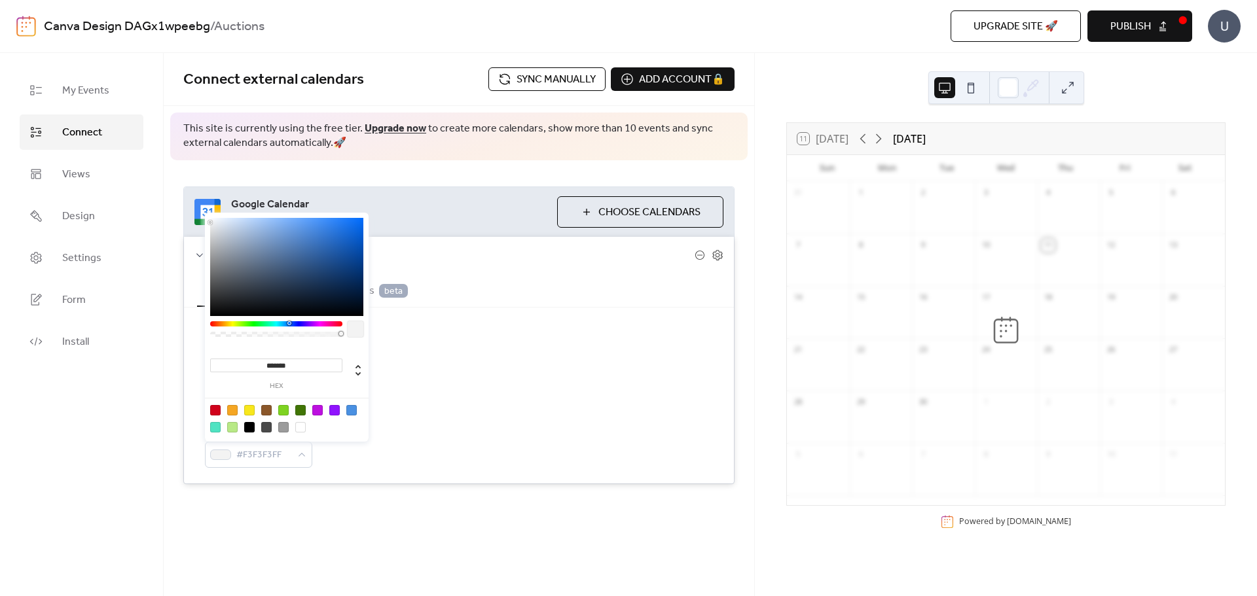
type input "*******"
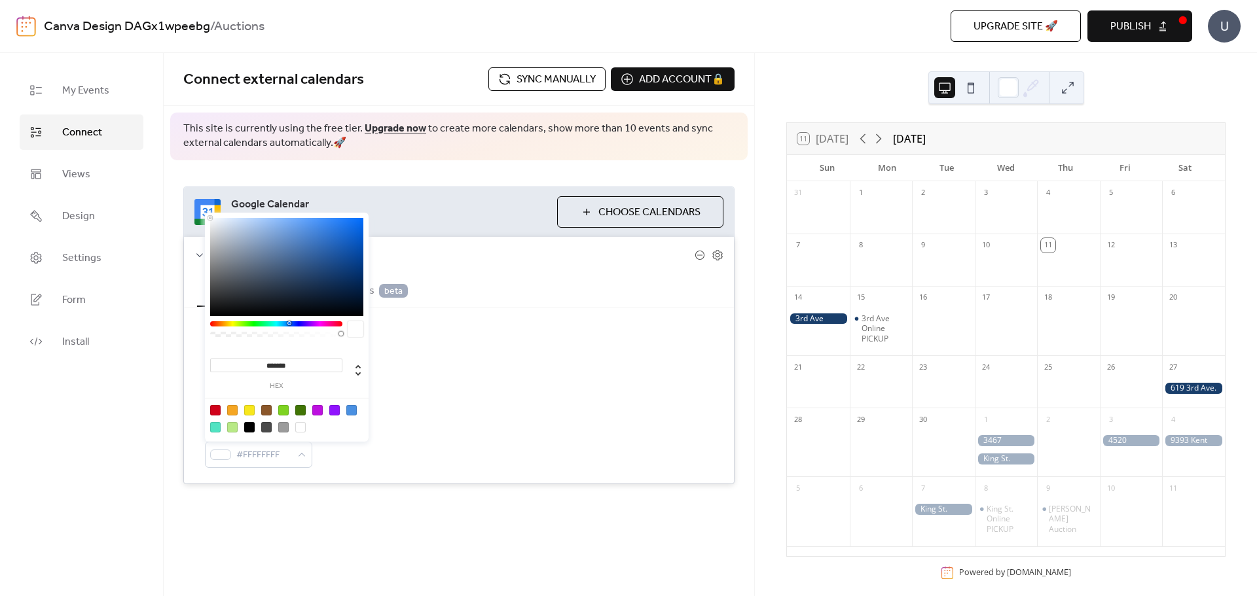
drag, startPoint x: 325, startPoint y: 274, endPoint x: 196, endPoint y: 213, distance: 142.6
click at [196, 213] on body "Canva Design DAGx1wpeebg / Auctions Upgrade site 🚀 Preview Publish U My Events …" at bounding box center [628, 298] width 1257 height 596
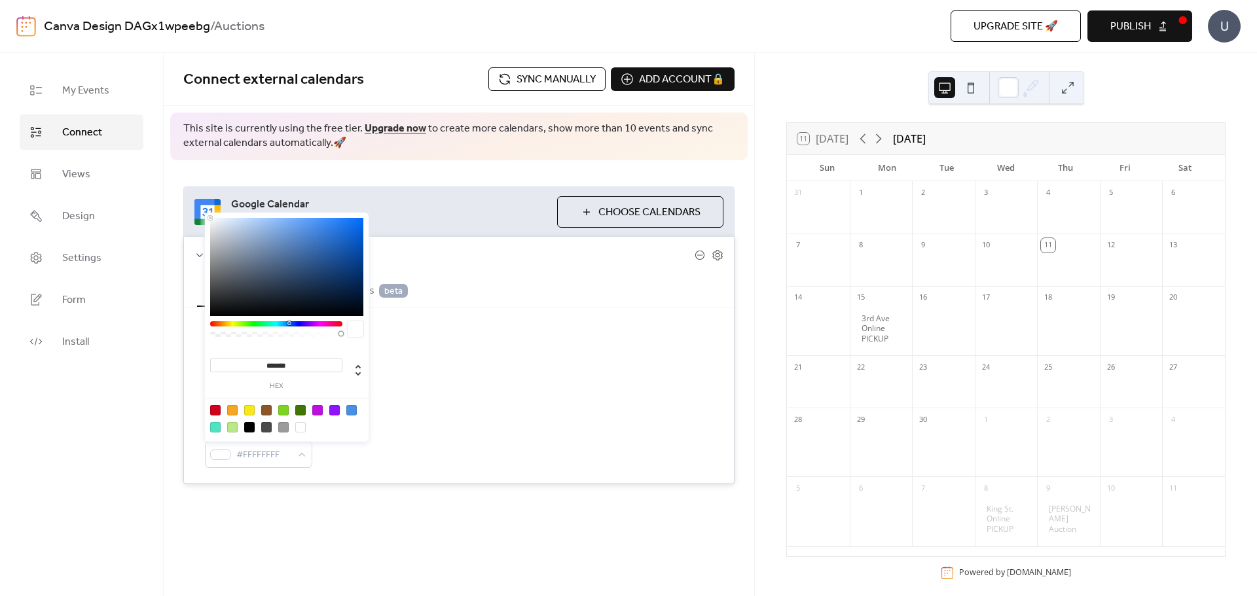
click at [426, 249] on span "Auction Calendar" at bounding box center [452, 256] width 486 height 16
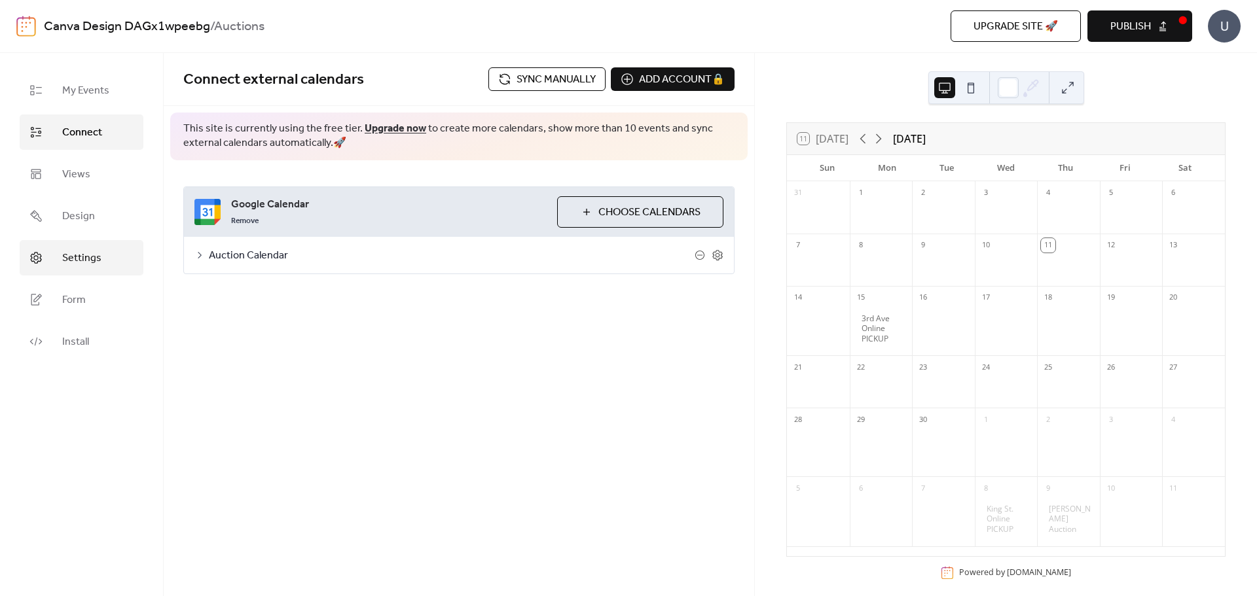
click at [92, 266] on span "Settings" at bounding box center [81, 259] width 39 height 16
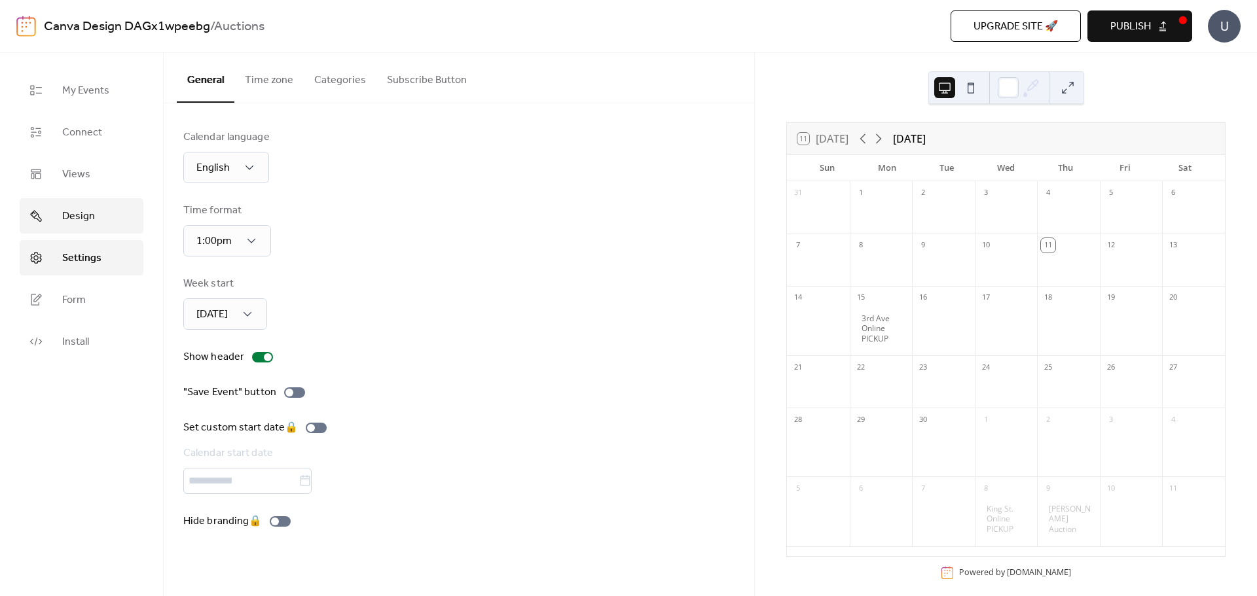
click at [99, 216] on link "Design" at bounding box center [82, 215] width 124 height 35
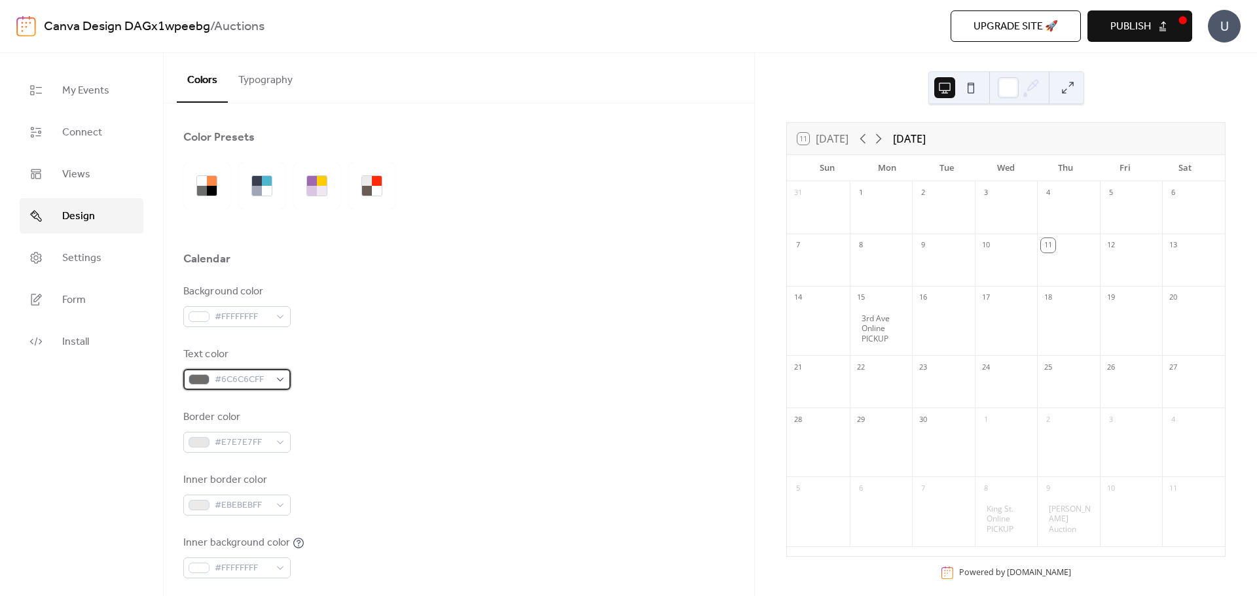
click at [276, 381] on div "#6C6C6CFF" at bounding box center [236, 379] width 107 height 21
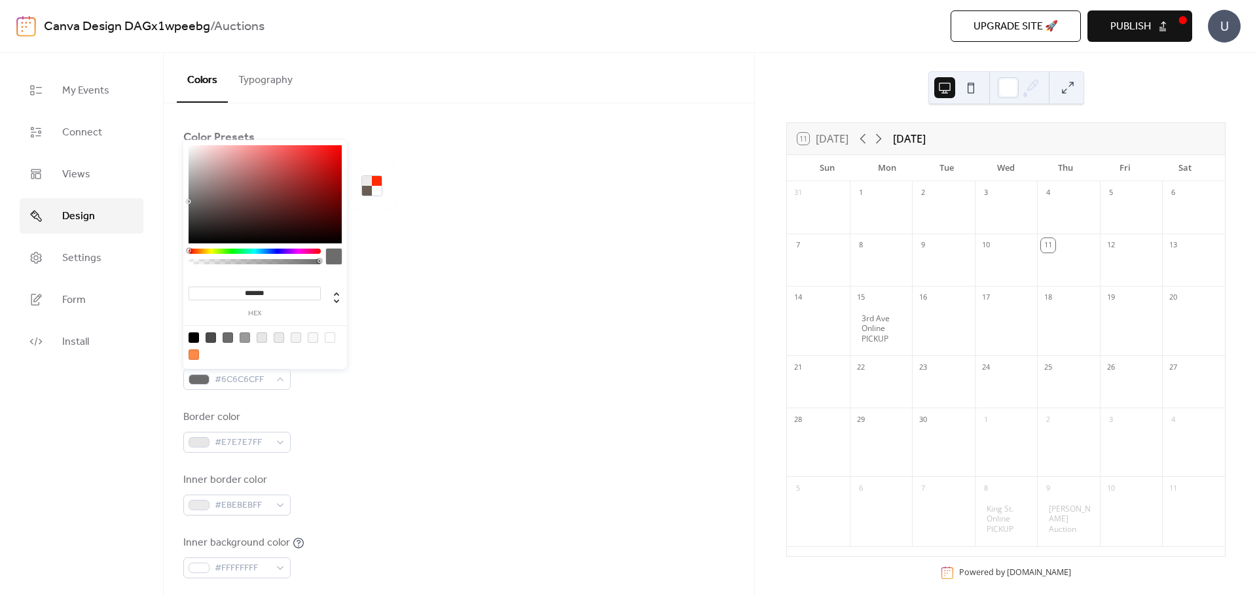
click at [192, 340] on div at bounding box center [193, 337] width 10 height 10
type input "*******"
click at [192, 340] on div at bounding box center [193, 337] width 10 height 10
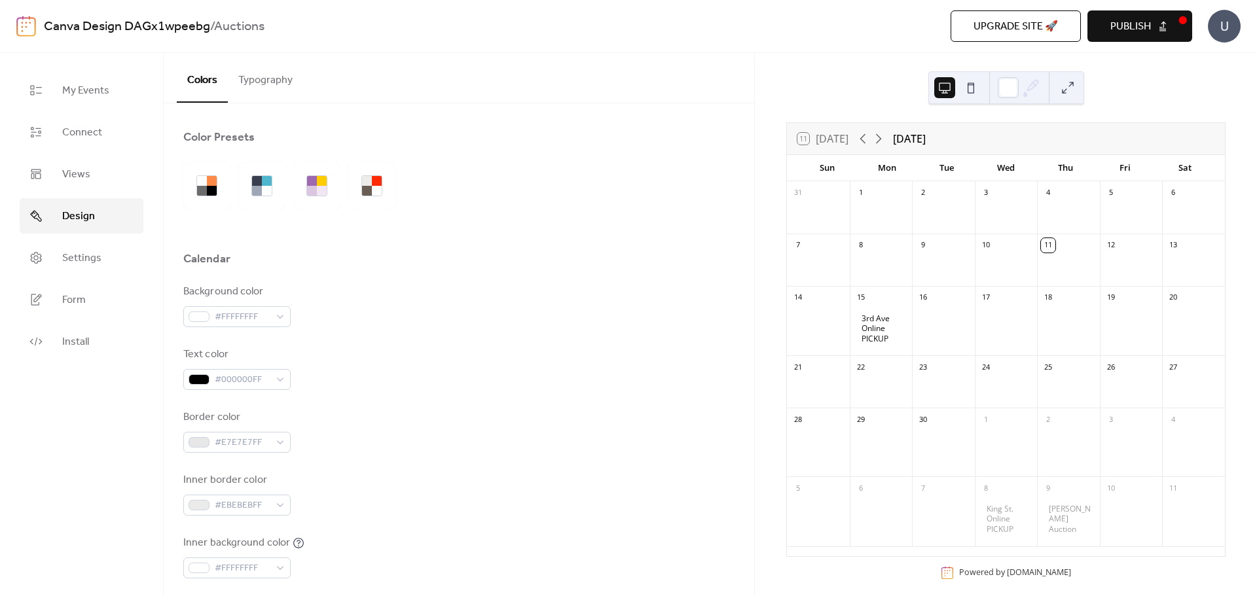
click at [363, 366] on div "Text color #000000FF" at bounding box center [458, 368] width 551 height 43
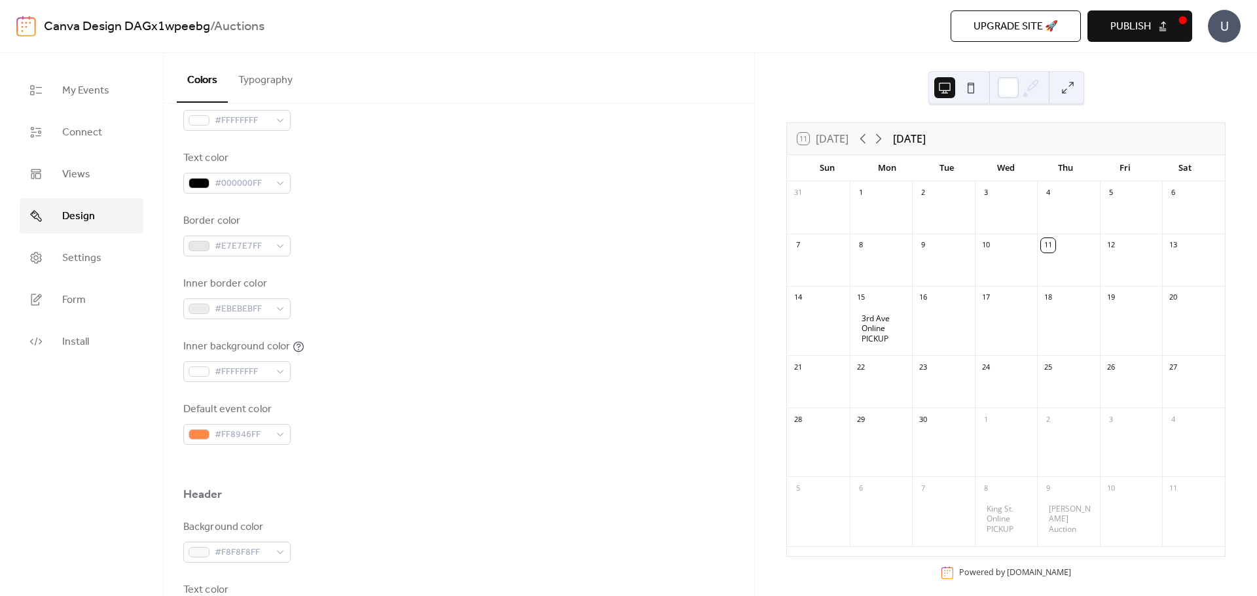
scroll to position [262, 0]
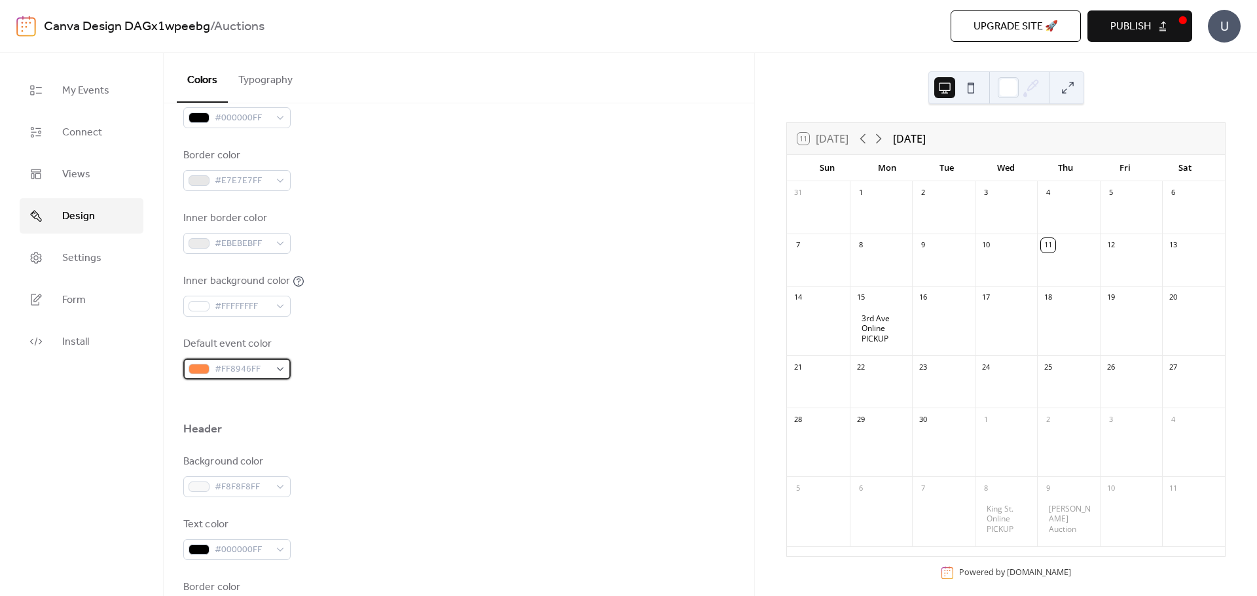
click at [266, 376] on span "#FF8946FF" at bounding box center [242, 370] width 55 height 16
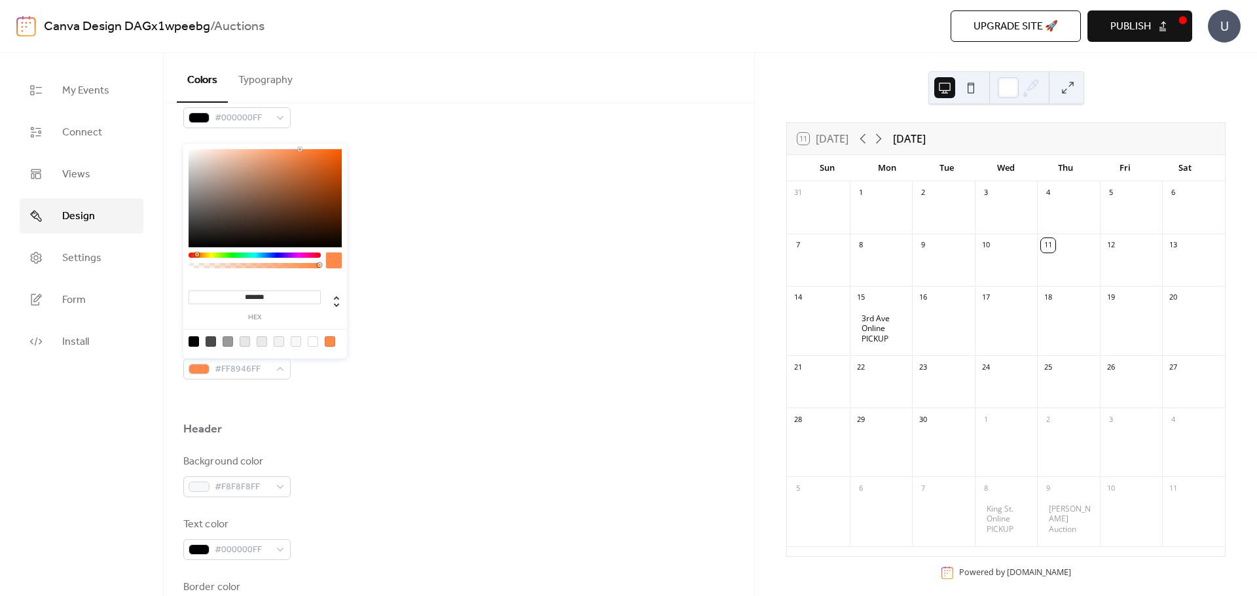
click at [274, 256] on div at bounding box center [254, 255] width 132 height 5
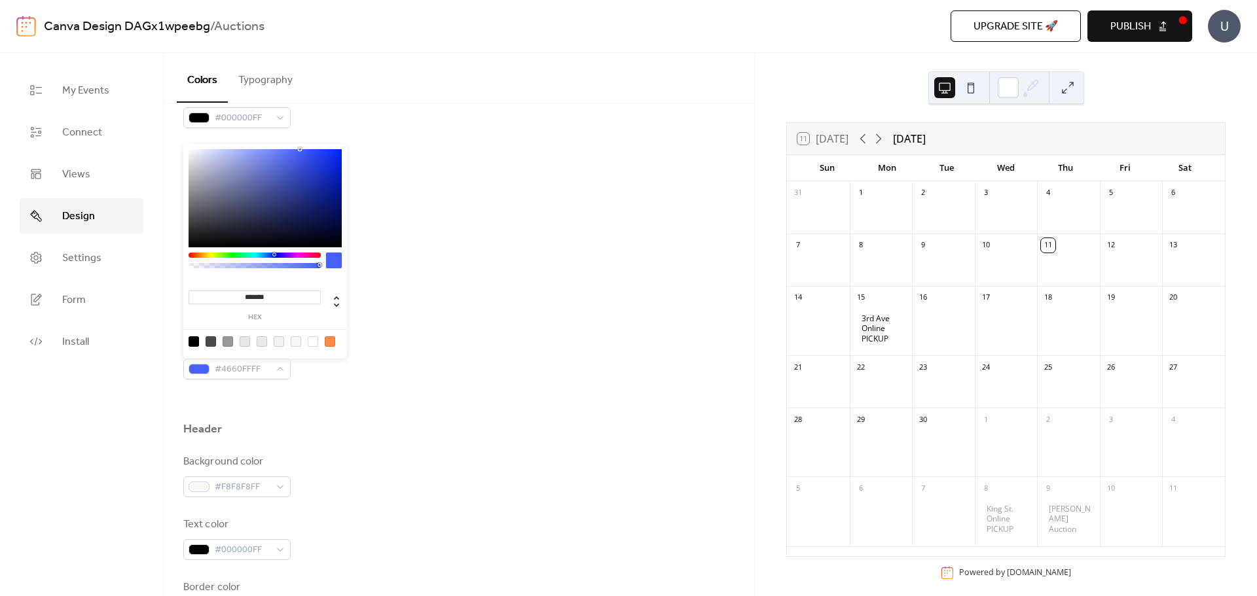
type input "*******"
click at [331, 181] on div at bounding box center [264, 198] width 153 height 98
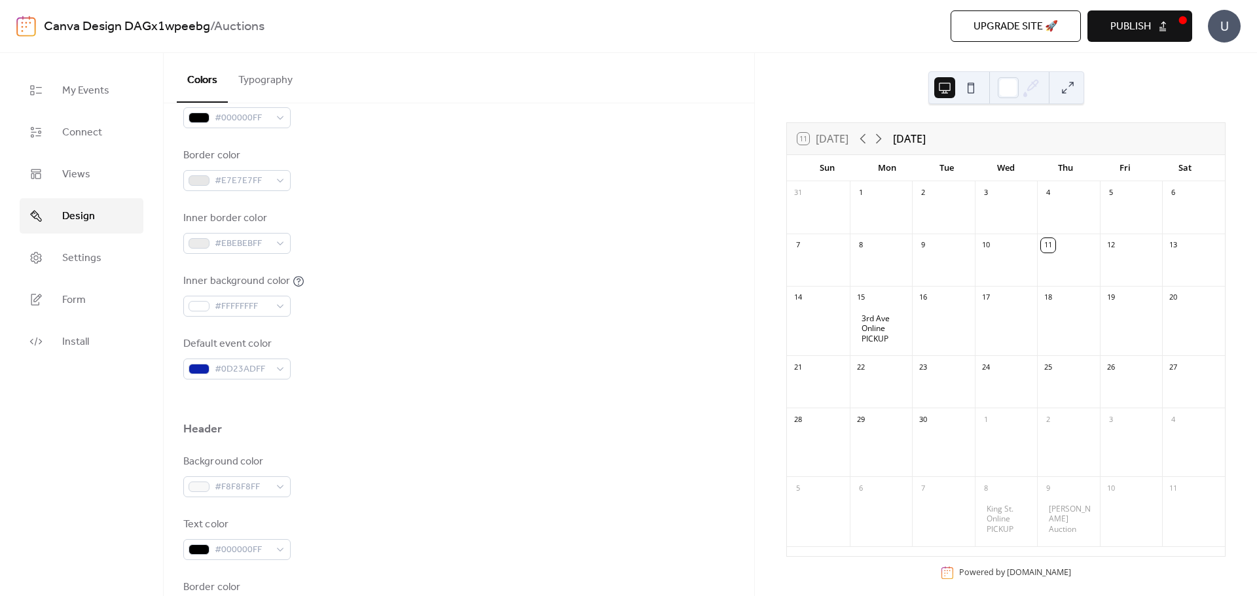
click at [405, 303] on div "Inner background color #FFFFFFFF" at bounding box center [458, 295] width 551 height 43
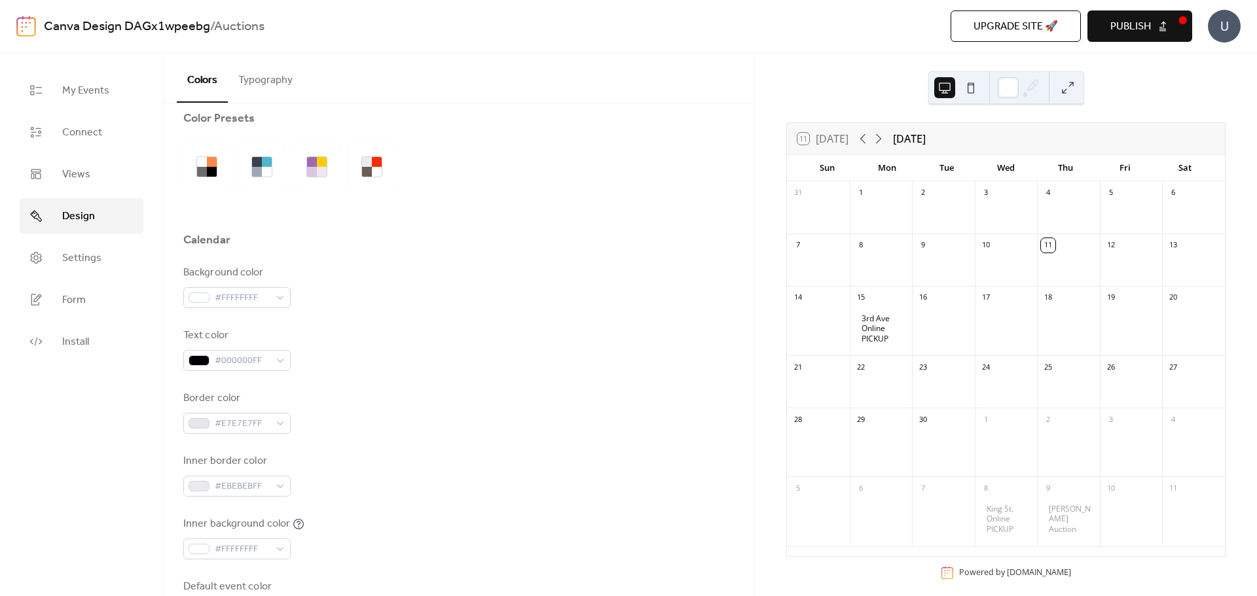
scroll to position [0, 0]
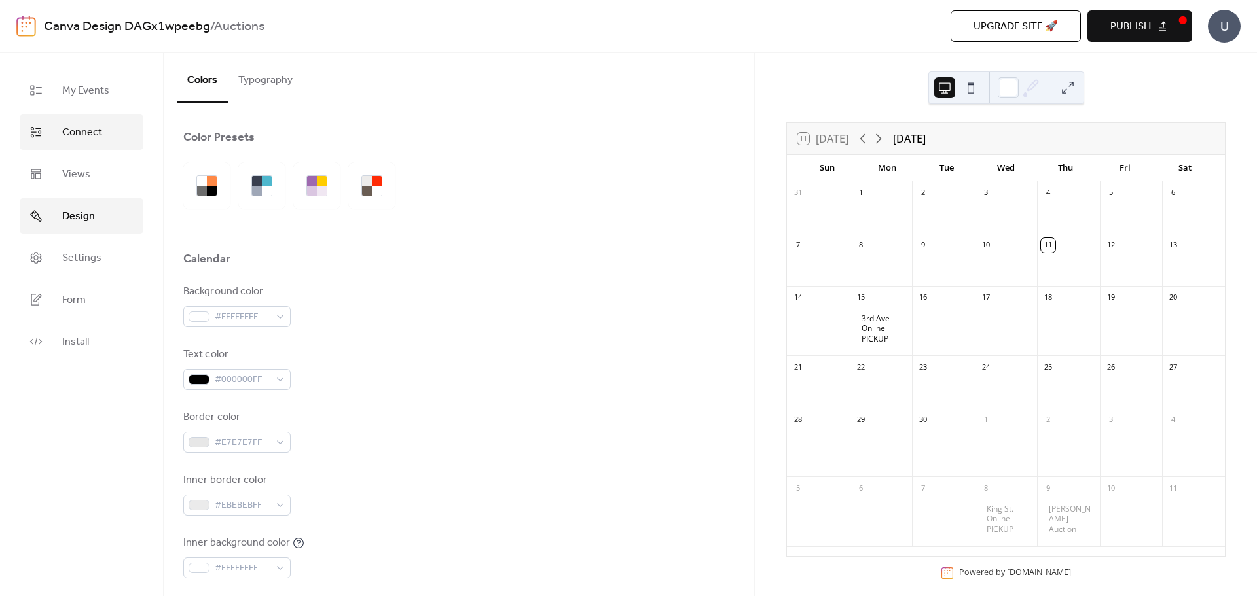
click at [90, 138] on span "Connect" at bounding box center [82, 133] width 40 height 16
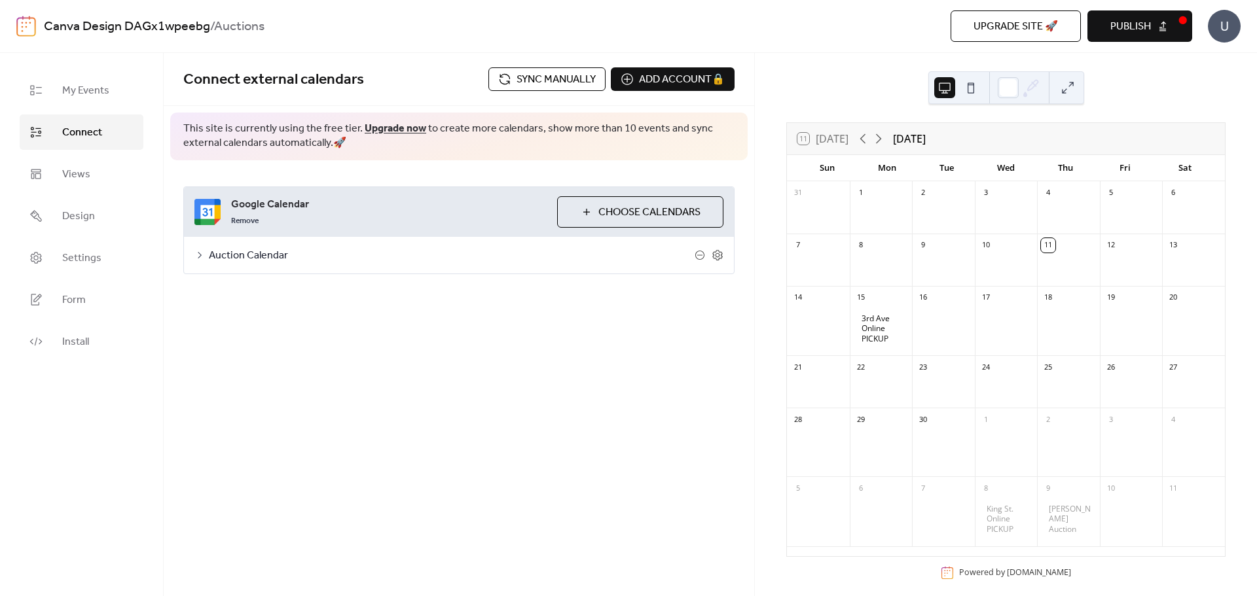
click at [403, 256] on span "Auction Calendar" at bounding box center [452, 256] width 486 height 16
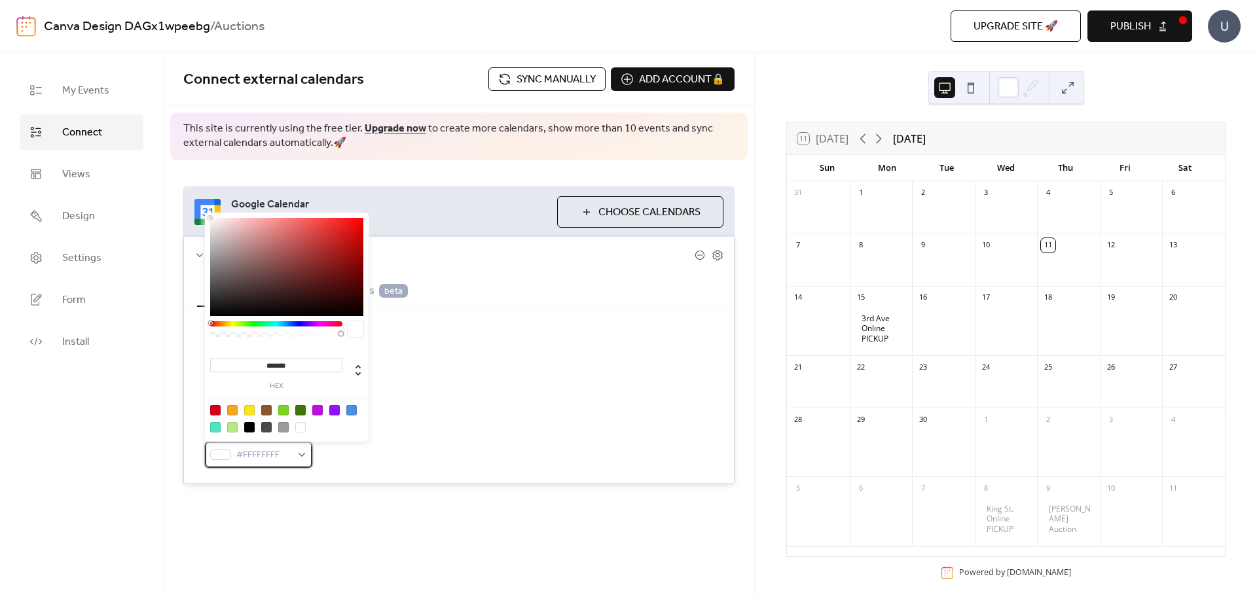
click at [303, 452] on div "#FFFFFFFF" at bounding box center [258, 455] width 107 height 26
click at [348, 410] on div at bounding box center [351, 410] width 10 height 10
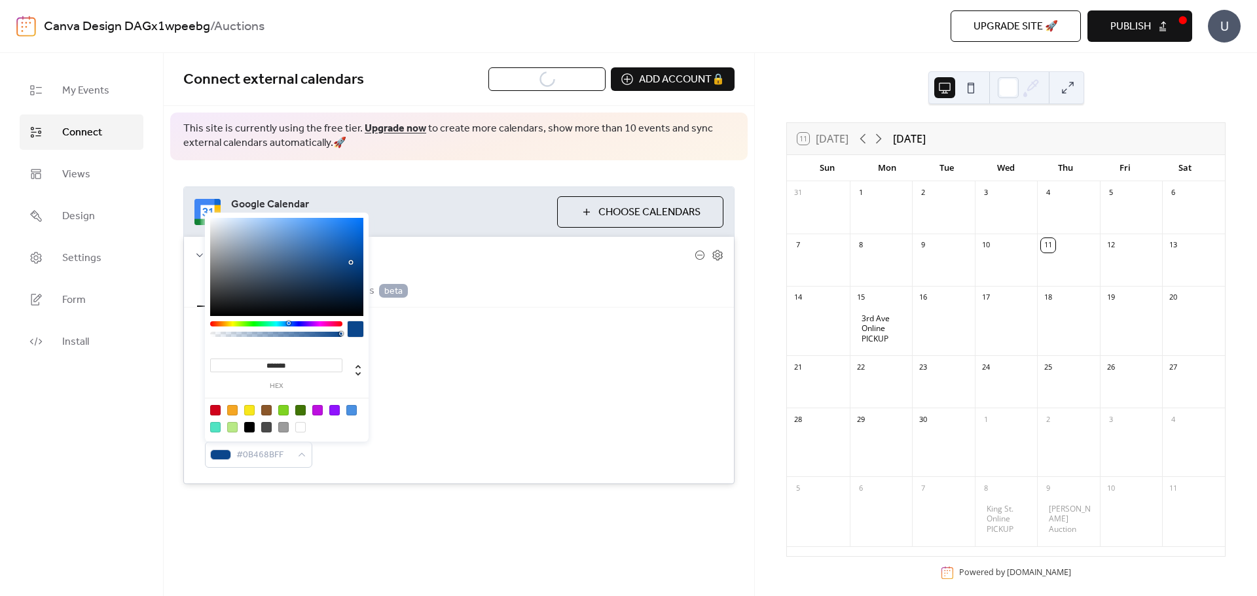
click at [351, 262] on div at bounding box center [286, 267] width 153 height 98
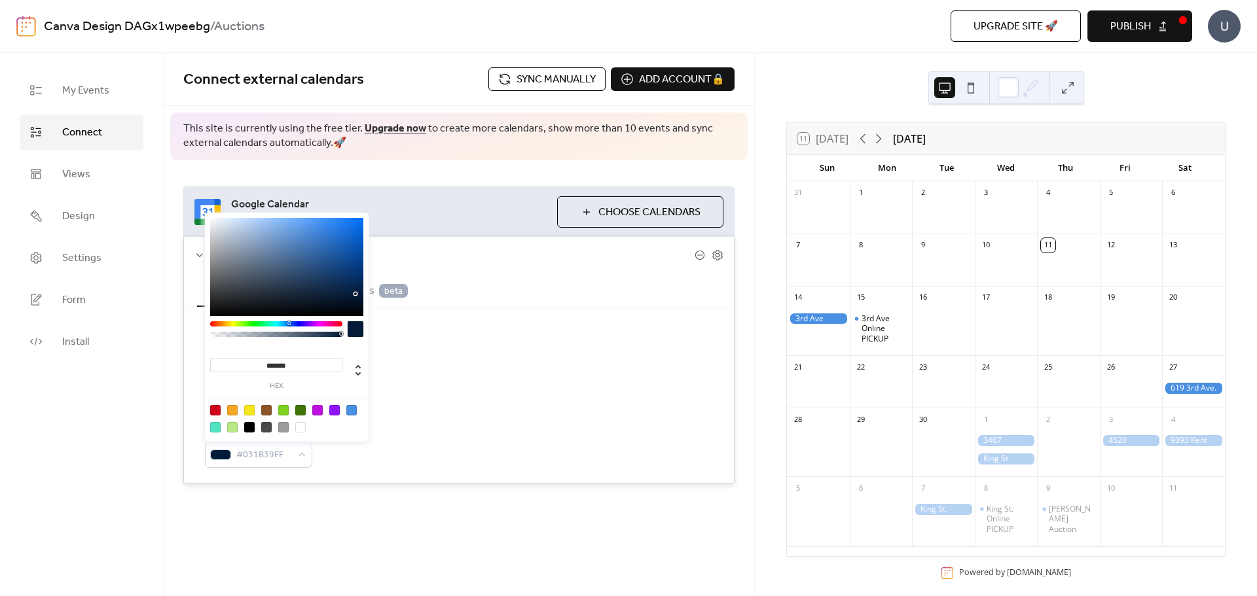
drag, startPoint x: 351, startPoint y: 262, endPoint x: 356, endPoint y: 294, distance: 32.5
click at [356, 294] on div at bounding box center [355, 294] width 3 height 3
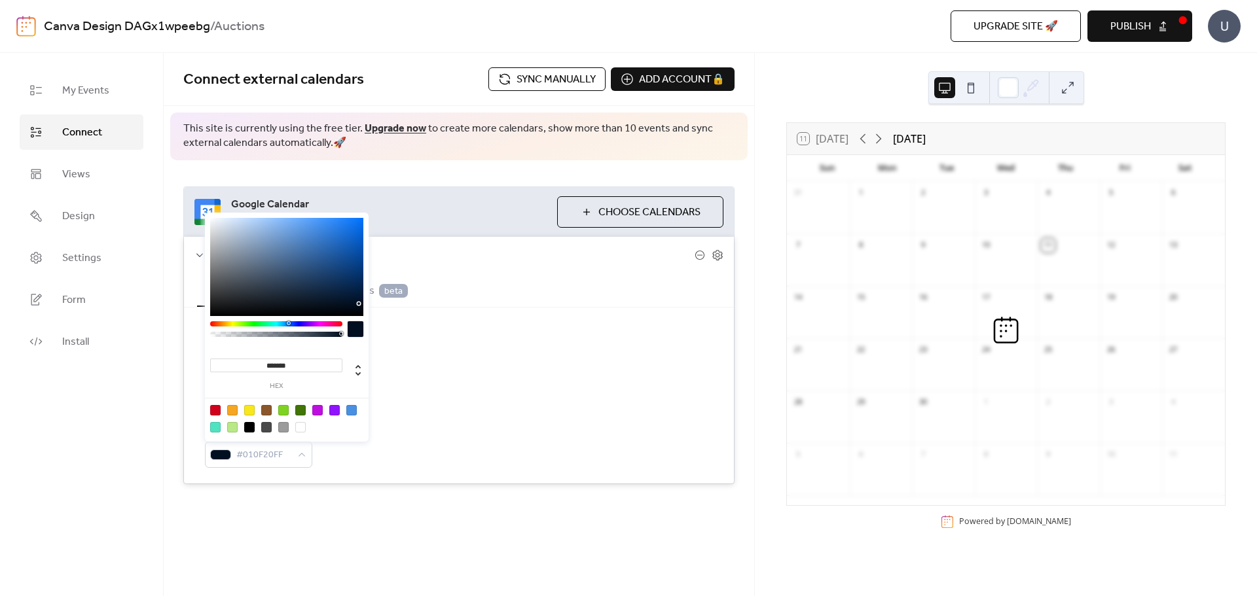
drag, startPoint x: 355, startPoint y: 295, endPoint x: 357, endPoint y: 304, distance: 8.9
click at [357, 304] on div at bounding box center [358, 303] width 3 height 3
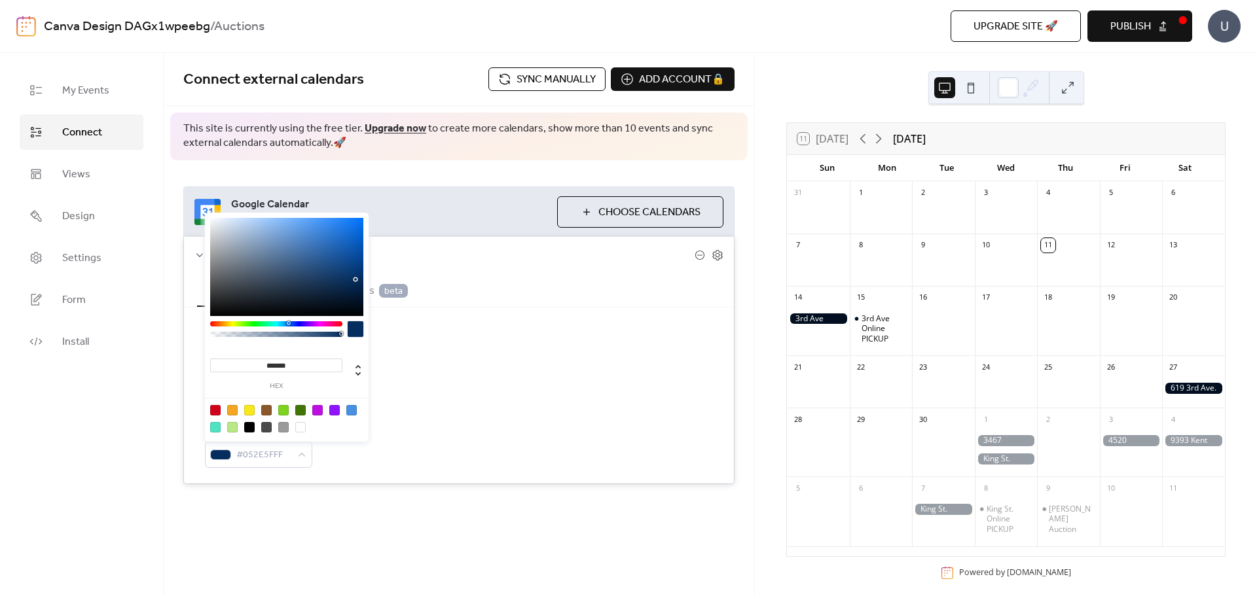
drag, startPoint x: 357, startPoint y: 301, endPoint x: 355, endPoint y: 278, distance: 23.0
click at [355, 278] on div at bounding box center [286, 267] width 153 height 98
drag, startPoint x: 355, startPoint y: 278, endPoint x: 355, endPoint y: 267, distance: 11.1
click at [355, 267] on div at bounding box center [354, 267] width 3 height 3
type input "*******"
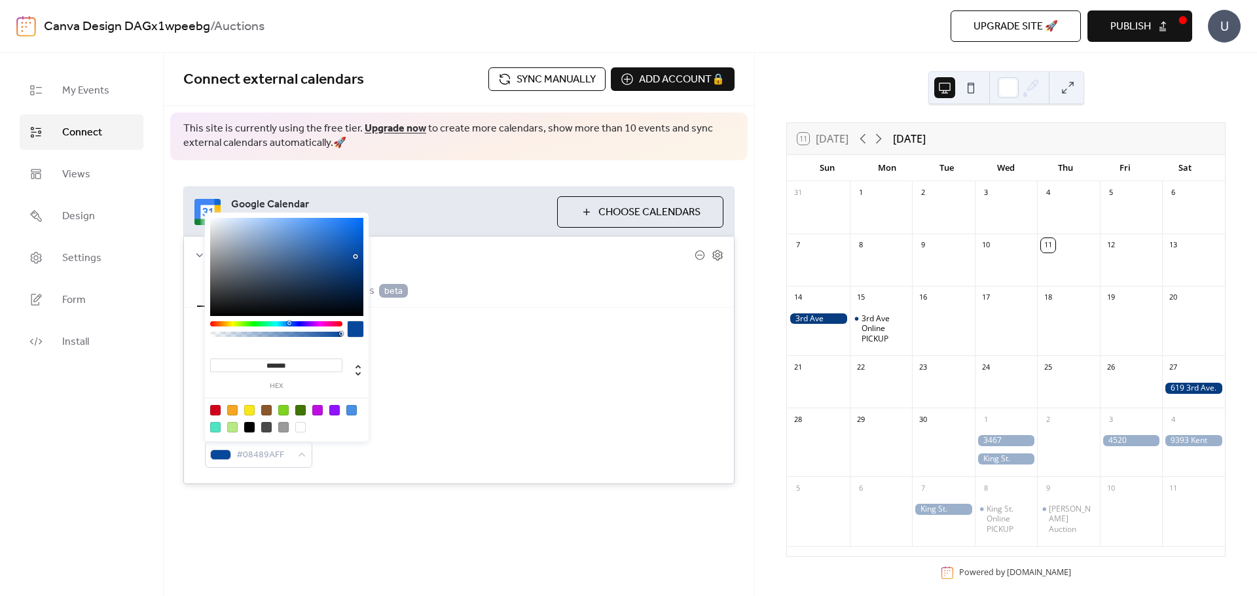
drag, startPoint x: 355, startPoint y: 267, endPoint x: 355, endPoint y: 257, distance: 10.5
click at [355, 257] on div at bounding box center [355, 256] width 3 height 3
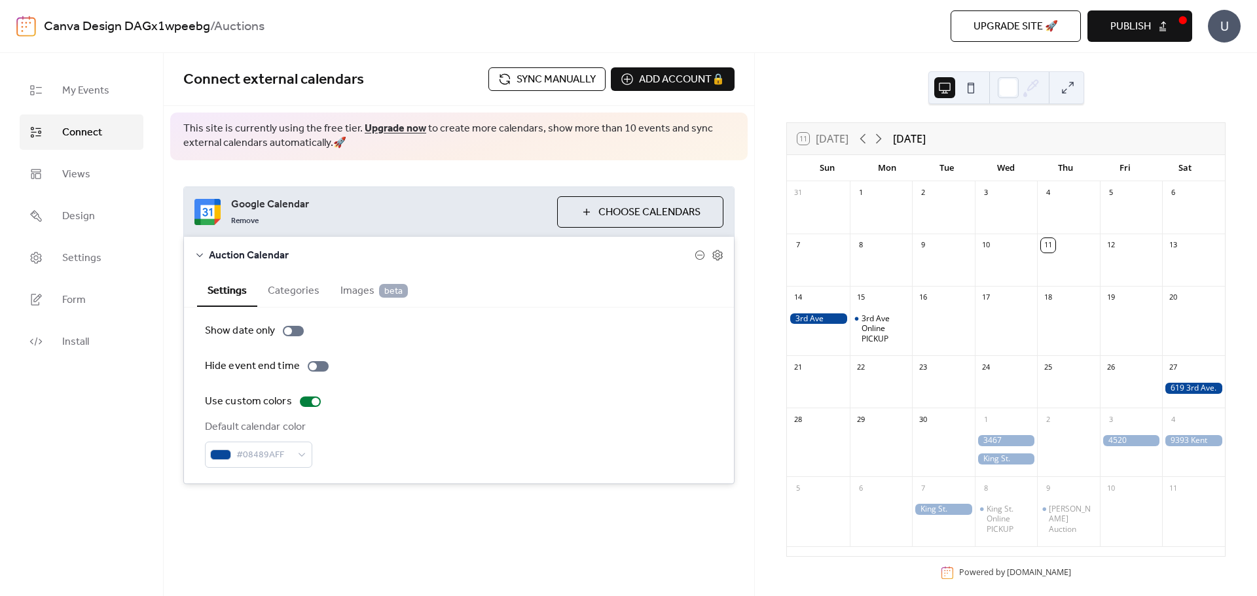
click at [466, 277] on div "Settings Categories Images beta" at bounding box center [459, 291] width 550 height 34
click at [1136, 26] on span "Publish" at bounding box center [1130, 27] width 41 height 16
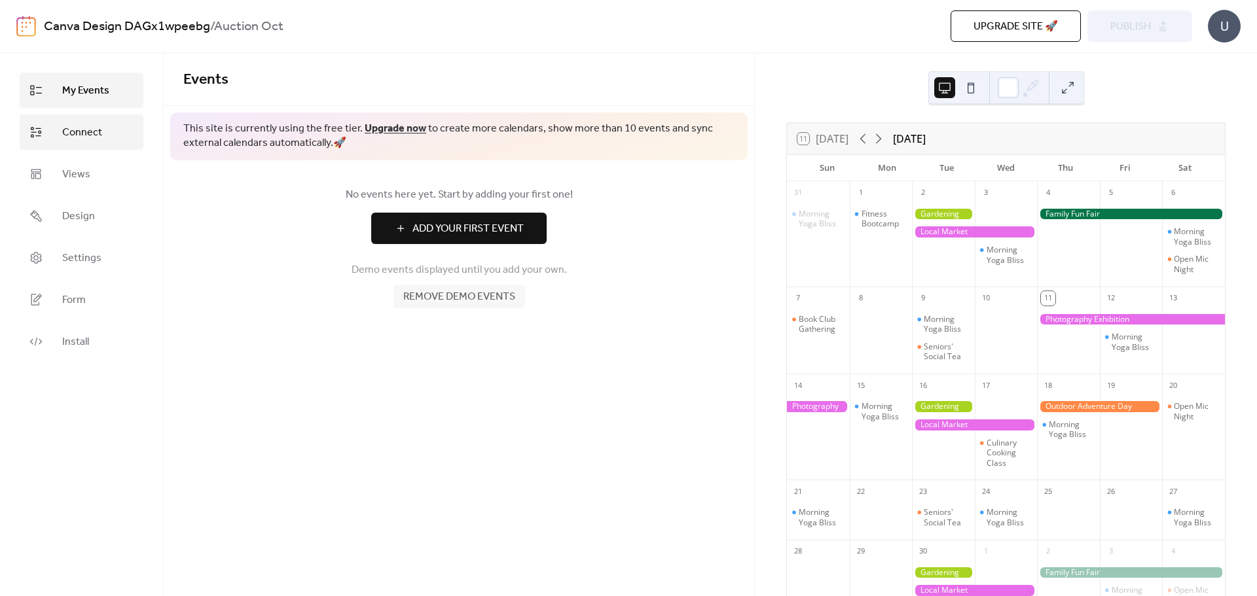
click at [86, 134] on span "Connect" at bounding box center [82, 133] width 40 height 16
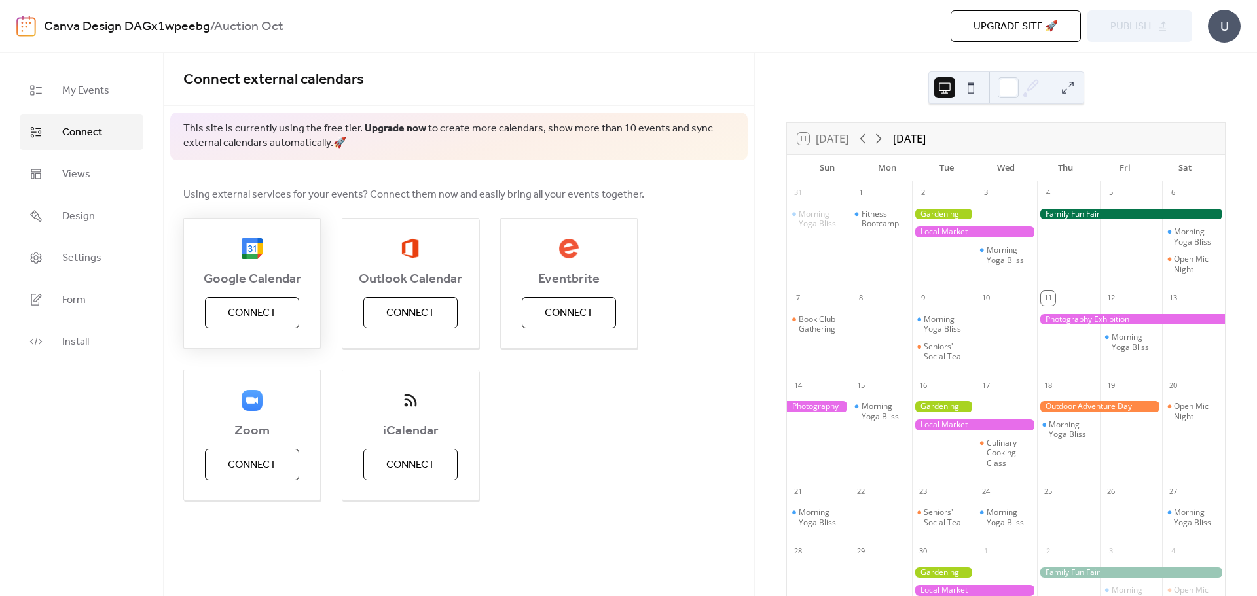
click at [241, 308] on span "Connect" at bounding box center [252, 314] width 48 height 16
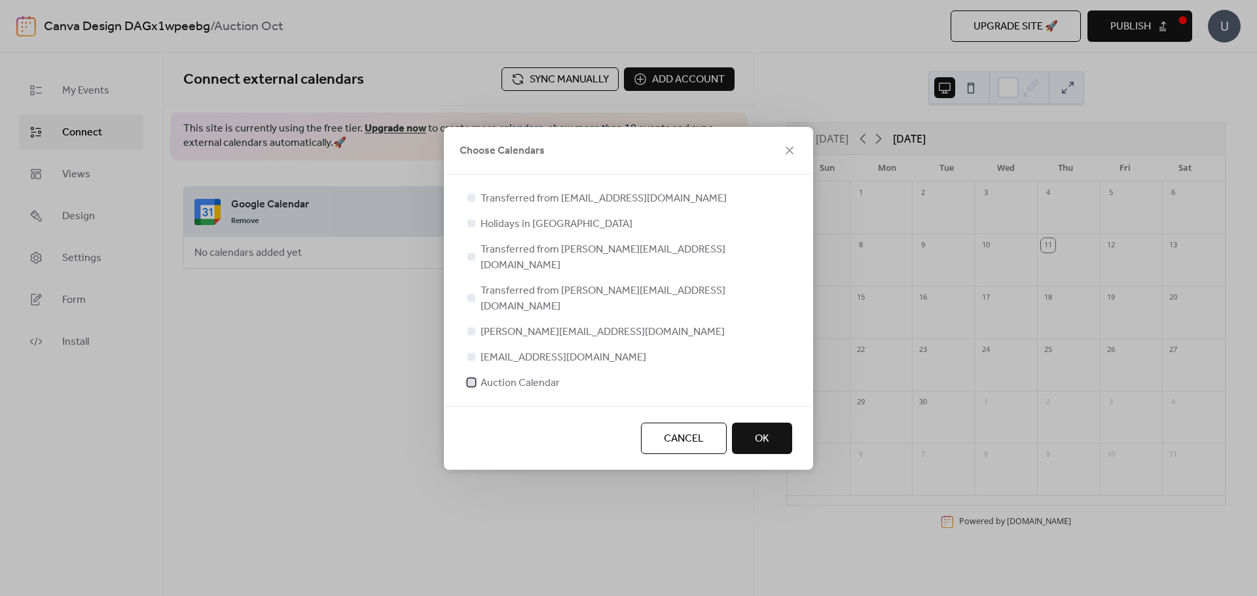
click at [512, 376] on span "Auction Calendar" at bounding box center [519, 384] width 79 height 16
click at [785, 423] on button "OK" at bounding box center [762, 438] width 60 height 31
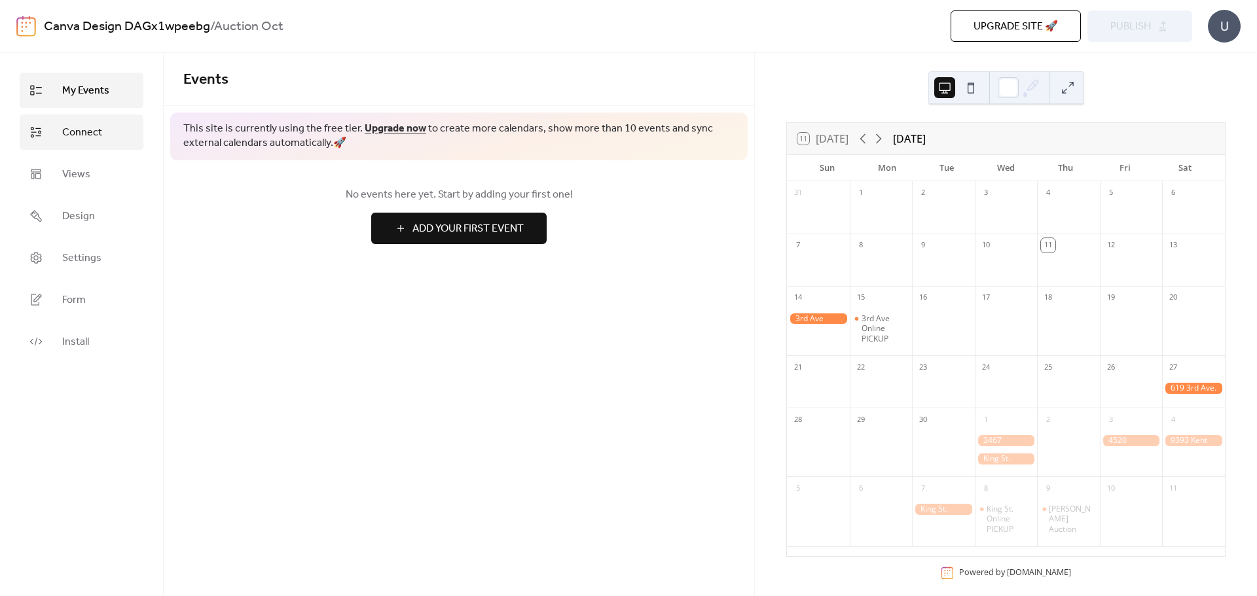
click at [94, 130] on span "Connect" at bounding box center [82, 133] width 40 height 16
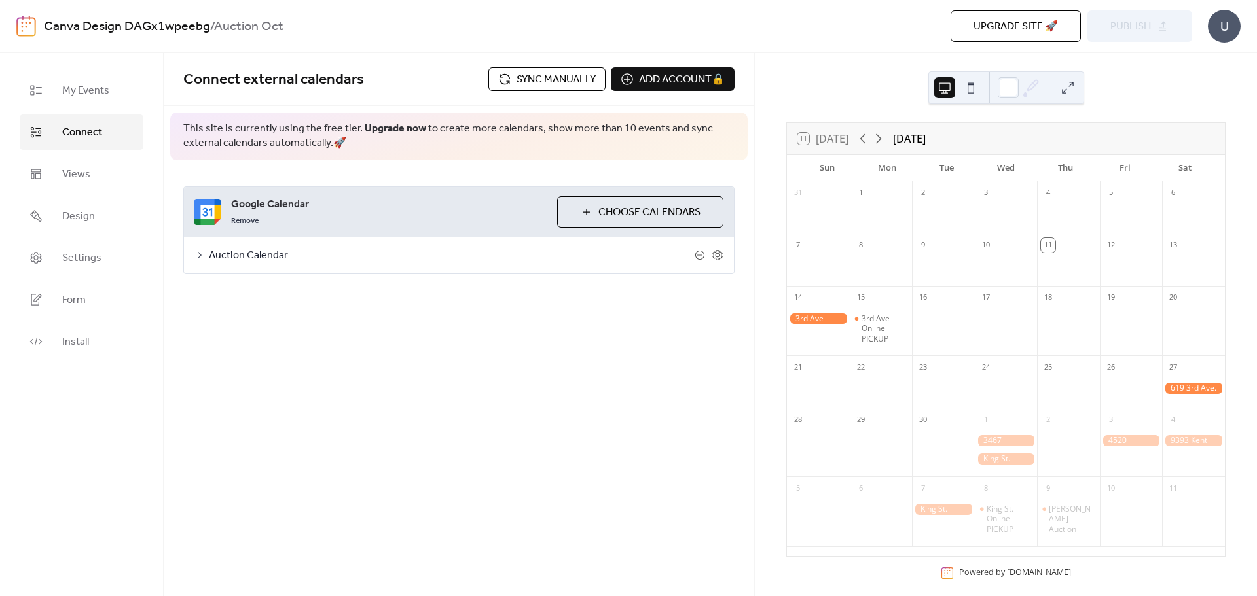
click at [320, 258] on span "Auction Calendar" at bounding box center [452, 256] width 486 height 16
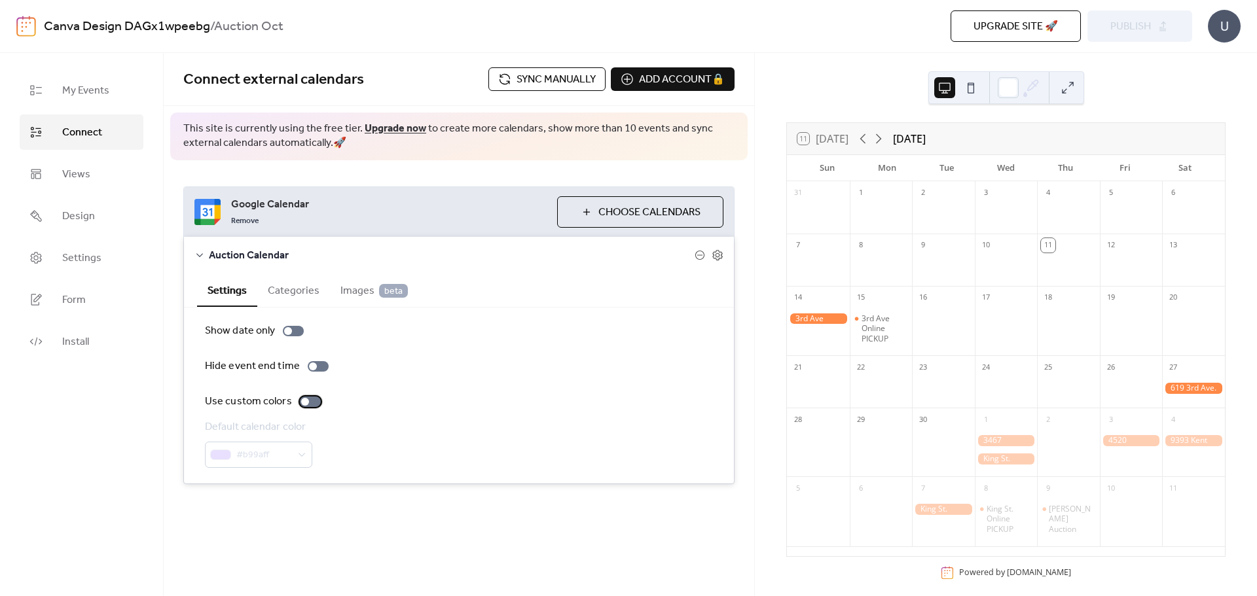
click at [312, 404] on div at bounding box center [310, 402] width 21 height 10
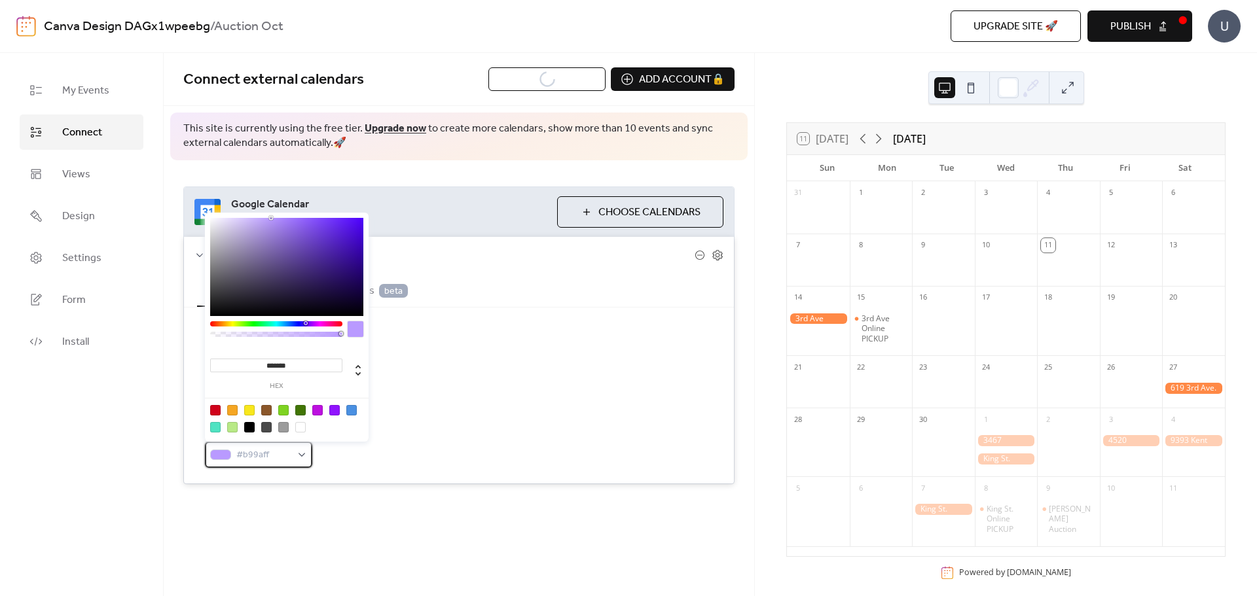
click at [275, 461] on span "#b99aff" at bounding box center [263, 456] width 55 height 16
click at [354, 408] on div at bounding box center [351, 410] width 10 height 10
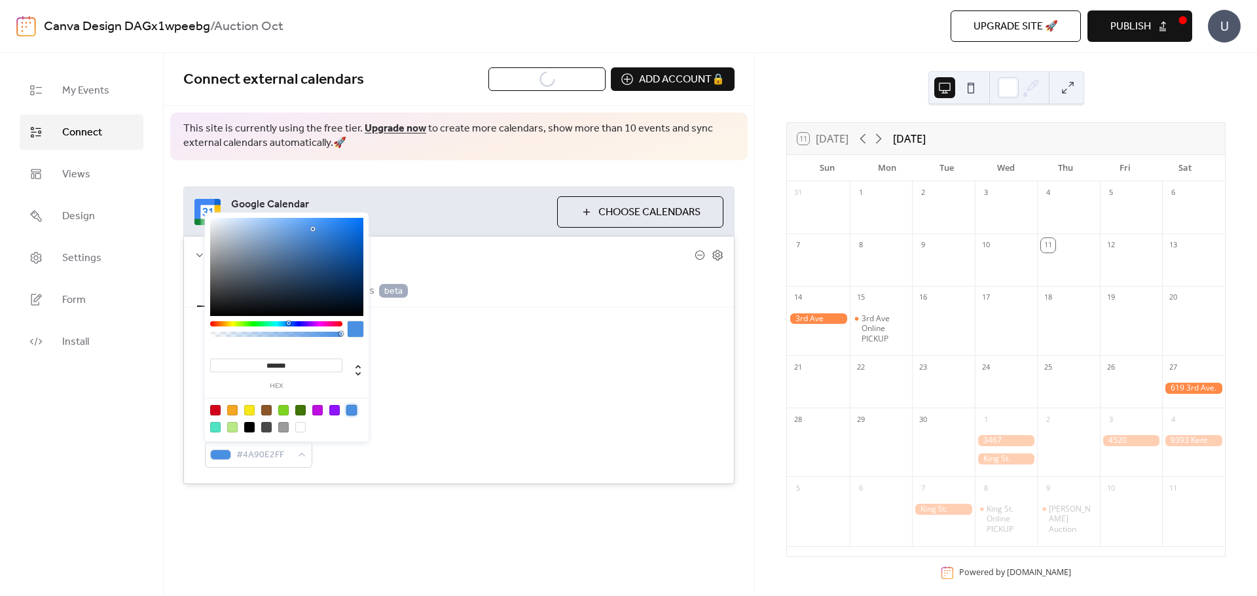
click at [351, 262] on div at bounding box center [286, 267] width 153 height 98
type input "*******"
drag, startPoint x: 351, startPoint y: 262, endPoint x: 346, endPoint y: 252, distance: 11.4
click at [346, 252] on div at bounding box center [347, 252] width 3 height 3
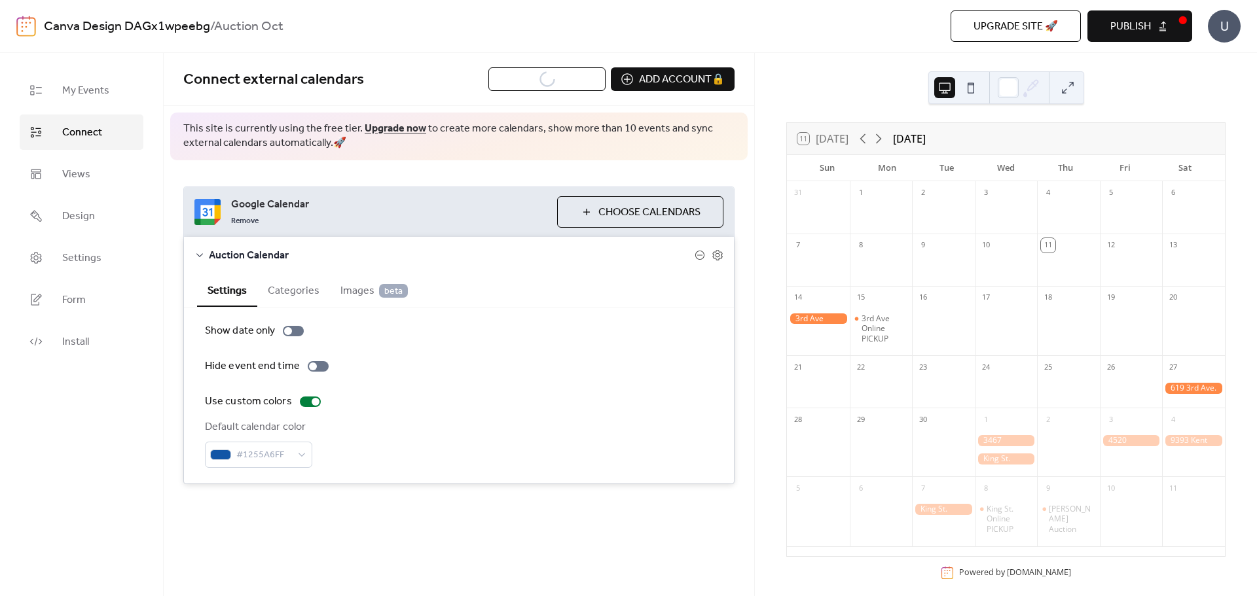
click at [449, 266] on div "Auction Calendar" at bounding box center [459, 255] width 550 height 37
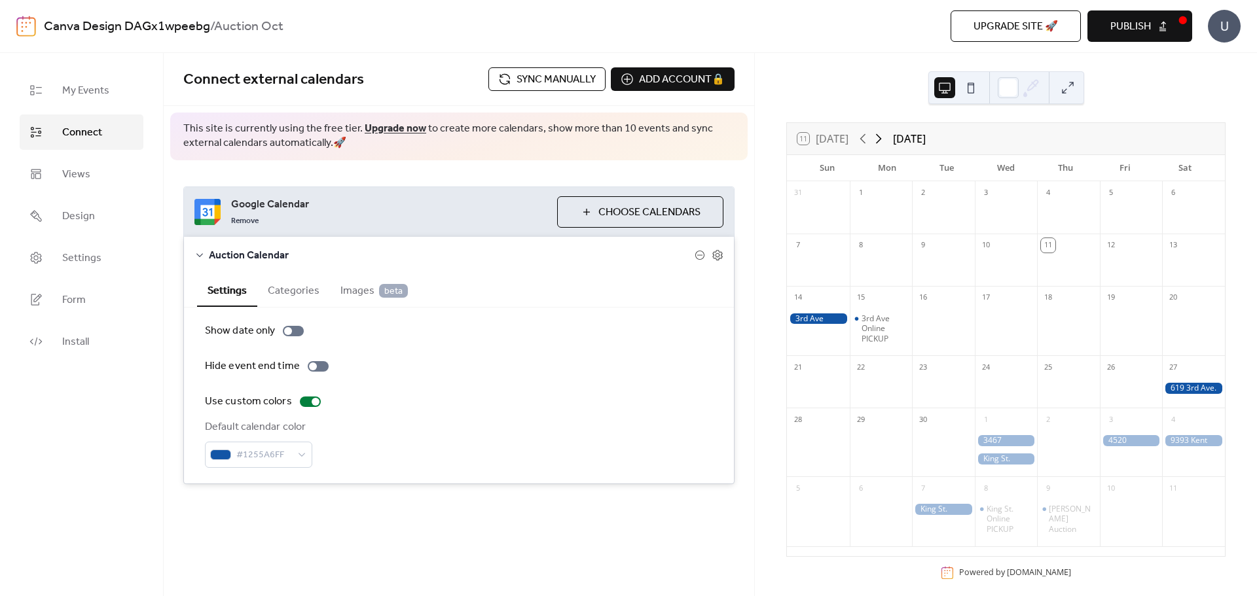
click at [884, 134] on icon at bounding box center [878, 139] width 16 height 16
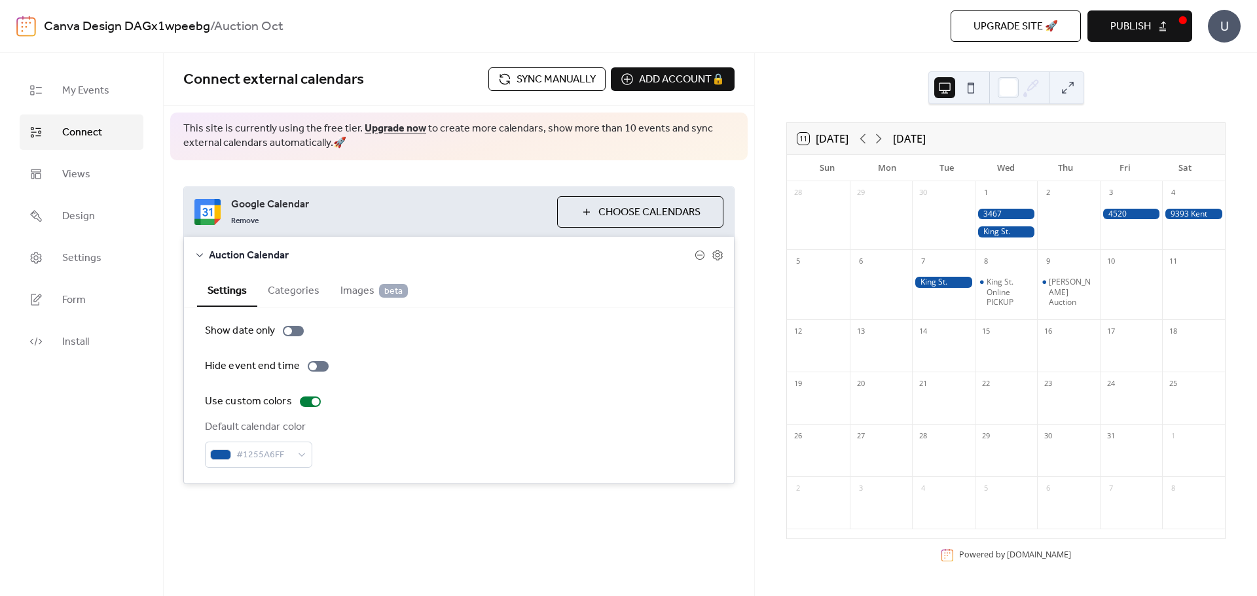
click at [1140, 25] on span "Publish" at bounding box center [1130, 27] width 41 height 16
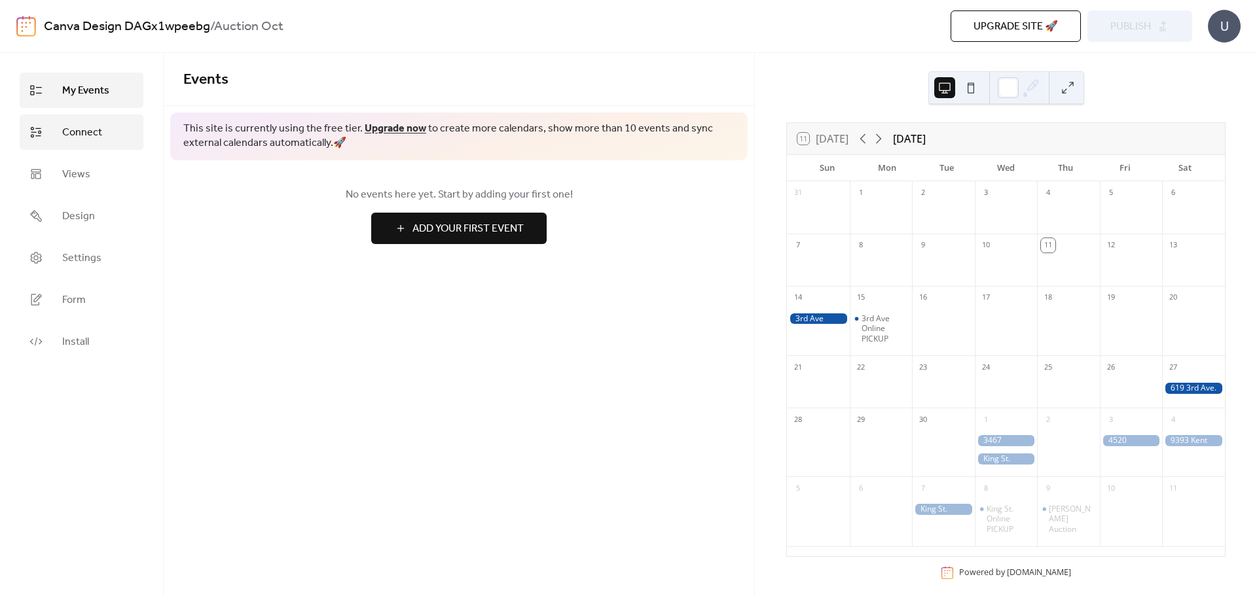
click at [93, 137] on span "Connect" at bounding box center [82, 133] width 40 height 16
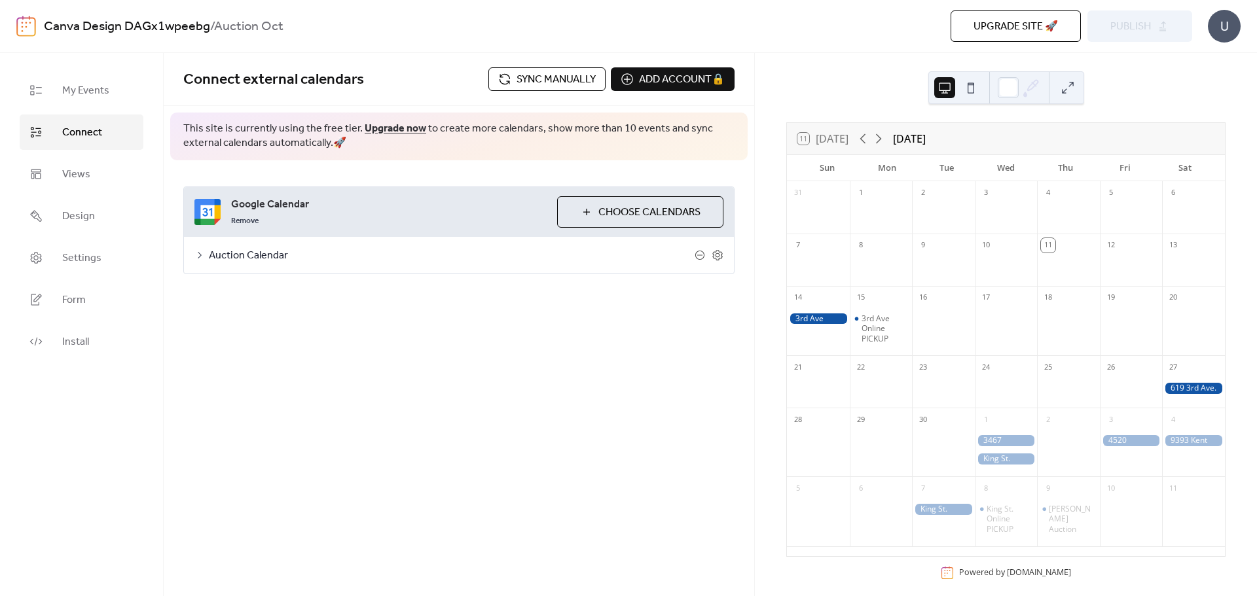
click at [589, 214] on button "Choose Calendars" at bounding box center [640, 211] width 166 height 31
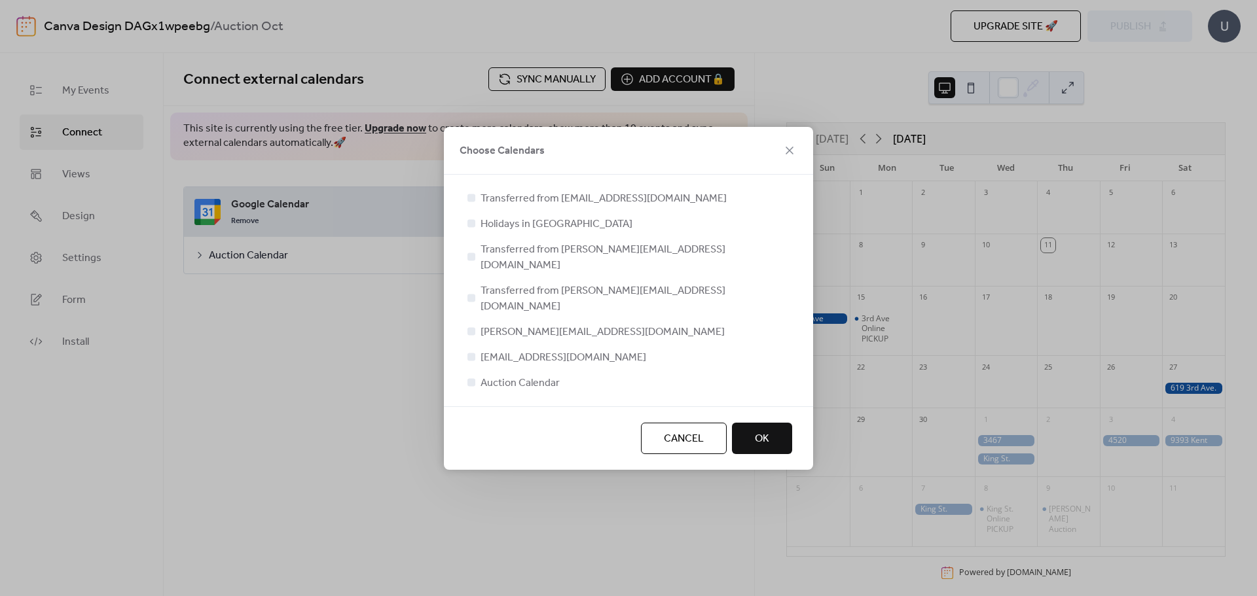
click at [689, 431] on span "Cancel" at bounding box center [684, 439] width 40 height 16
